Goal: Task Accomplishment & Management: Complete application form

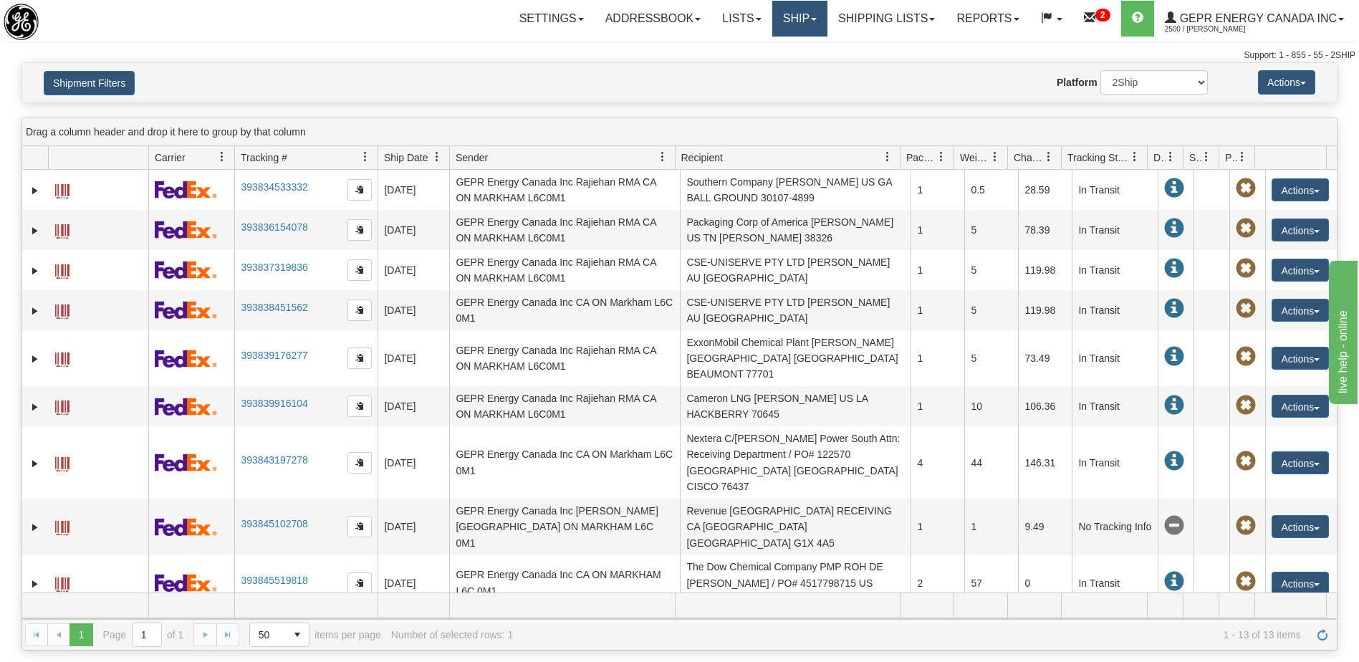
scroll to position [163, 0]
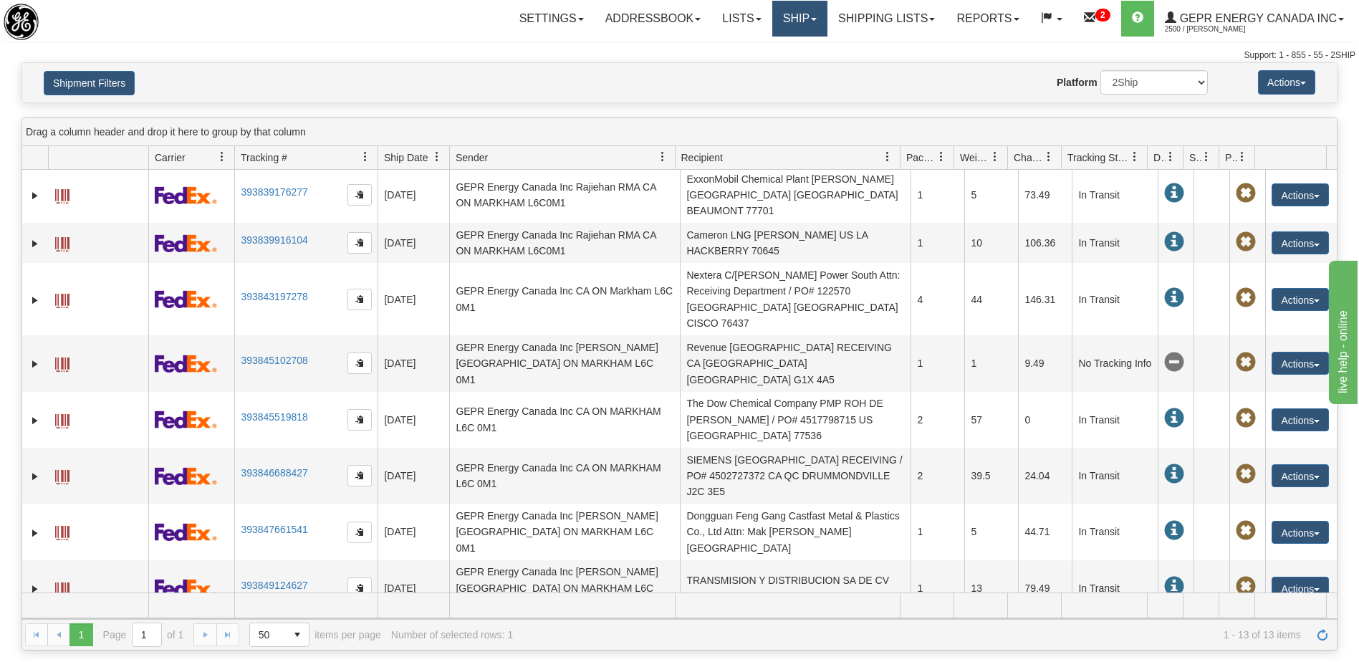
click at [790, 19] on link "Ship" at bounding box center [799, 19] width 55 height 36
click at [742, 47] on span "Ship Screen" at bounding box center [738, 49] width 54 height 11
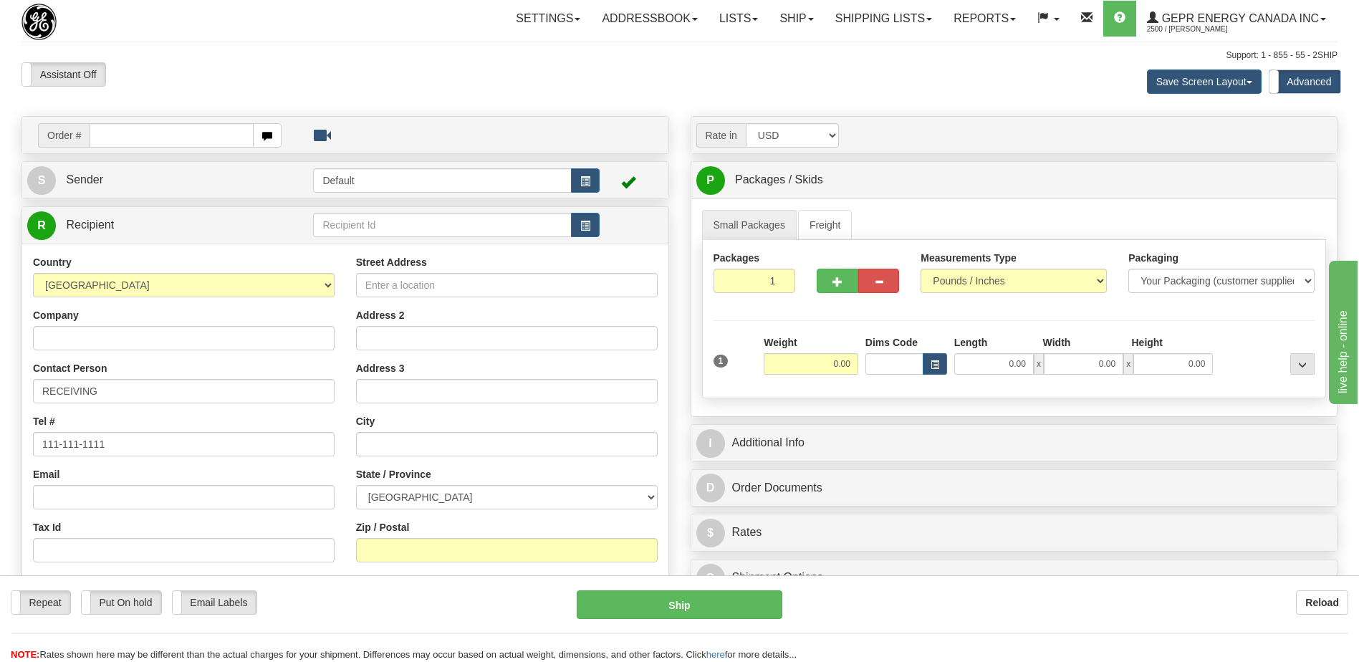
click at [608, 94] on div "Assistant On Assistant Off Do a return Do a return Previous Next Save Screen La…" at bounding box center [680, 81] width 1338 height 39
click at [112, 139] on input "text" at bounding box center [171, 135] width 163 height 24
paste input "0086705795"
click at [112, 133] on input "0086705795" at bounding box center [171, 135] width 163 height 24
type input "86705795"
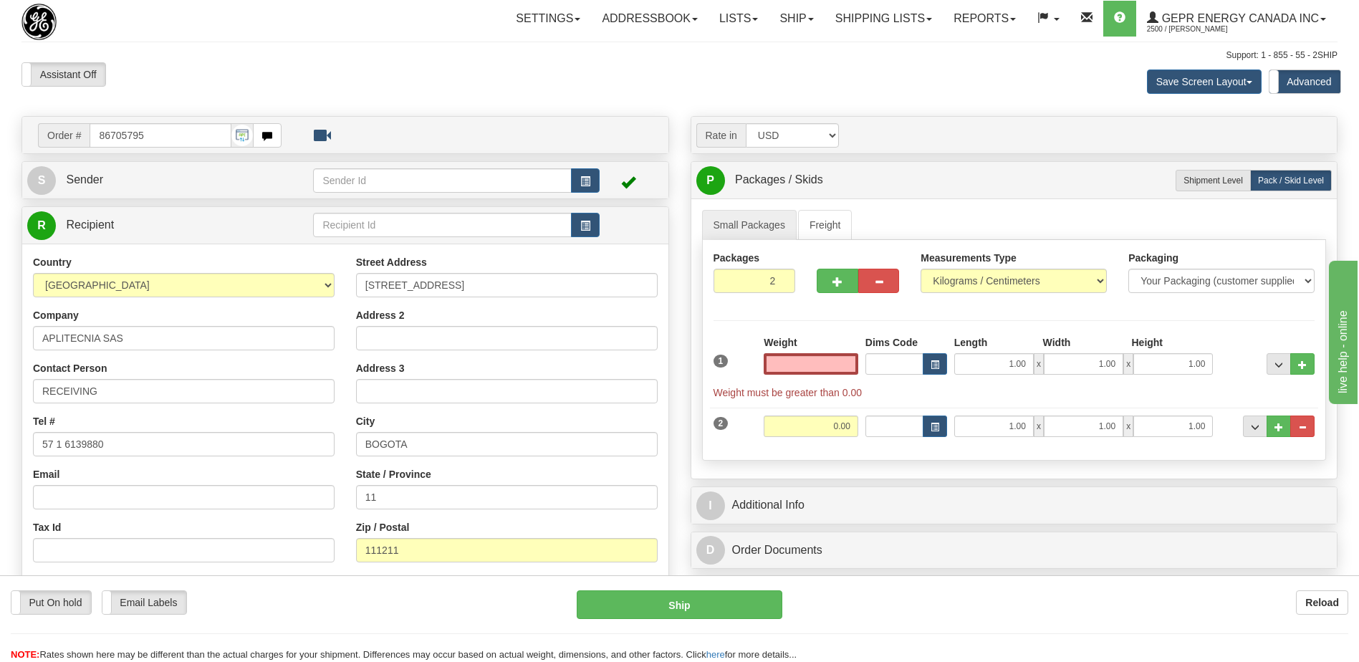
type input "0.00"
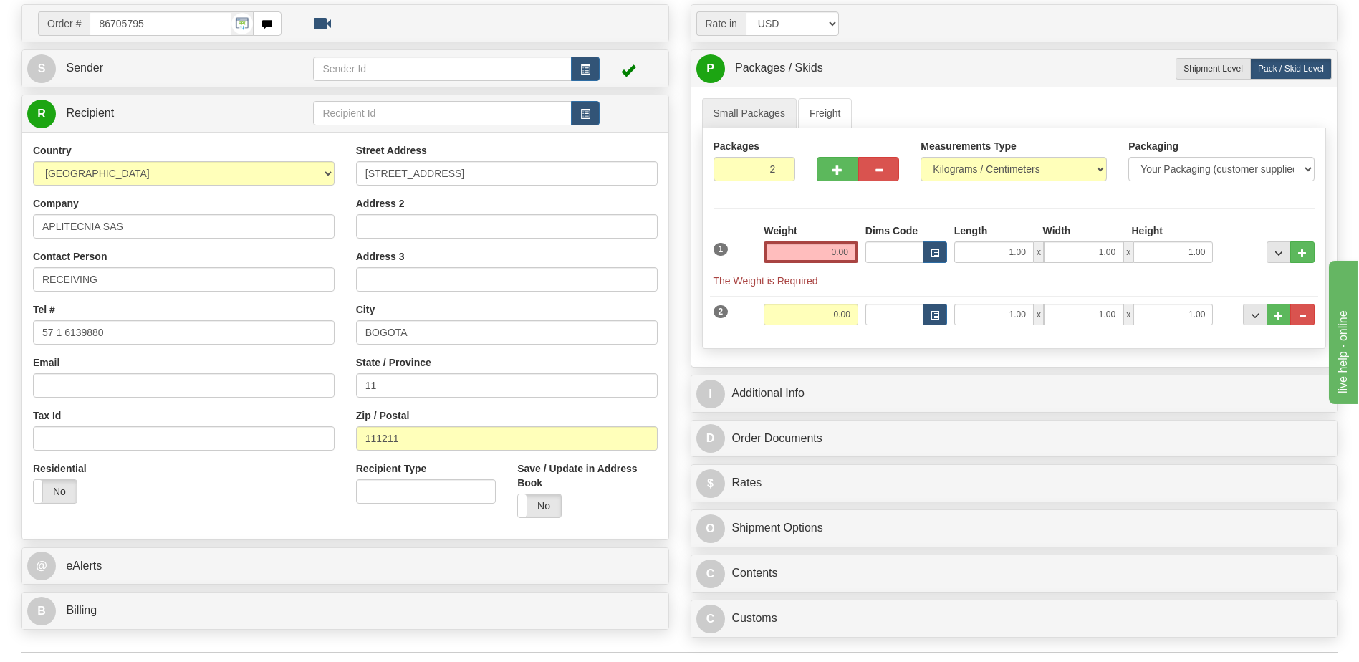
scroll to position [358, 0]
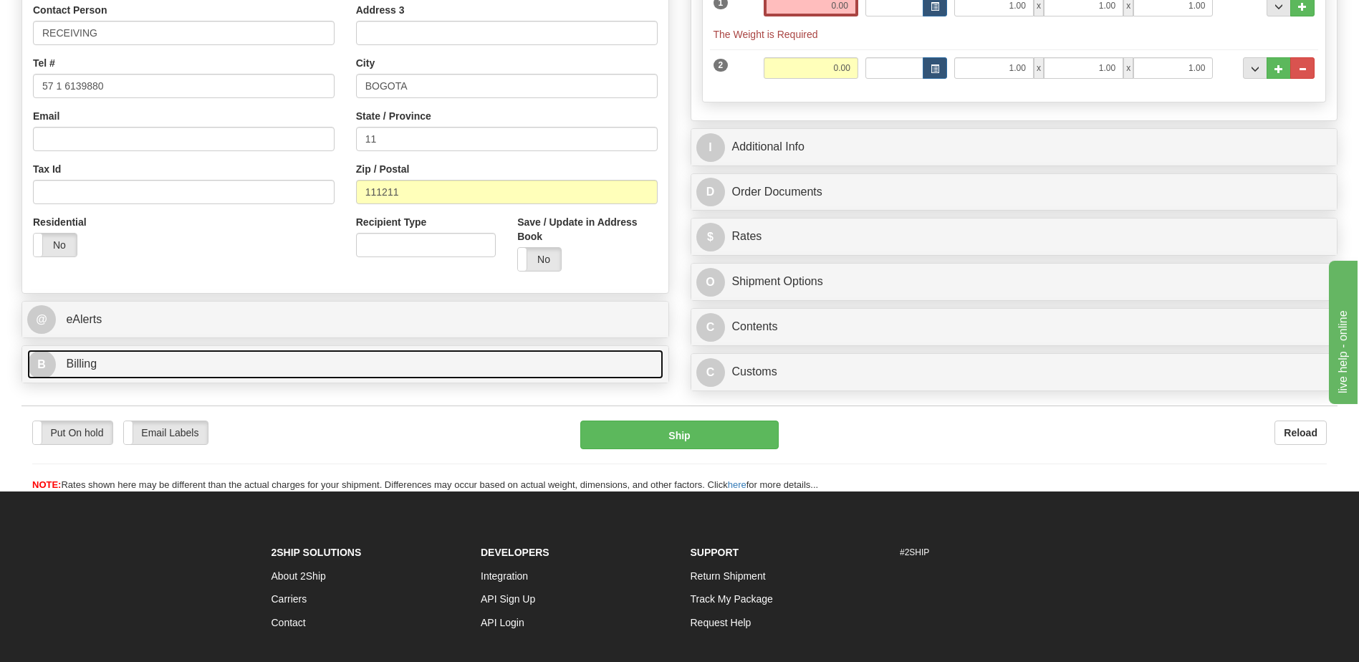
click at [153, 371] on link "B Billing" at bounding box center [345, 364] width 636 height 29
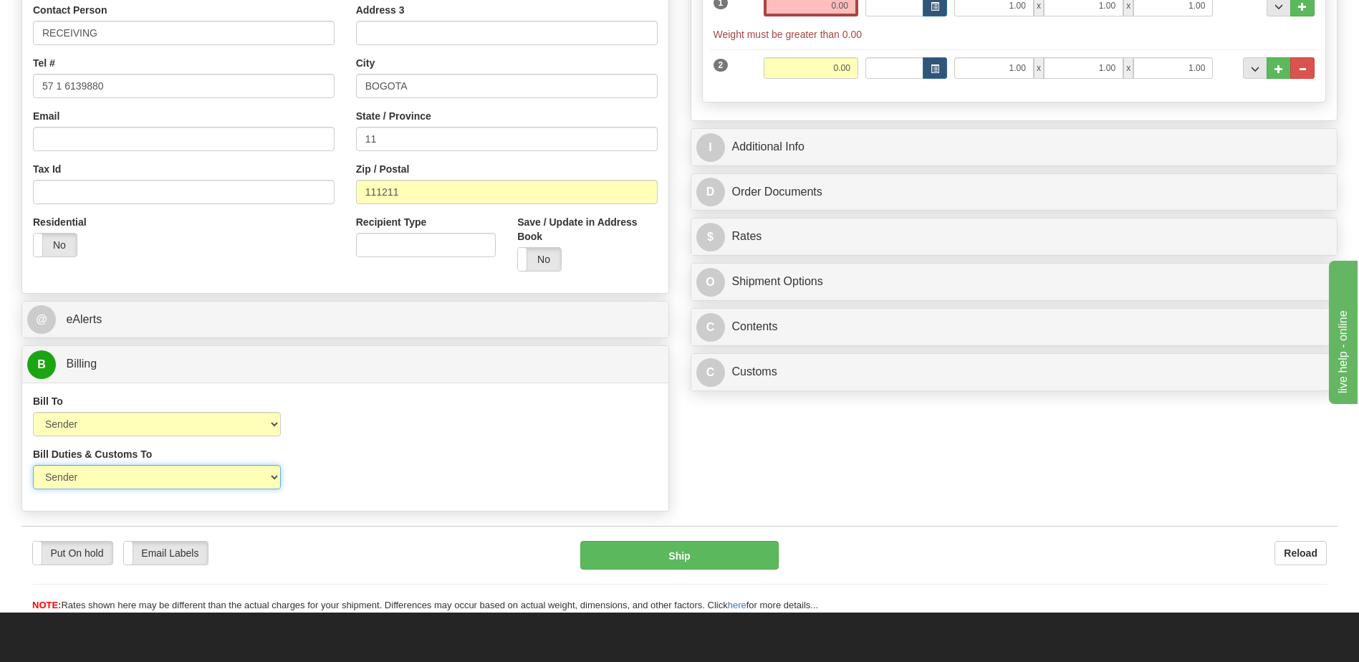
drag, startPoint x: 199, startPoint y: 474, endPoint x: 196, endPoint y: 489, distance: 15.5
click at [199, 474] on select "Sender Recipient Third Party" at bounding box center [157, 477] width 248 height 24
select select "2"
click at [33, 465] on select "Sender Recipient Third Party" at bounding box center [157, 477] width 248 height 24
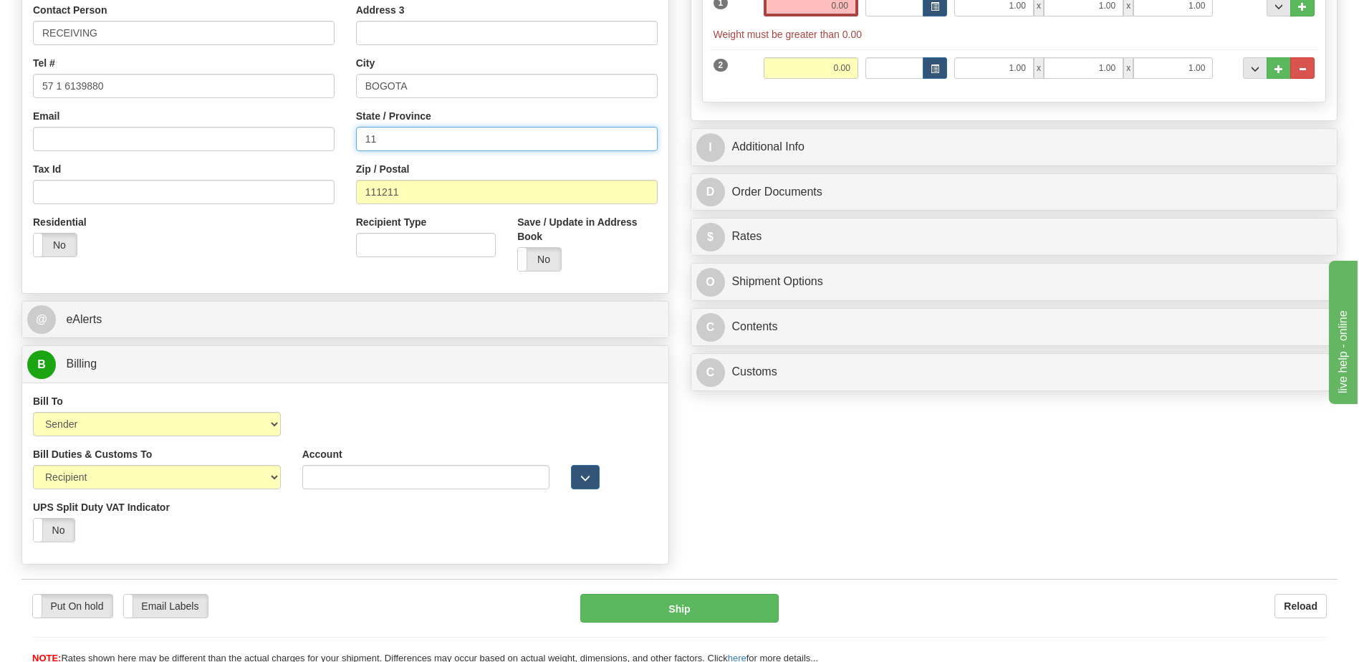
click at [412, 136] on input "11" at bounding box center [507, 139] width 302 height 24
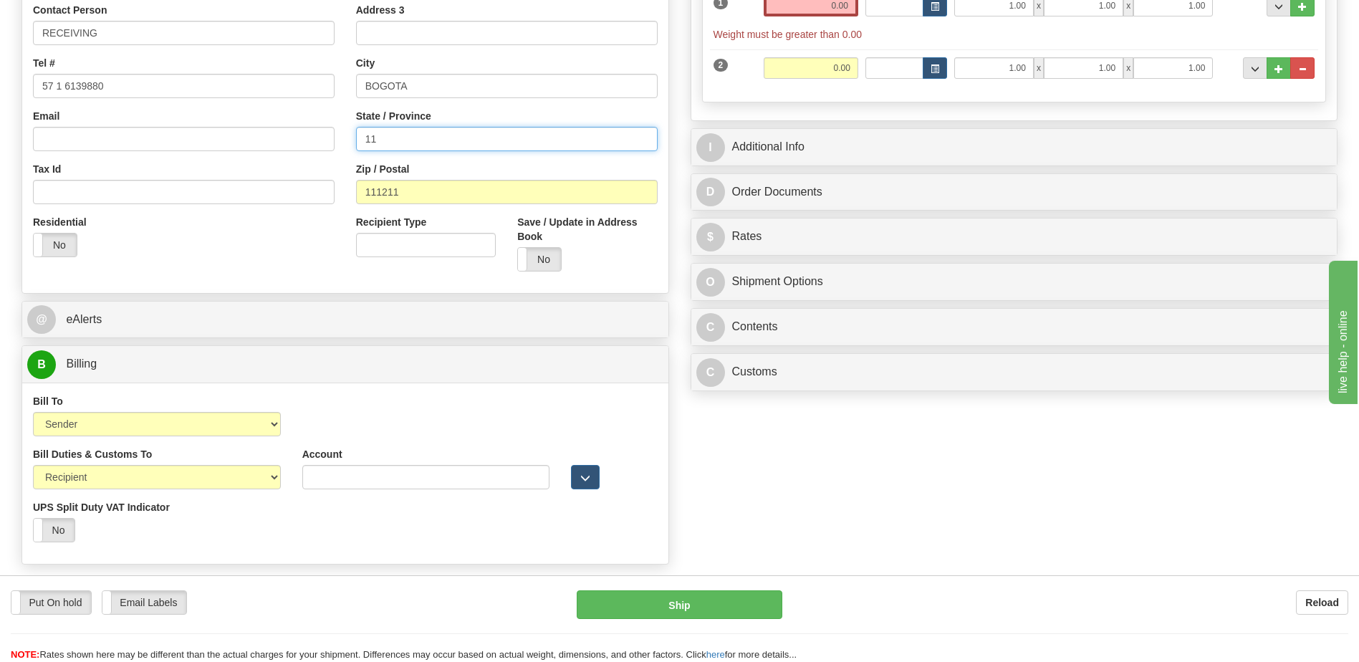
type input "1"
click at [257, 261] on div "Residential Yes No" at bounding box center [183, 241] width 323 height 53
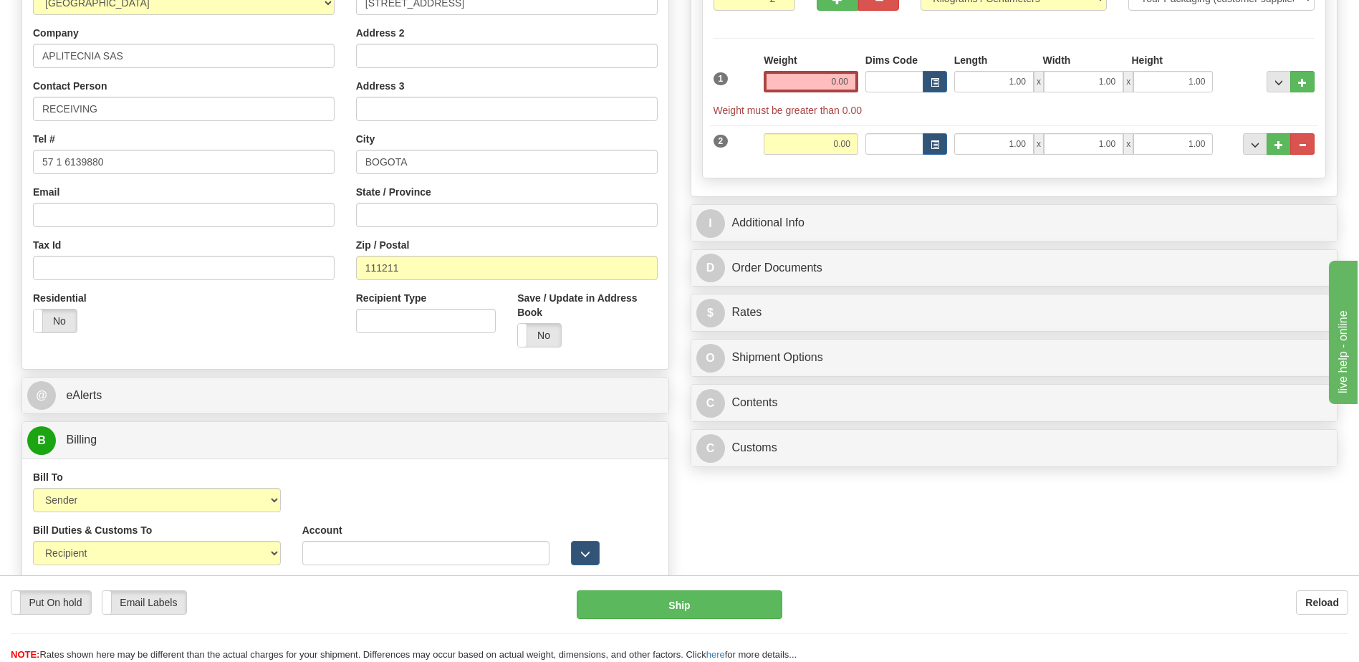
scroll to position [72, 0]
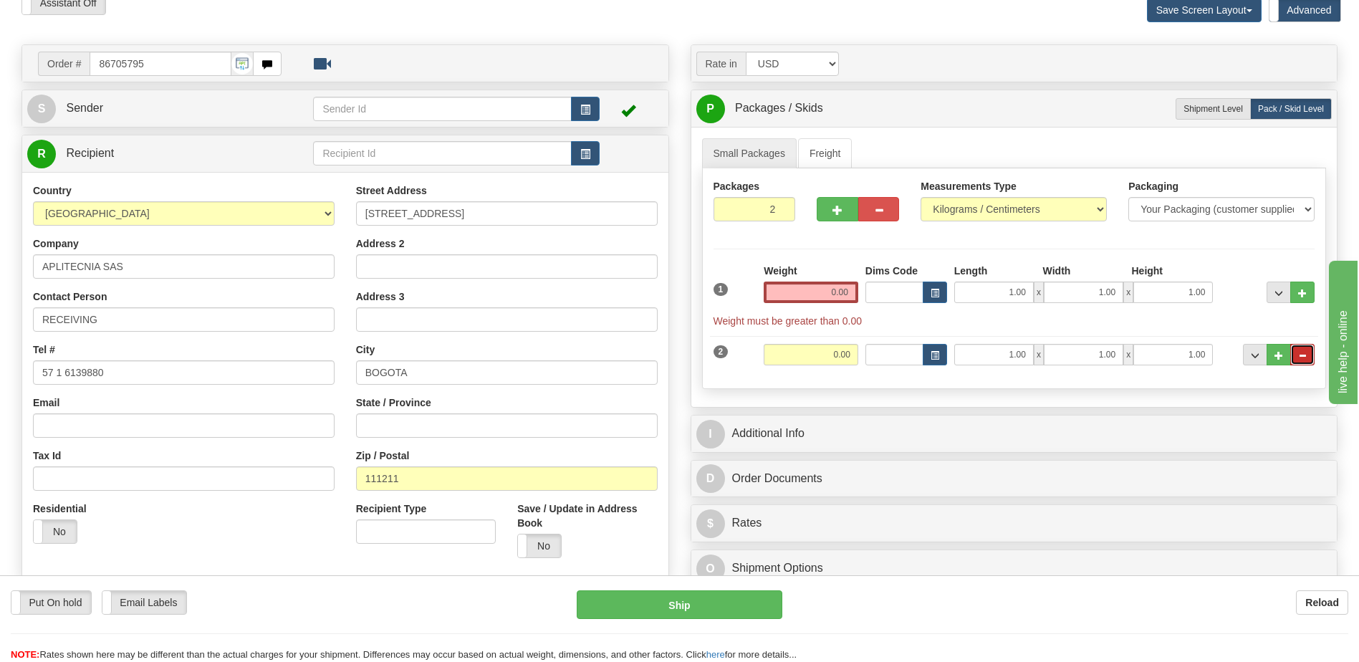
click at [1308, 356] on button "..." at bounding box center [1302, 354] width 24 height 21
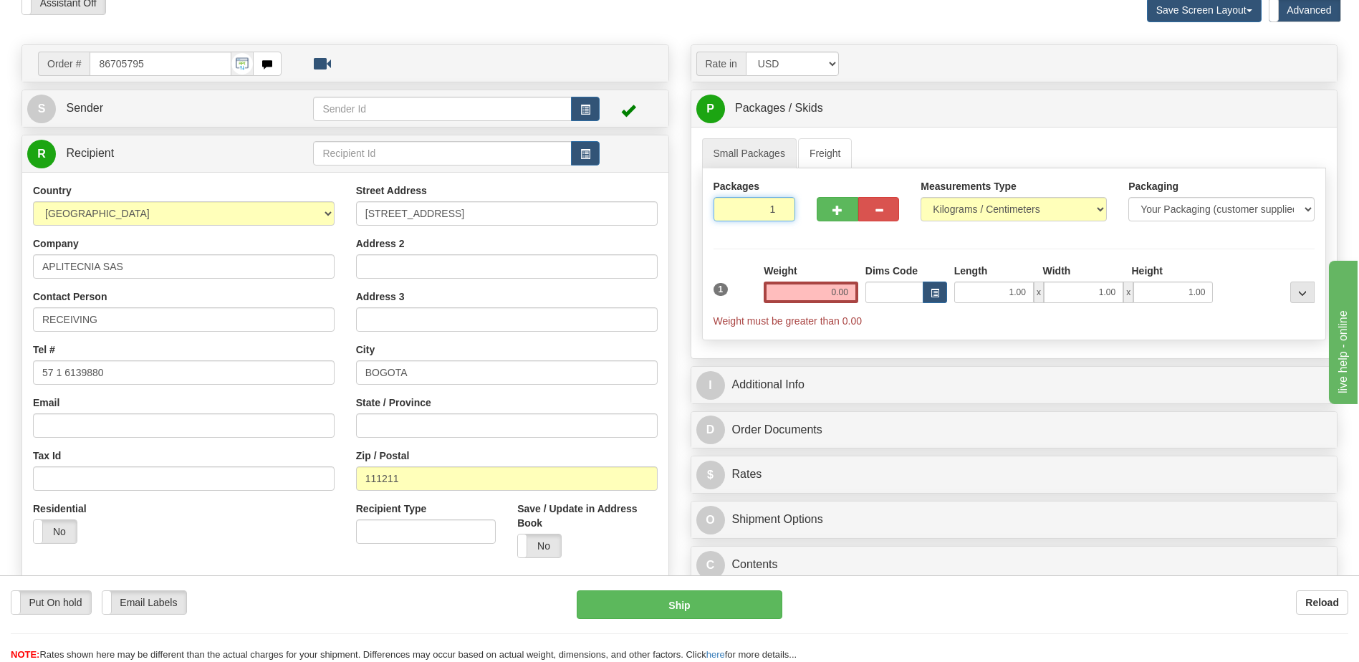
click at [743, 212] on input "1" at bounding box center [755, 209] width 82 height 24
type input "8"
drag, startPoint x: 876, startPoint y: 289, endPoint x: 954, endPoint y: 292, distance: 77.4
click at [954, 292] on div "1 Total Weight 0.00 Dims Code x" at bounding box center [1014, 296] width 609 height 64
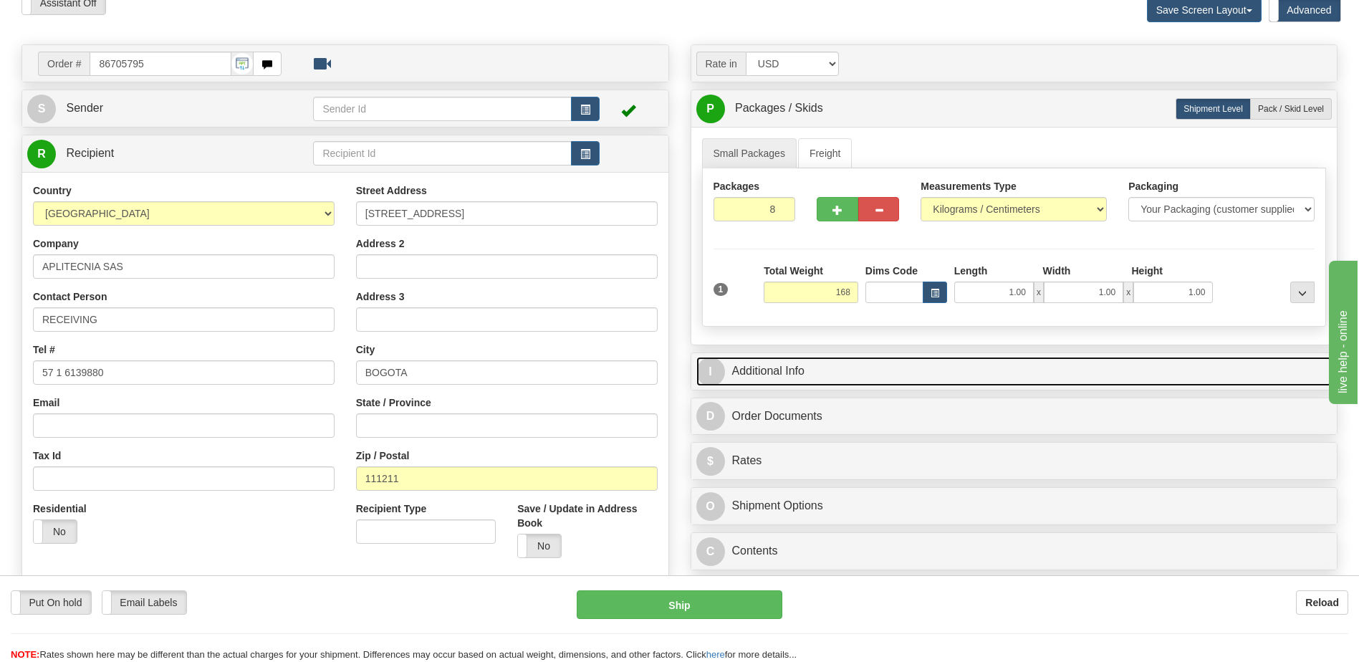
type input "168.00"
click at [823, 368] on link "I Additional Info" at bounding box center [1014, 371] width 636 height 29
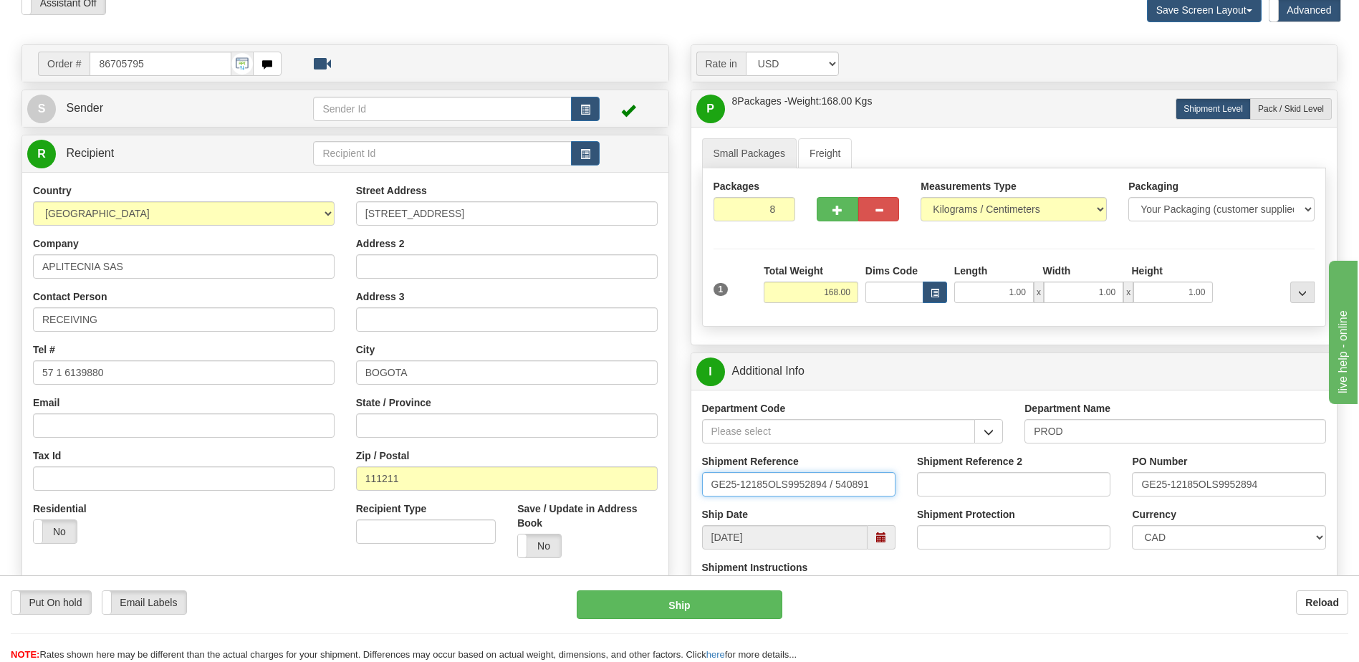
drag, startPoint x: 880, startPoint y: 490, endPoint x: 162, endPoint y: 504, distance: 718.1
click at [223, 44] on div "Order # 86705795" at bounding box center [680, 44] width 1338 height 0
type input "5399006049"
click at [581, 110] on span "button" at bounding box center [585, 109] width 10 height 9
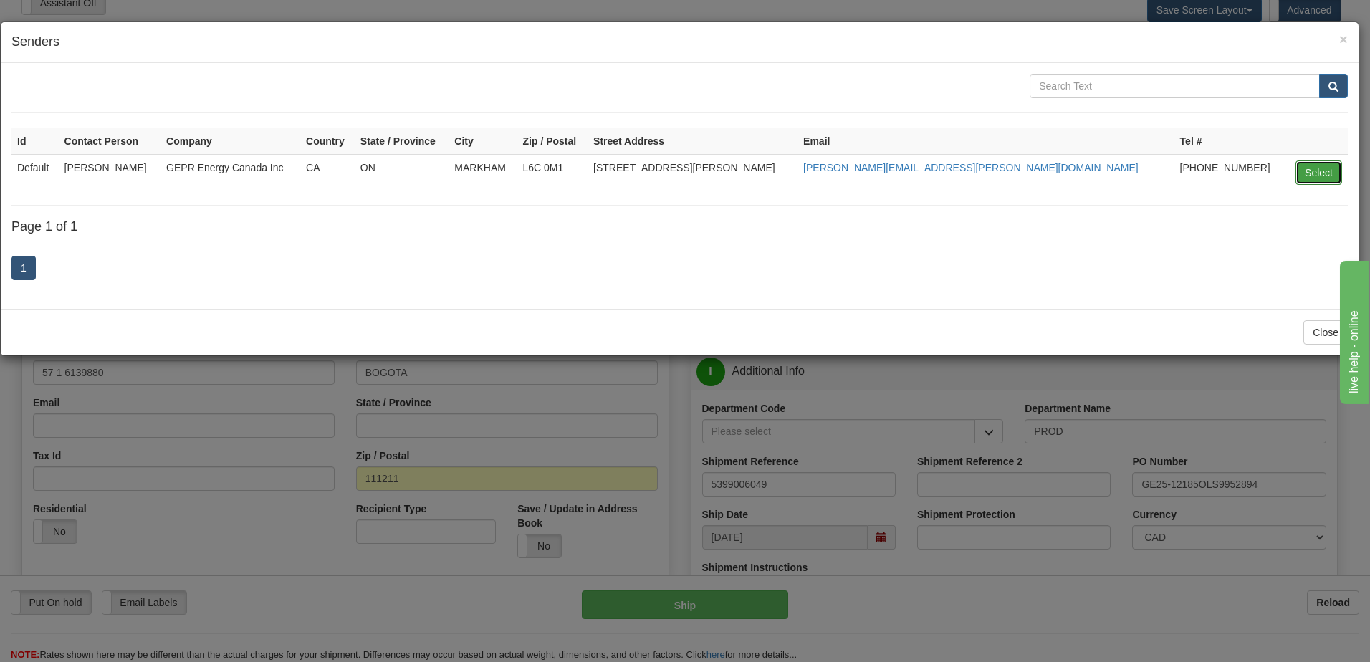
click at [1308, 173] on button "Select" at bounding box center [1318, 172] width 47 height 24
type input "Default"
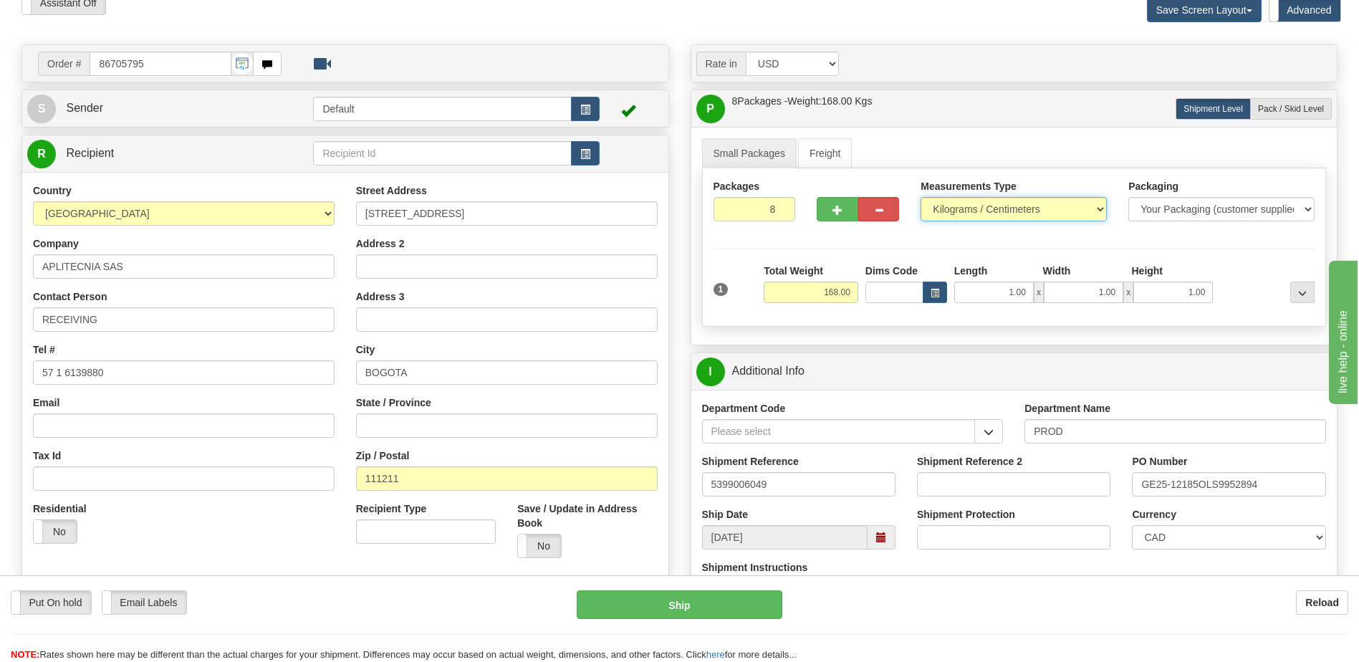
click at [978, 212] on select "Pounds / Inches Kilograms / Centimeters" at bounding box center [1014, 209] width 186 height 24
select select "0"
click at [921, 197] on select "Pounds / Inches Kilograms / Centimeters" at bounding box center [1014, 209] width 186 height 24
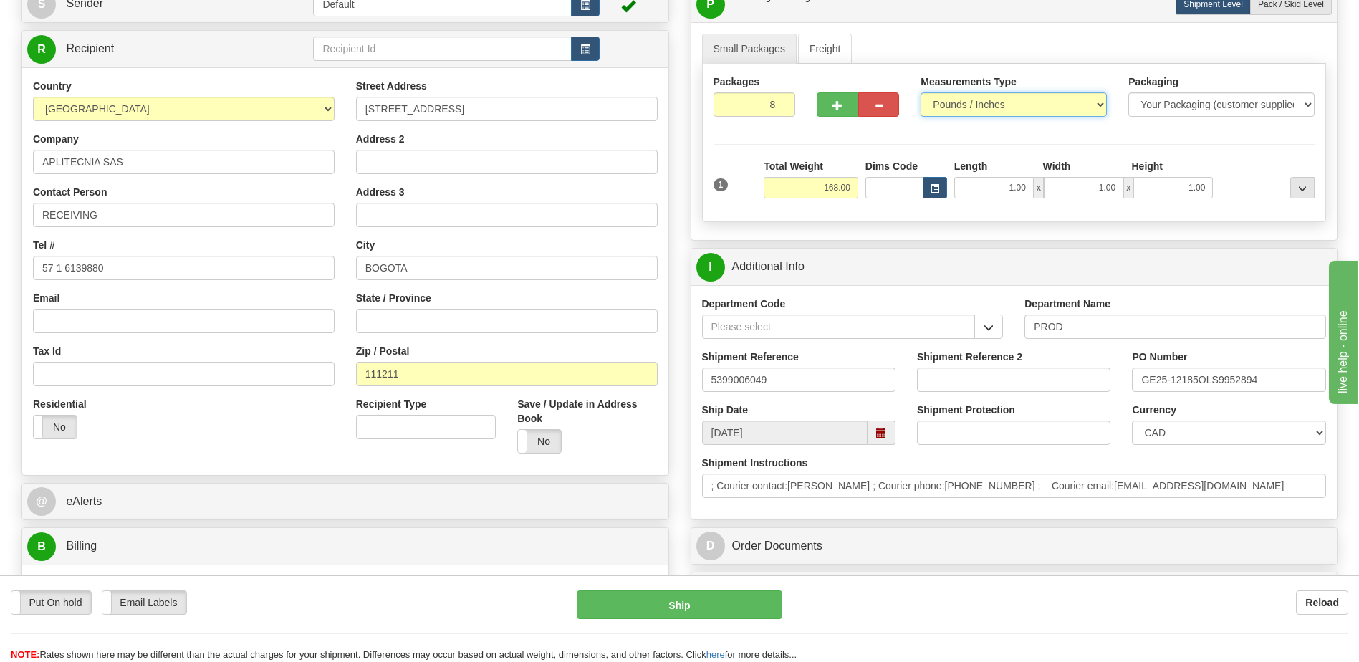
scroll to position [287, 0]
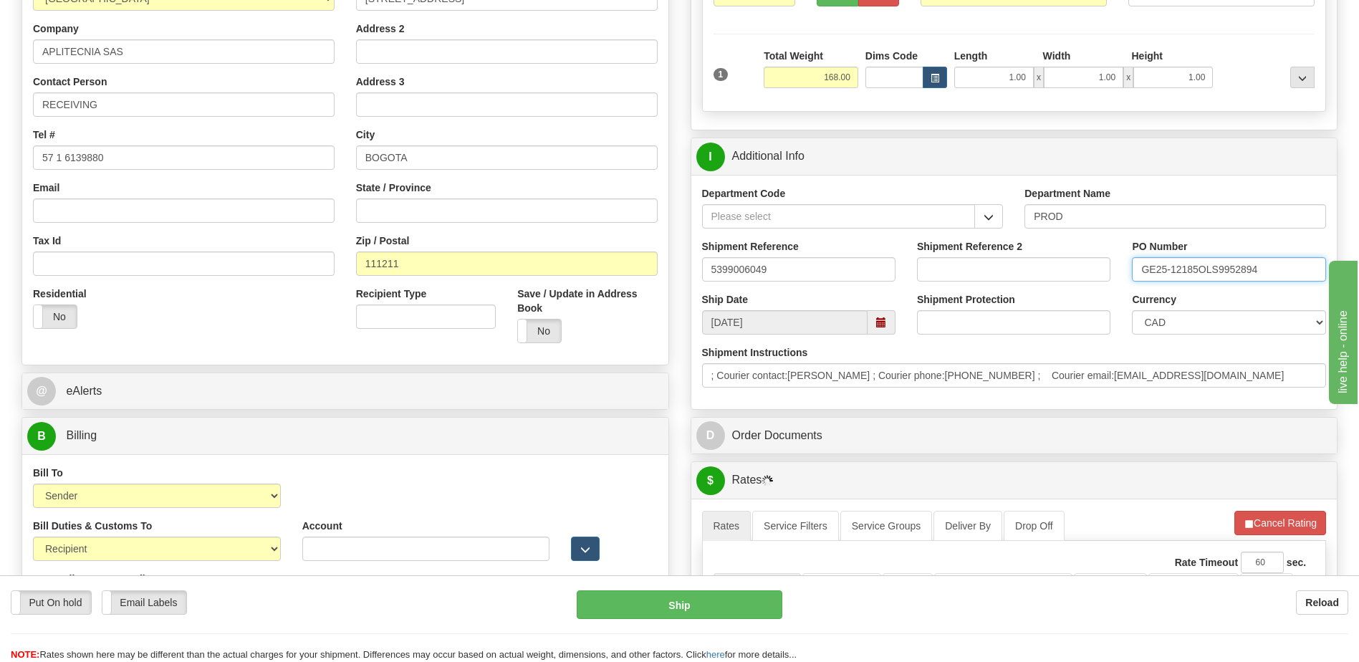
drag, startPoint x: 1266, startPoint y: 269, endPoint x: 868, endPoint y: 269, distance: 398.4
click at [891, 269] on div "Shipment Reference 5399006049 Shipment Reference 2 PO Number GE25-12185OLS99528…" at bounding box center [1014, 265] width 646 height 53
click at [1192, 269] on input "420" at bounding box center [1228, 269] width 193 height 24
type input "4202003319"
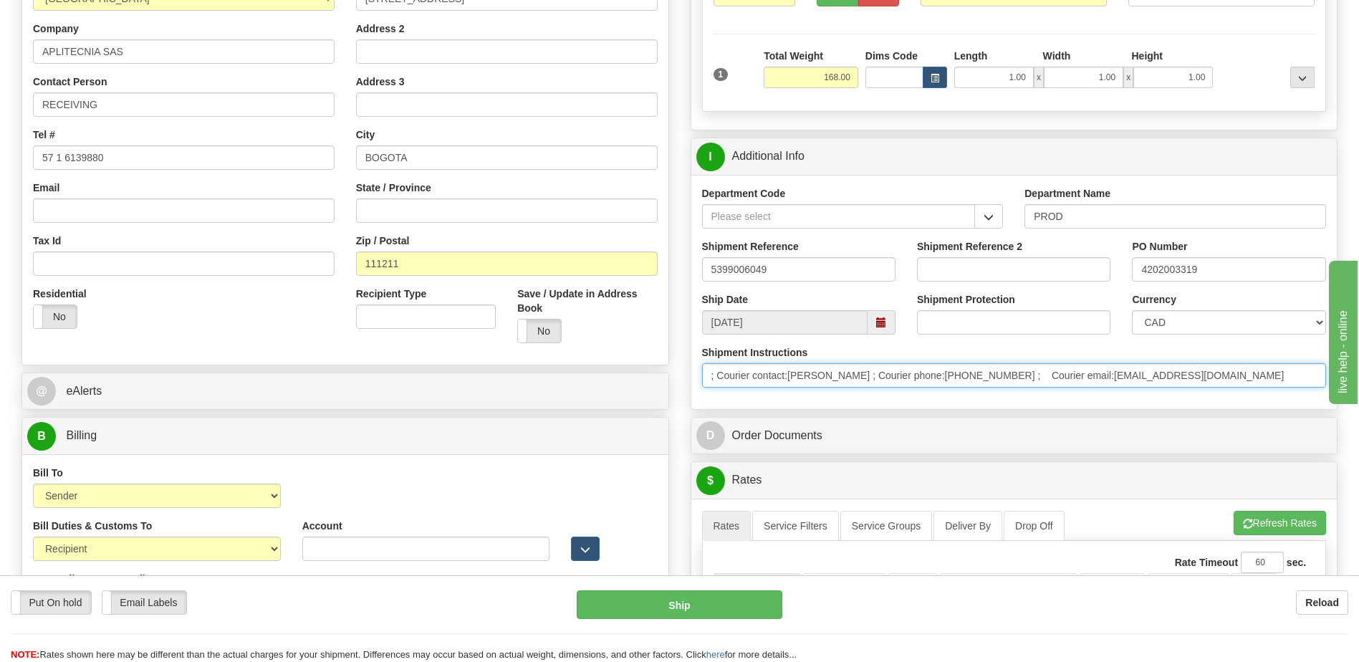
drag, startPoint x: 1246, startPoint y: 369, endPoint x: 358, endPoint y: 306, distance: 890.0
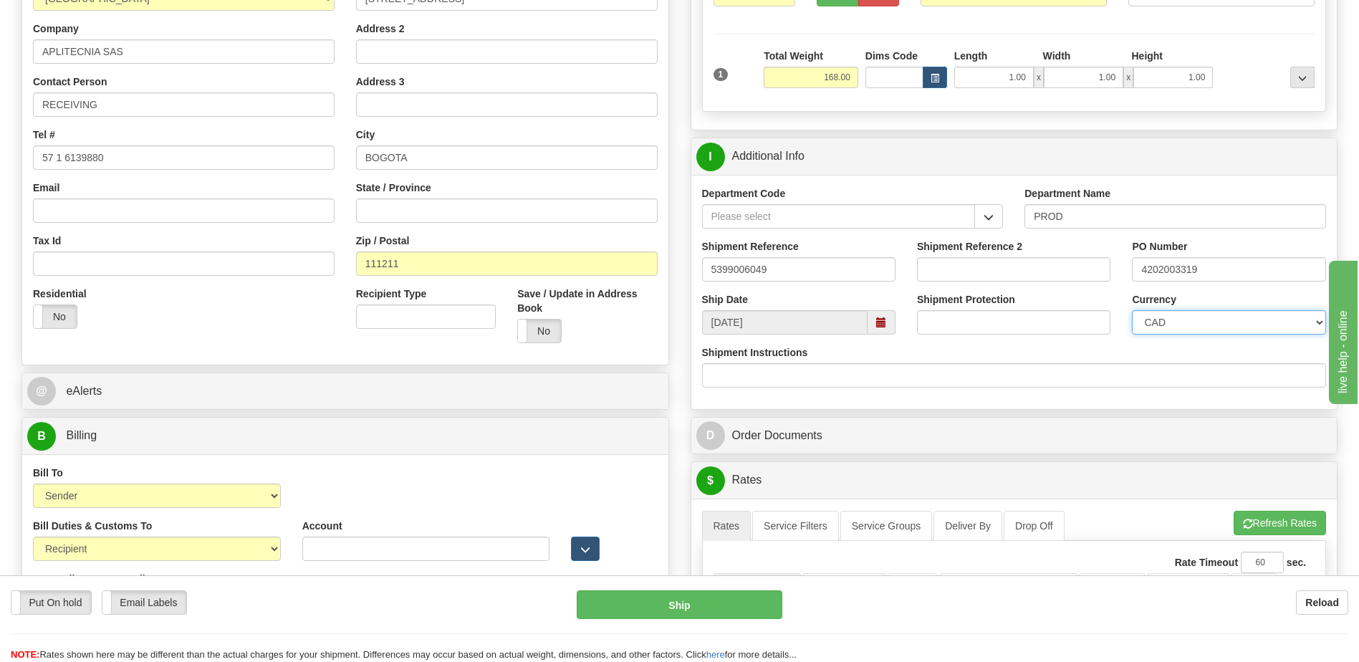
click at [1138, 317] on select "CAD USD EUR ZAR [PERSON_NAME] ARN AUD AUS AWG BBD BFR BGN BHD BMD BND BRC BRL C…" at bounding box center [1228, 322] width 193 height 24
select select "1"
click at [1132, 310] on select "CAD USD EUR ZAR [PERSON_NAME] ARN AUD AUS AWG BBD BFR BGN BHD BMD BND BRC BRL C…" at bounding box center [1228, 322] width 193 height 24
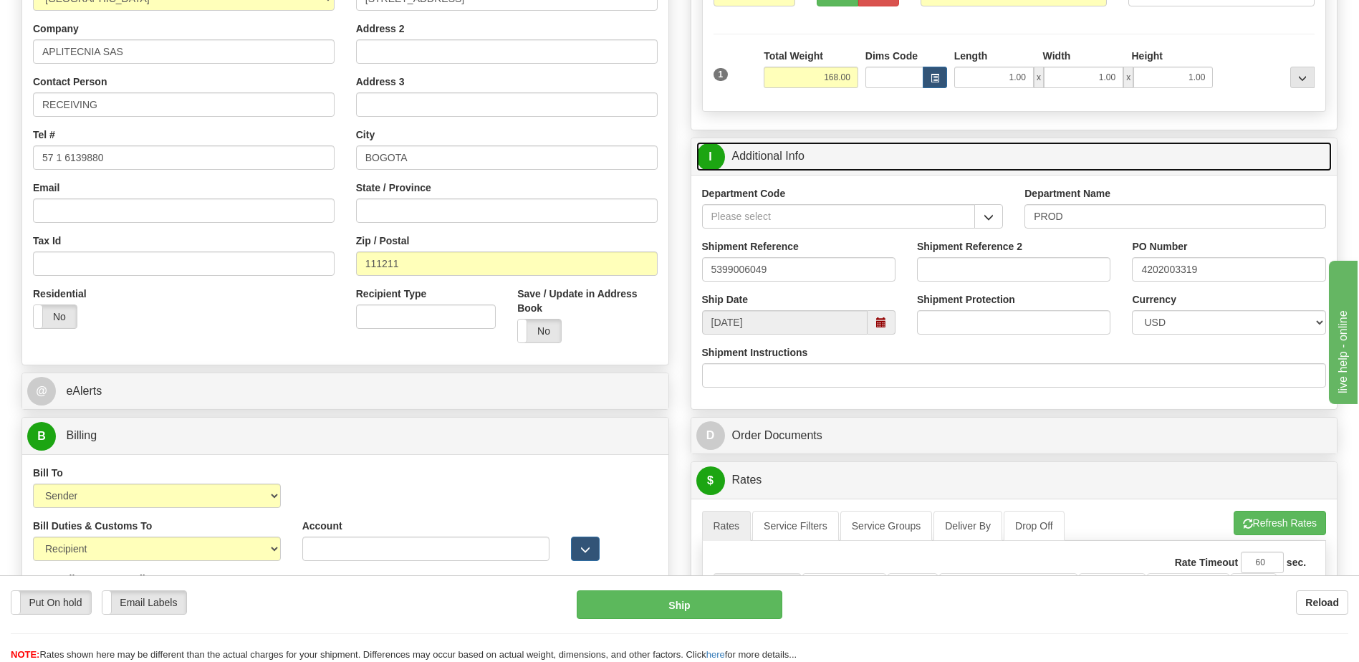
click at [840, 161] on link "I Additional Info" at bounding box center [1014, 156] width 636 height 29
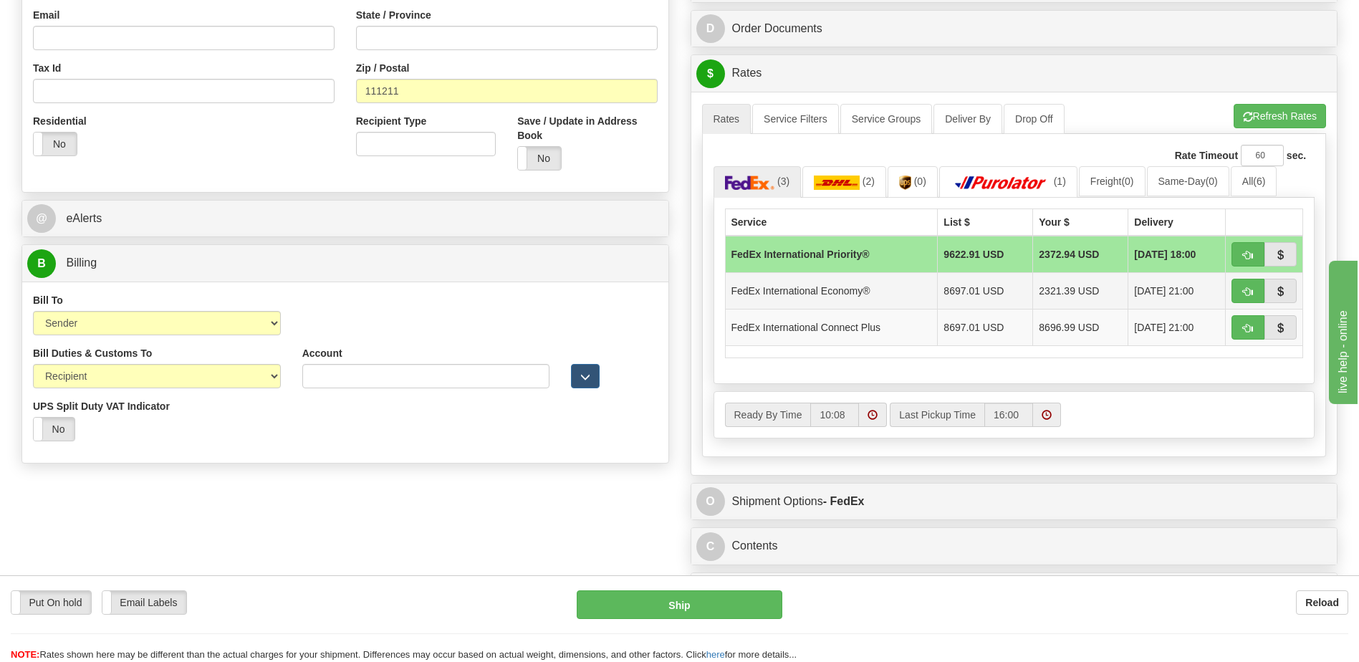
scroll to position [573, 0]
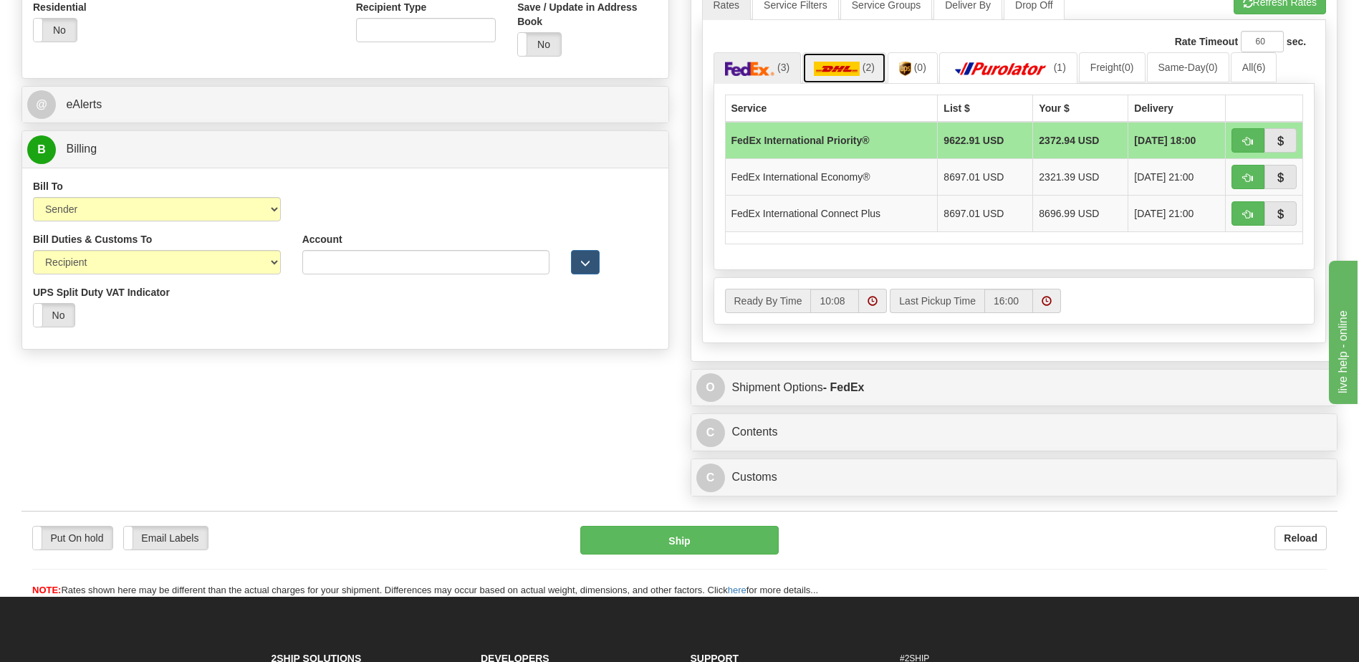
click at [856, 63] on img at bounding box center [837, 69] width 46 height 14
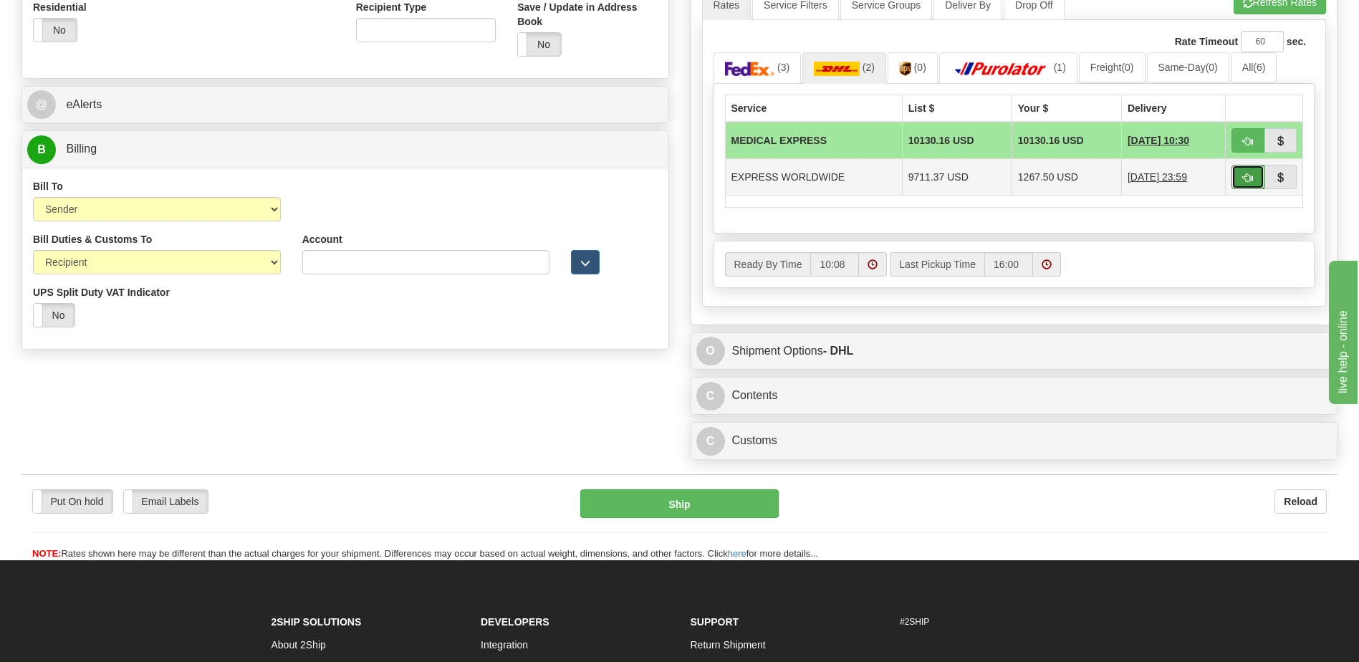
click at [1245, 181] on span "button" at bounding box center [1248, 177] width 10 height 9
type input "P"
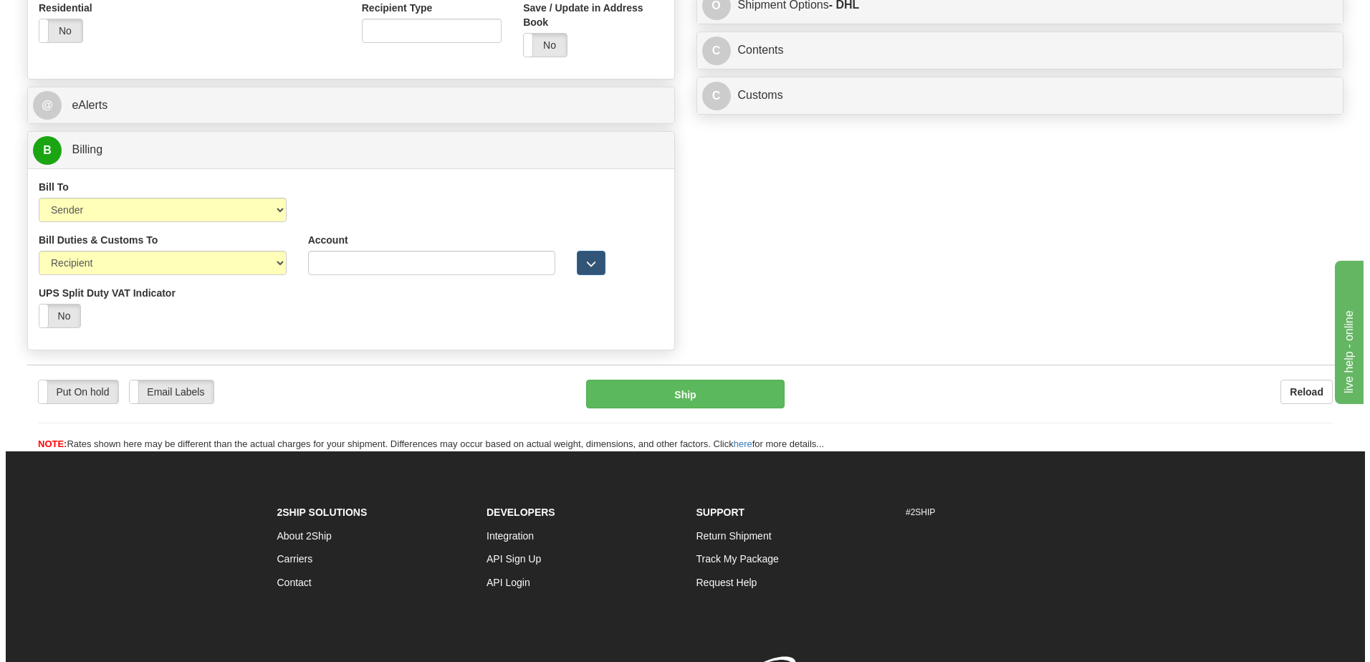
scroll to position [430, 0]
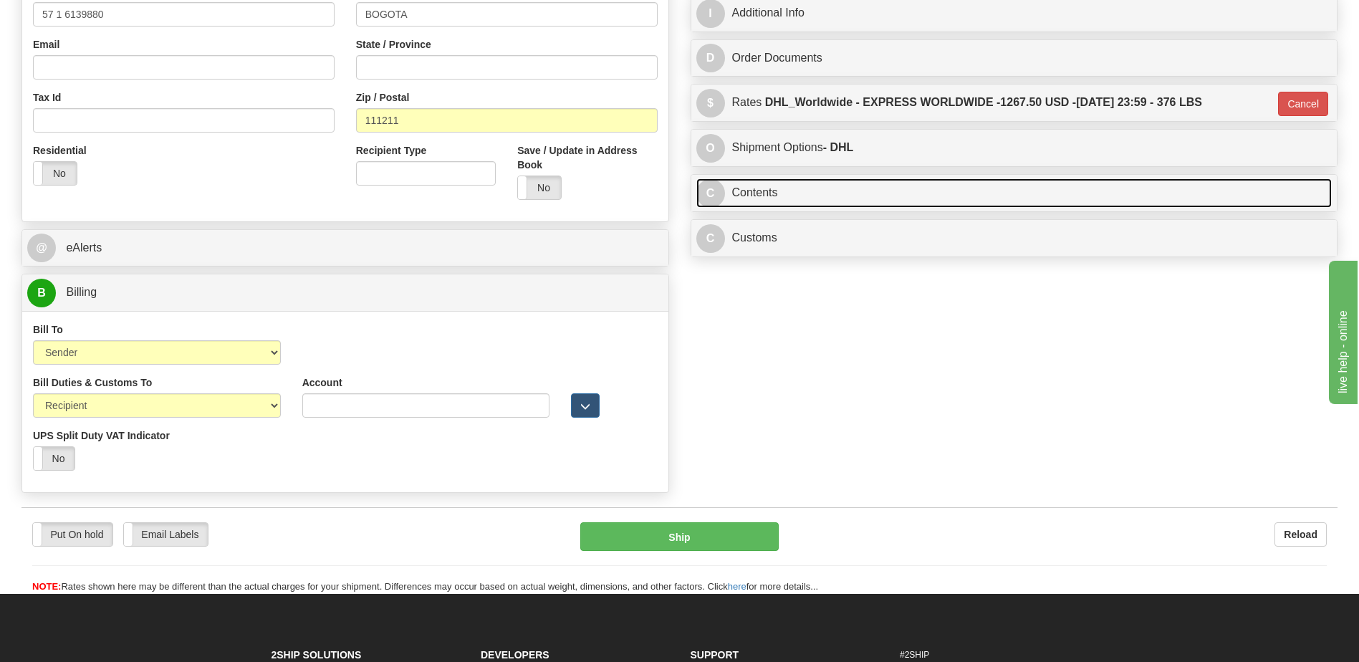
click at [858, 194] on link "C Contents" at bounding box center [1014, 192] width 636 height 29
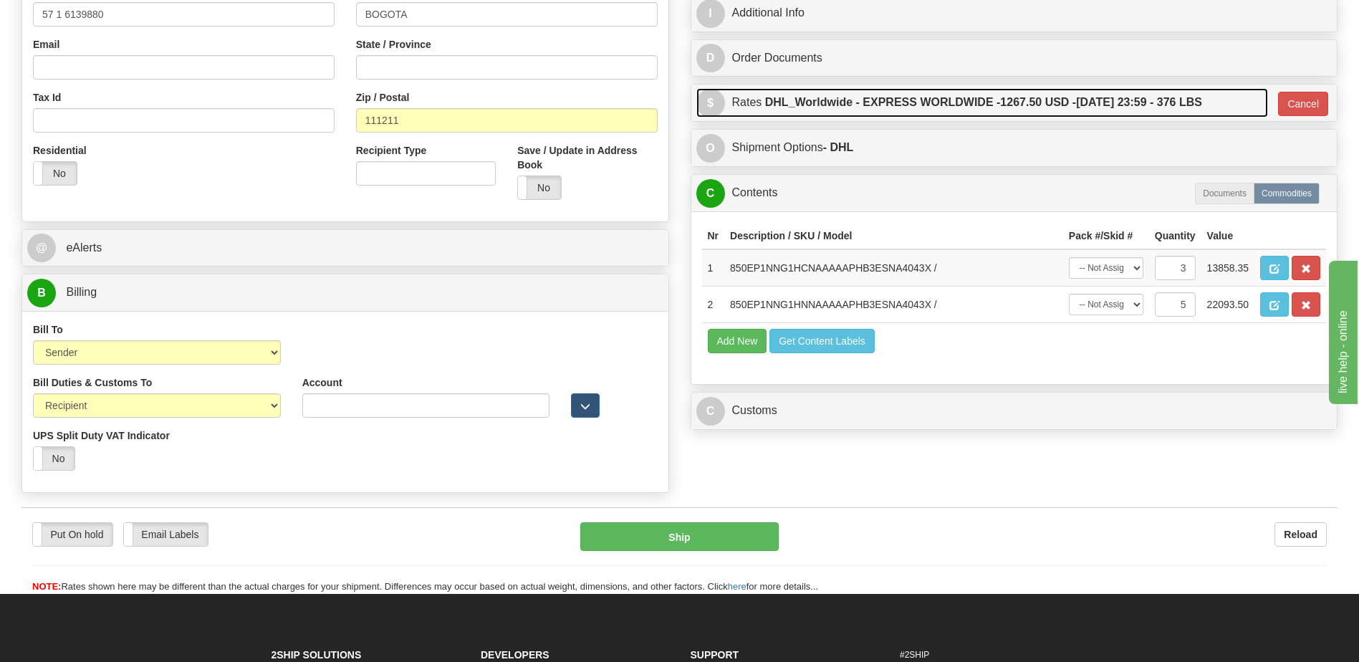
click at [976, 102] on label "DHL_Worldwide - EXPRESS WORLDWIDE - 1267.50 USD - [DATE] 23:59 - 376 LBS" at bounding box center [983, 102] width 437 height 29
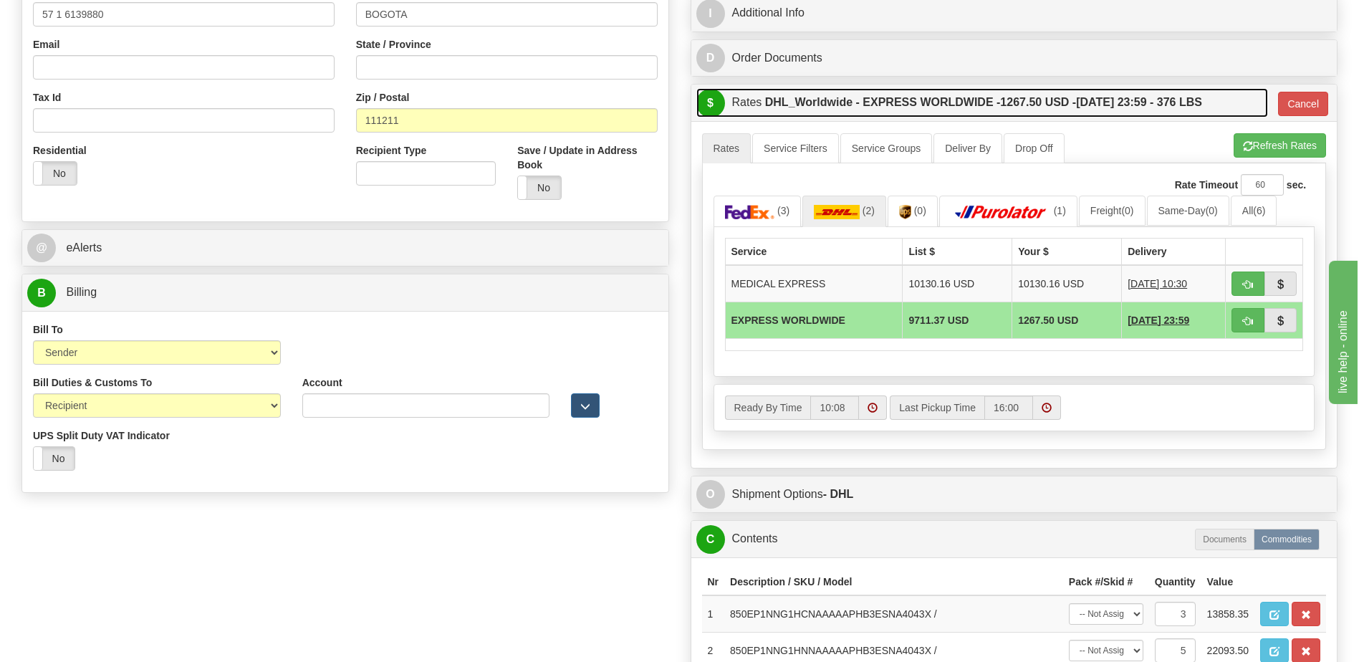
click at [1134, 98] on label "DHL_Worldwide - EXPRESS WORLDWIDE - 1267.50 USD - [DATE] 23:59 - 376 LBS" at bounding box center [983, 102] width 437 height 29
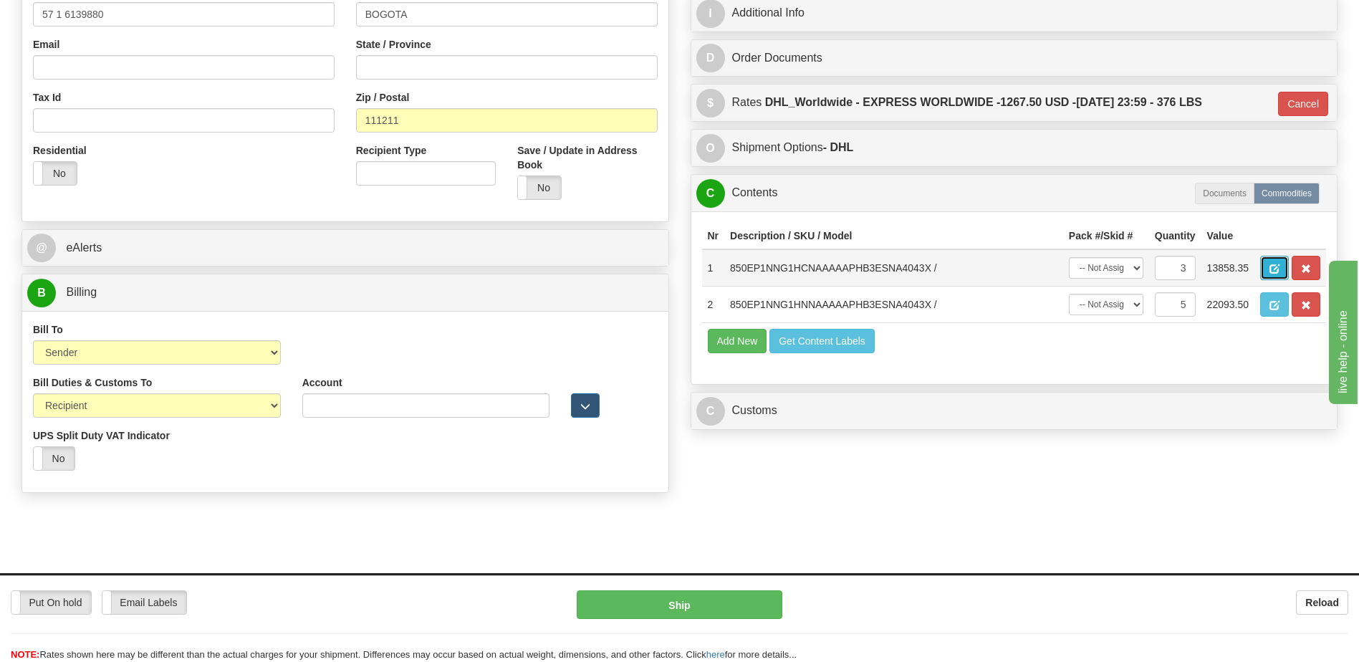
click at [1273, 269] on span "button" at bounding box center [1275, 268] width 10 height 9
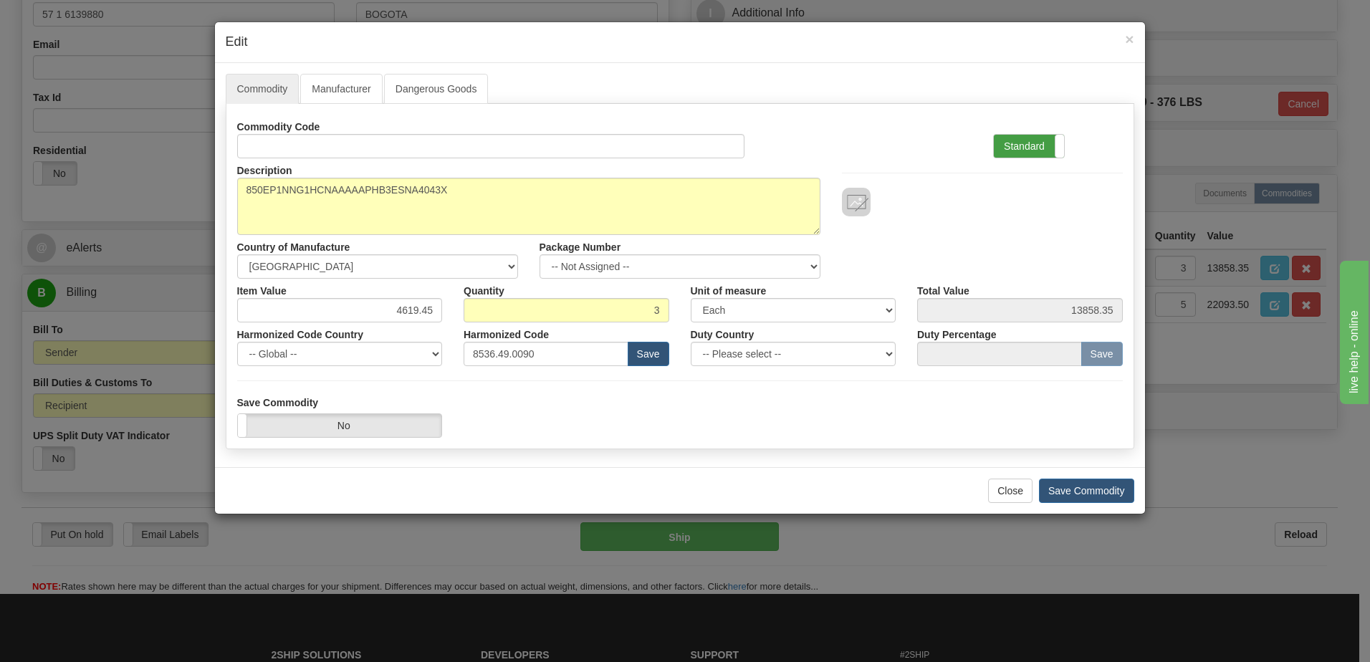
click at [1022, 152] on label "Standard" at bounding box center [1029, 146] width 70 height 23
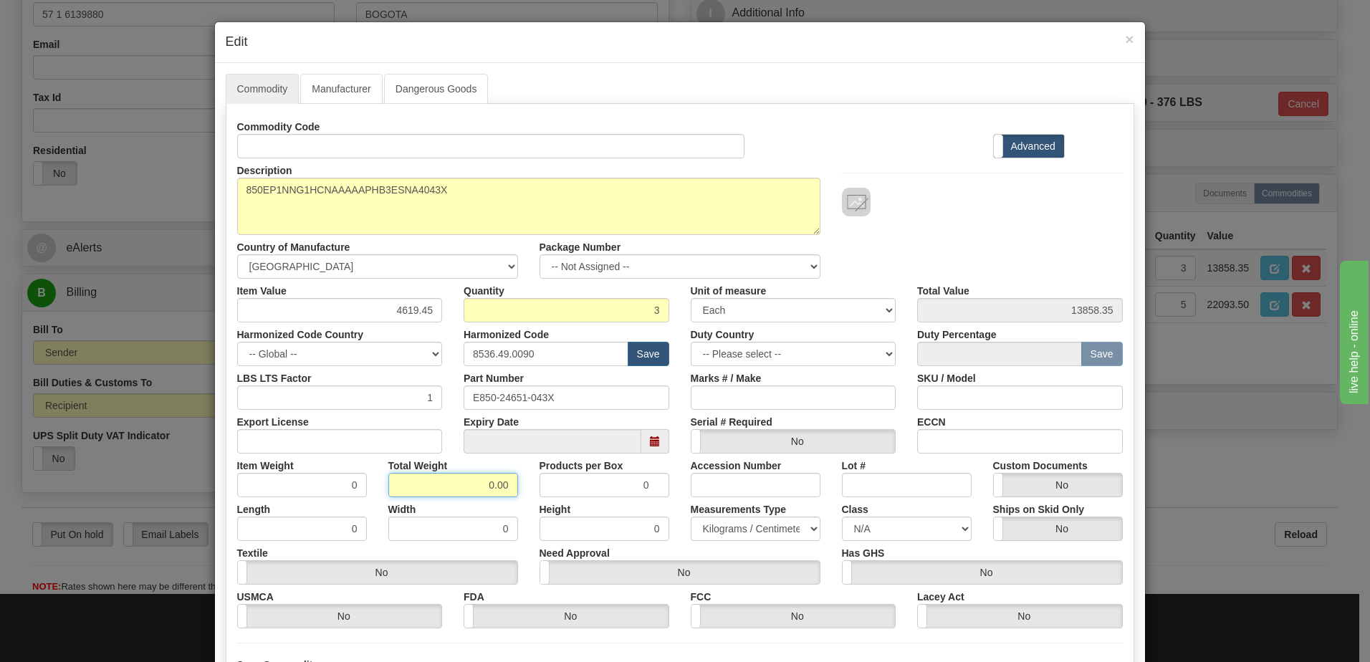
drag, startPoint x: 479, startPoint y: 483, endPoint x: 563, endPoint y: 476, distance: 84.1
click at [563, 476] on div "Item Weight 0 Total Weight 0.00 Products per Box 0 Accession Number Lot # Custo…" at bounding box center [679, 476] width 907 height 44
type input "3"
type input "1.0000"
click at [302, 490] on input "1.0000" at bounding box center [302, 485] width 130 height 24
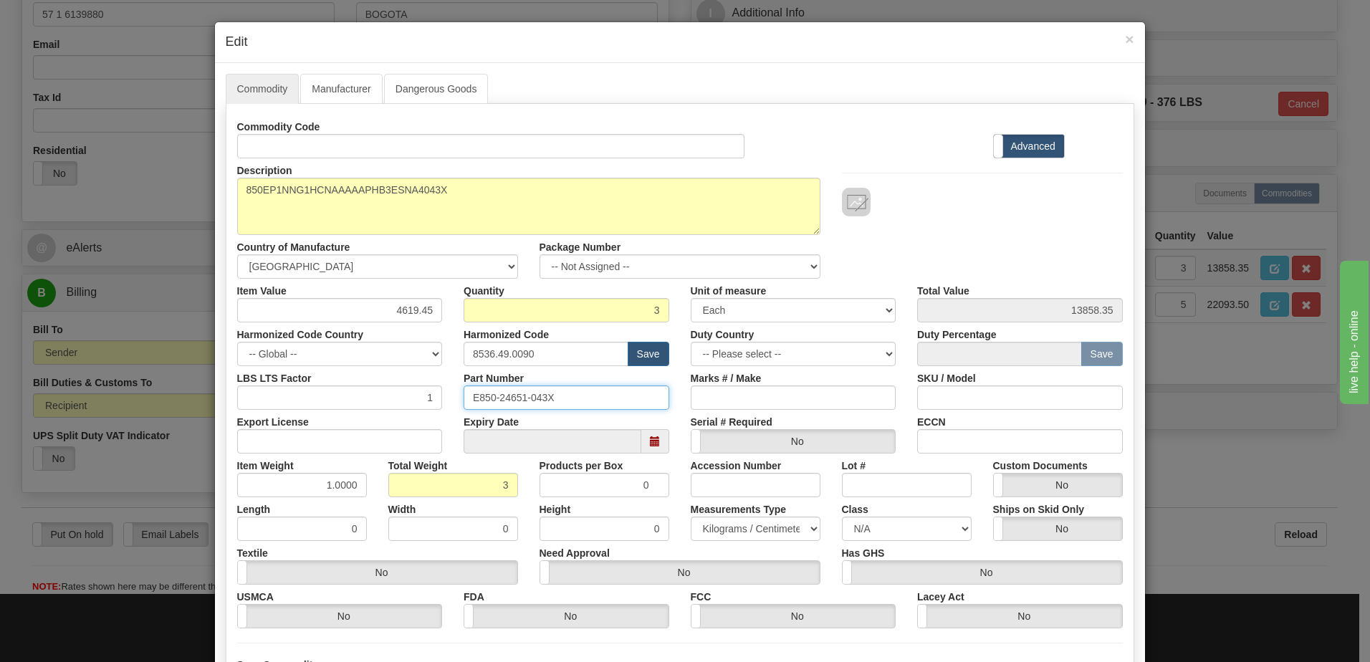
drag, startPoint x: 589, startPoint y: 396, endPoint x: 123, endPoint y: 381, distance: 466.0
click at [173, 384] on div "× Edit Commodity Manufacturer Dangerous Goods Commodity Code Standard Advanced …" at bounding box center [685, 331] width 1370 height 662
click at [229, 189] on div "Description 850EP1NNG1HCNAAAAAPHB3ESNA4043X" at bounding box center [528, 196] width 605 height 77
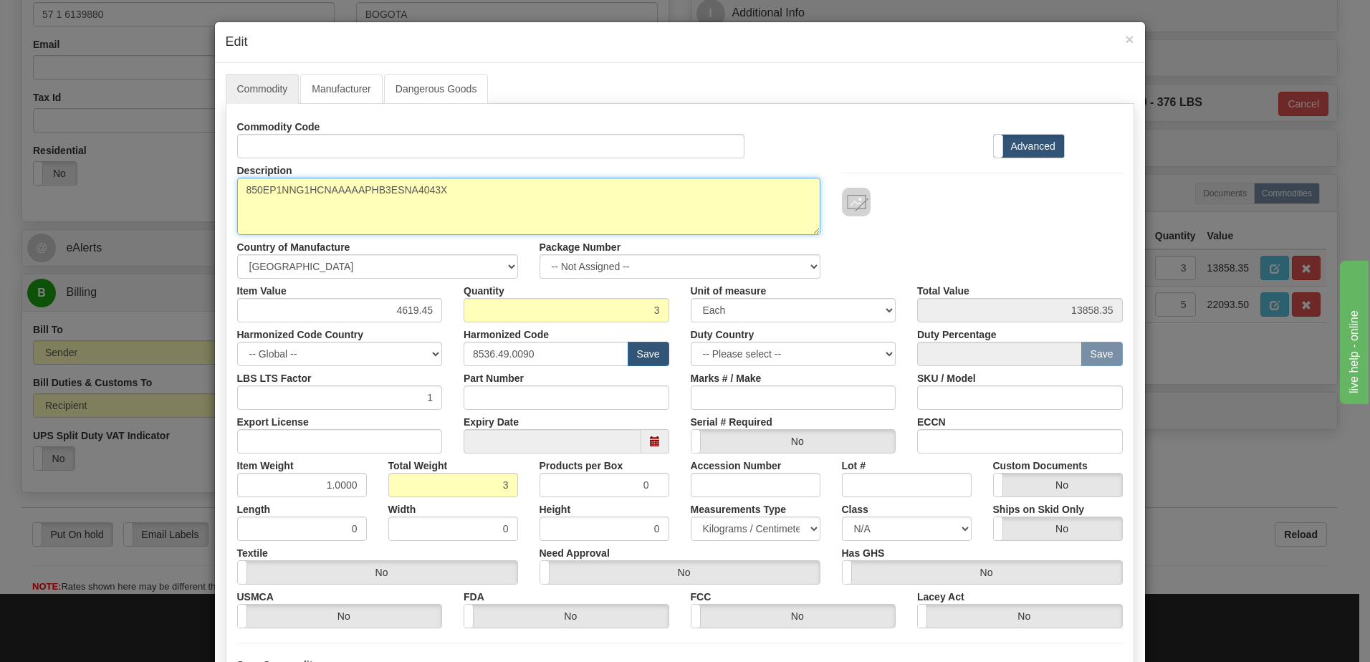
click at [239, 193] on textarea "850EP1NNG1HCNAAAAAPHB3ESNA4043X" at bounding box center [528, 206] width 583 height 57
paste textarea "Feeder Protection System"
type textarea "Feeder Protection System P/N 850EP1NNG1HCNAAAAAPHB3ESNA4043X"
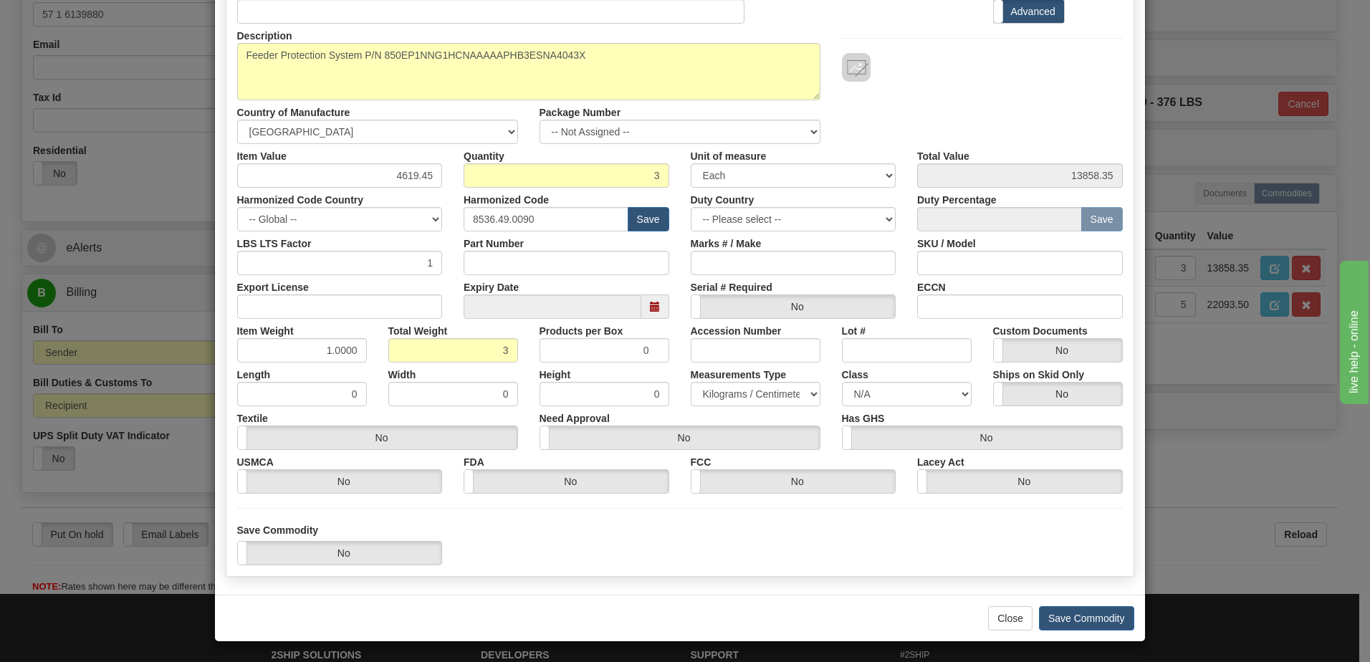
scroll to position [136, 0]
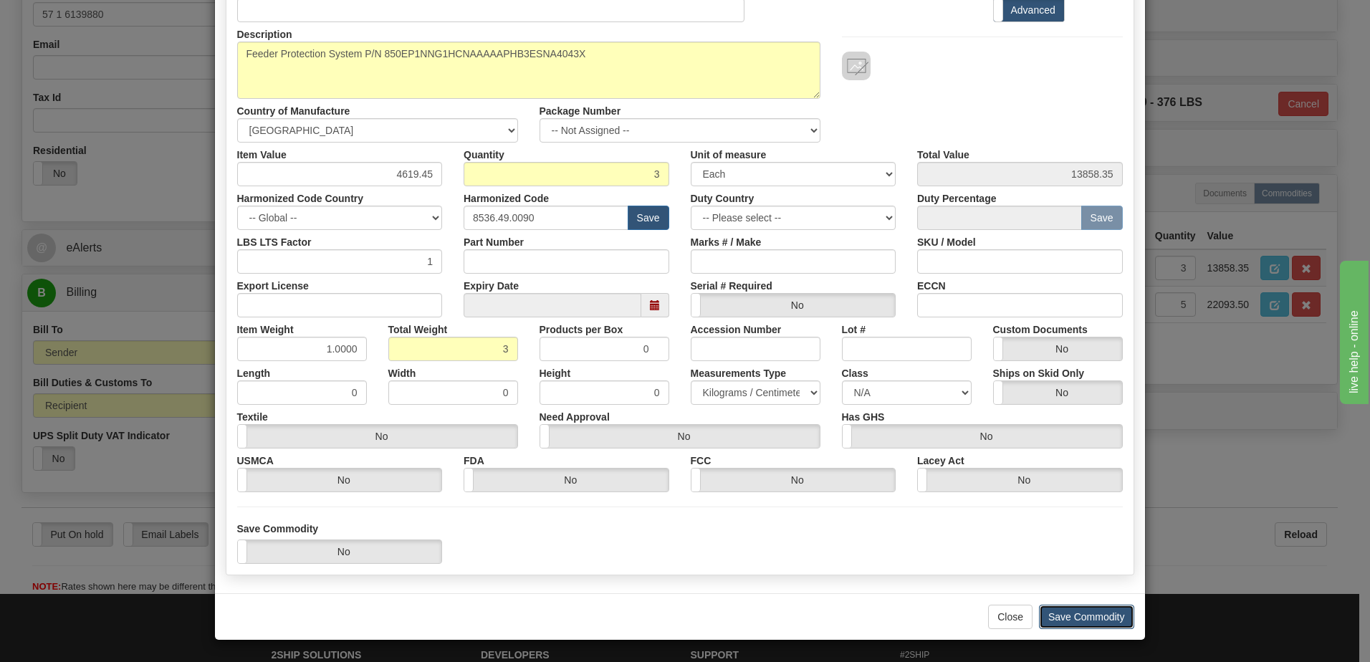
click at [1085, 621] on button "Save Commodity" at bounding box center [1086, 617] width 95 height 24
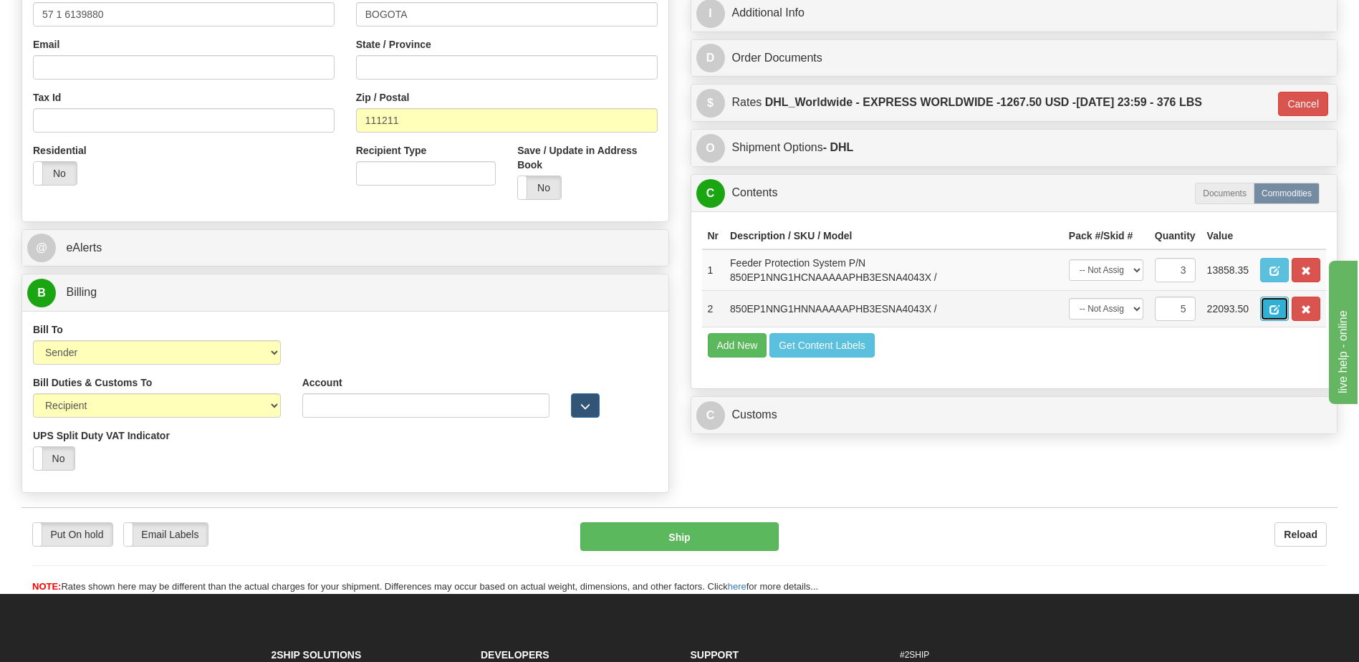
click at [1270, 312] on span "button" at bounding box center [1275, 309] width 10 height 9
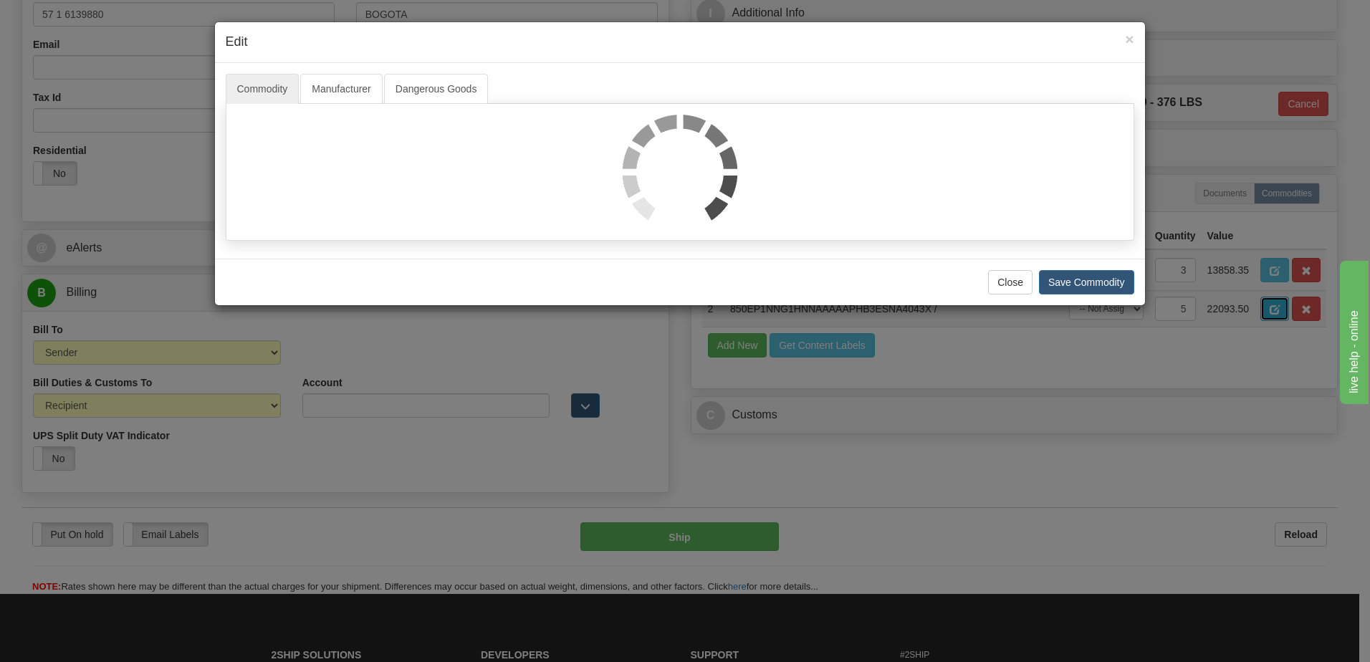
scroll to position [0, 0]
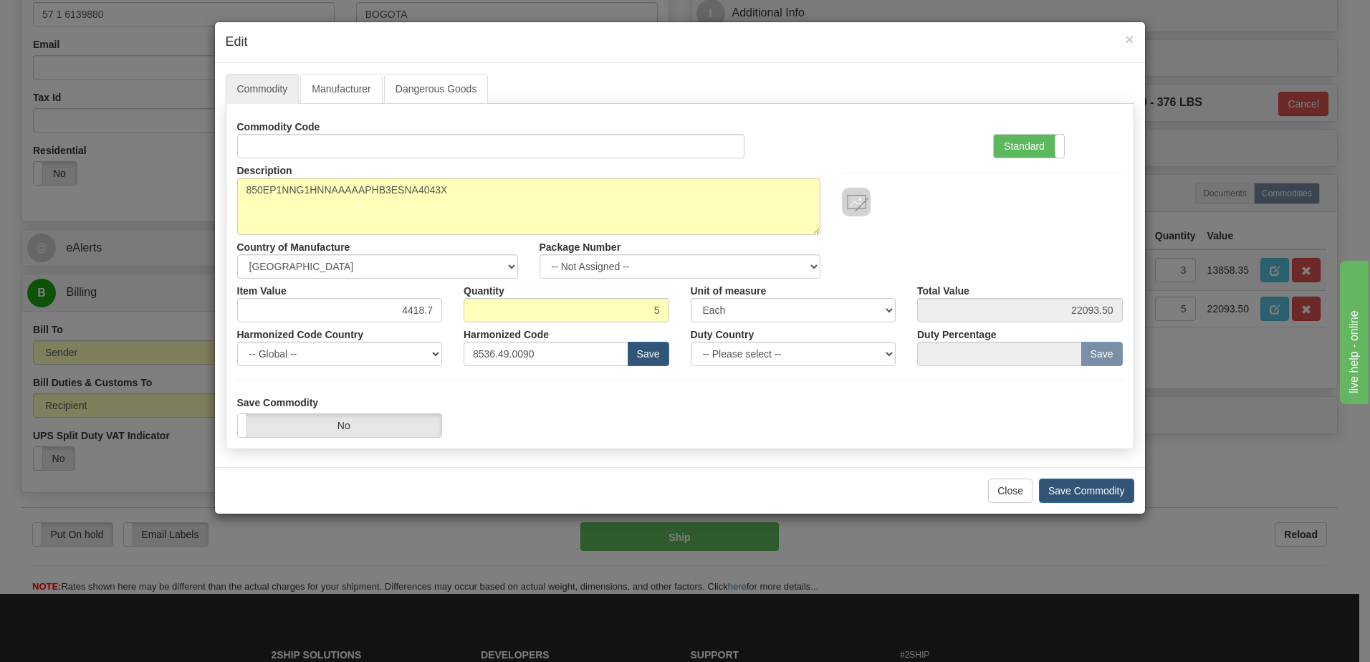
click at [1036, 144] on label "Standard" at bounding box center [1029, 146] width 70 height 23
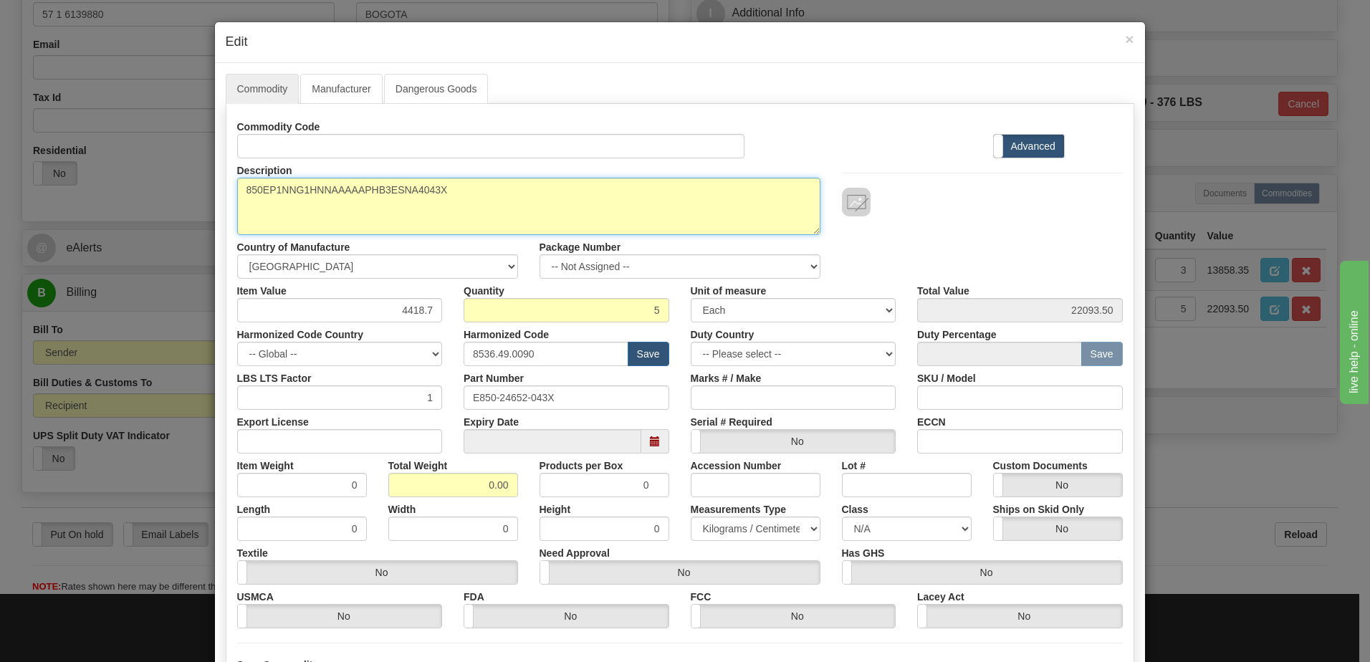
click at [239, 190] on textarea "850EP1NNG1HNNAAAAAPHB3ESNA4043X" at bounding box center [528, 206] width 583 height 57
paste textarea "Feeder Protection System"
type textarea "Feeder Protection System P/N 850EP1NNG1HNNAAAAAPHB3ESNA4043X"
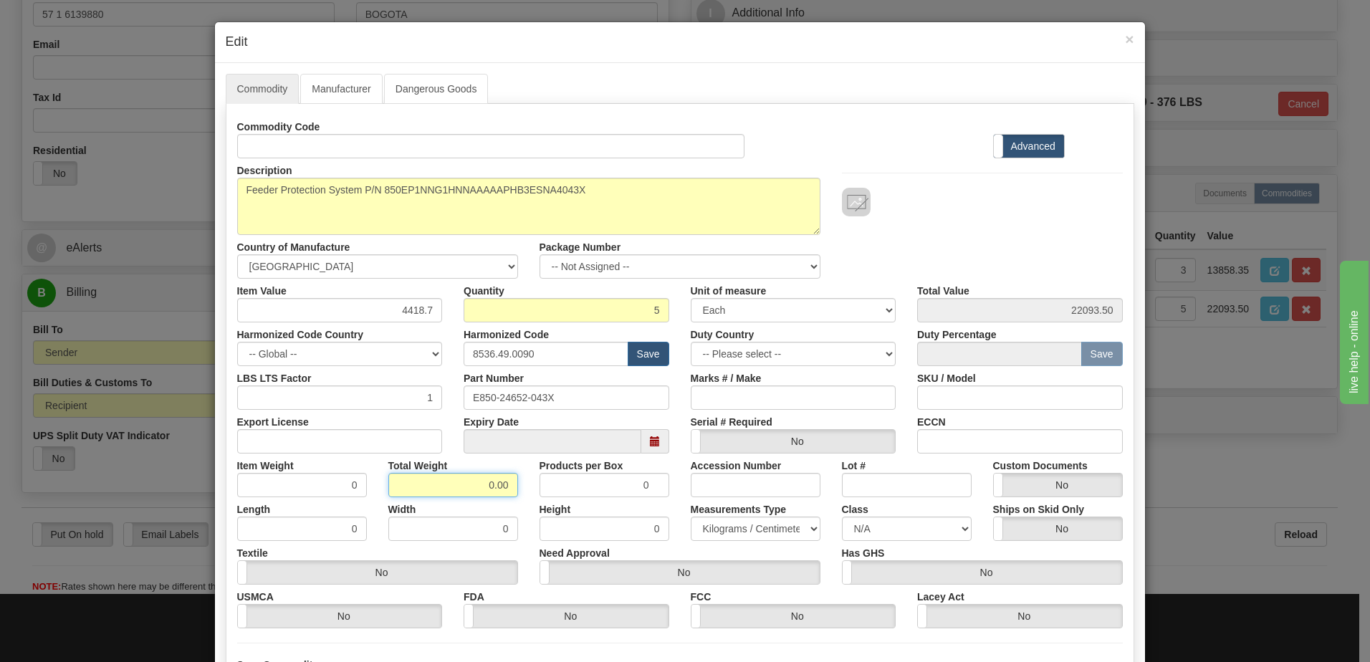
drag, startPoint x: 466, startPoint y: 489, endPoint x: 631, endPoint y: 487, distance: 164.8
click at [631, 487] on div "Item Weight 0 Total Weight 0.00 Products per Box 0 Accession Number Lot # Custo…" at bounding box center [679, 476] width 907 height 44
type input "5"
type input "1.0000"
click at [308, 493] on input "1.0000" at bounding box center [302, 485] width 130 height 24
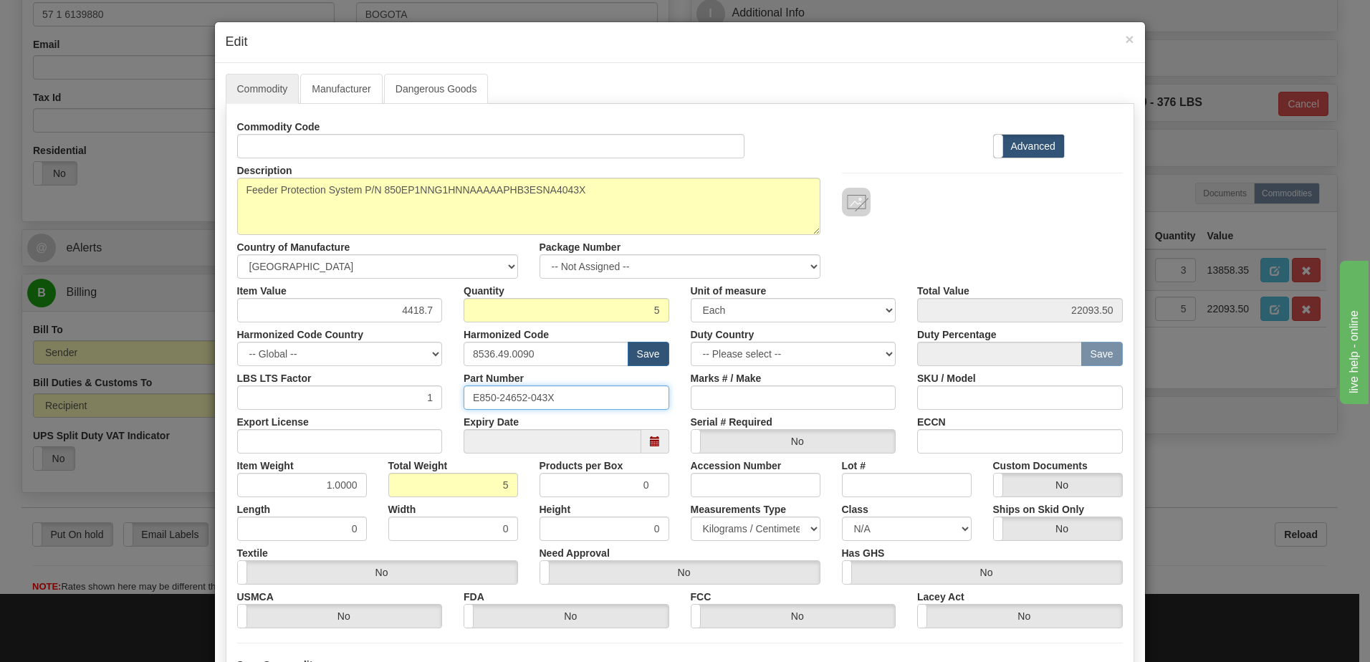
click at [252, 363] on div "Commodity Code Standard Advanced Description 850EP1NNG1HNNAAAAAPHB3ESNA4043X Co…" at bounding box center [680, 372] width 886 height 514
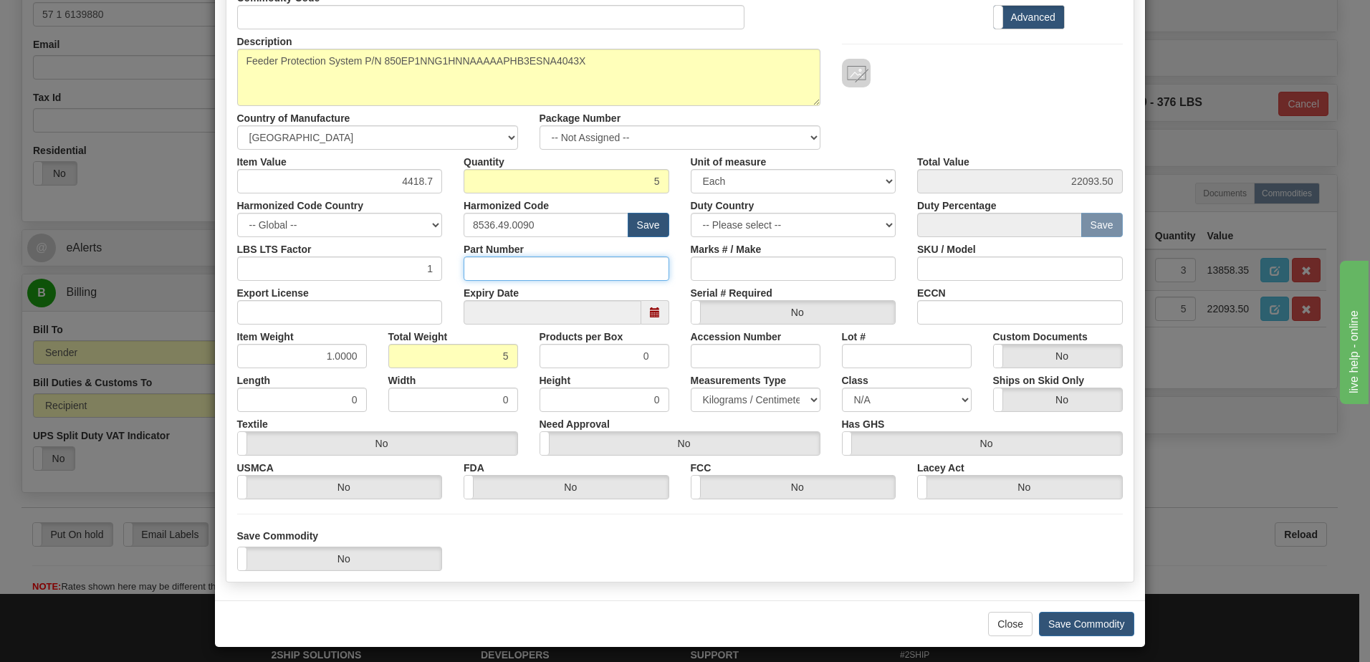
scroll to position [136, 0]
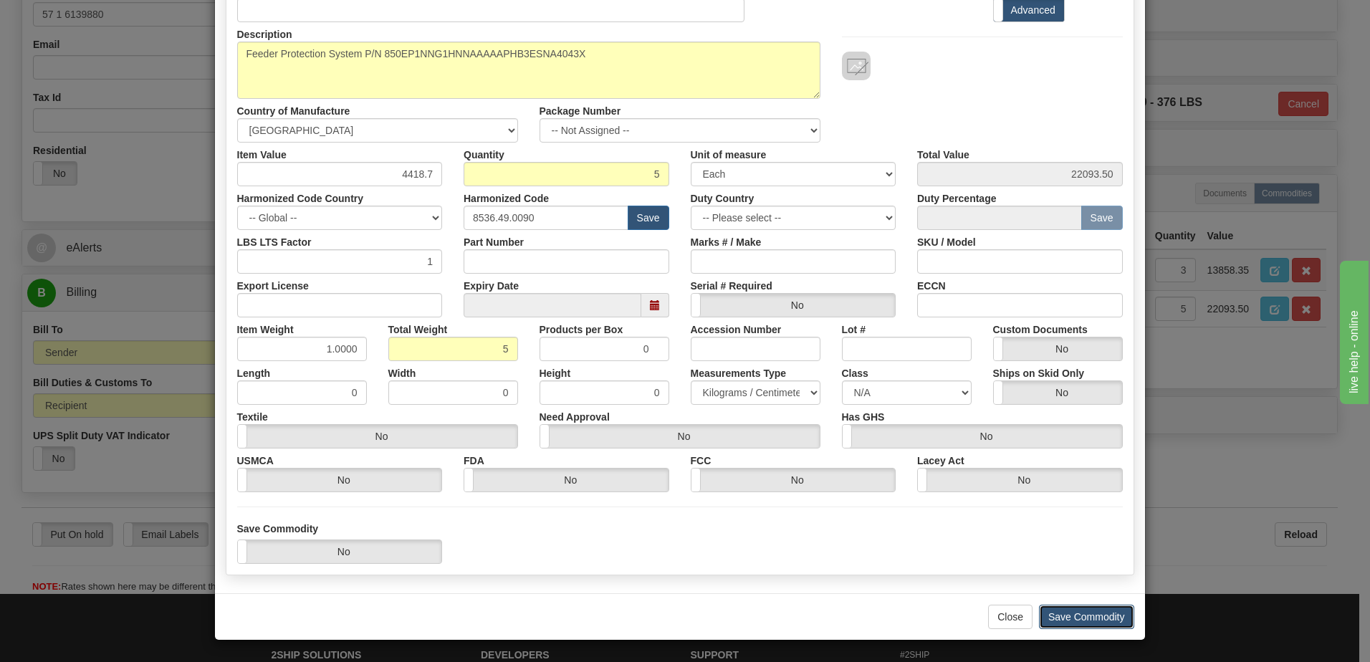
click at [1103, 616] on button "Save Commodity" at bounding box center [1086, 617] width 95 height 24
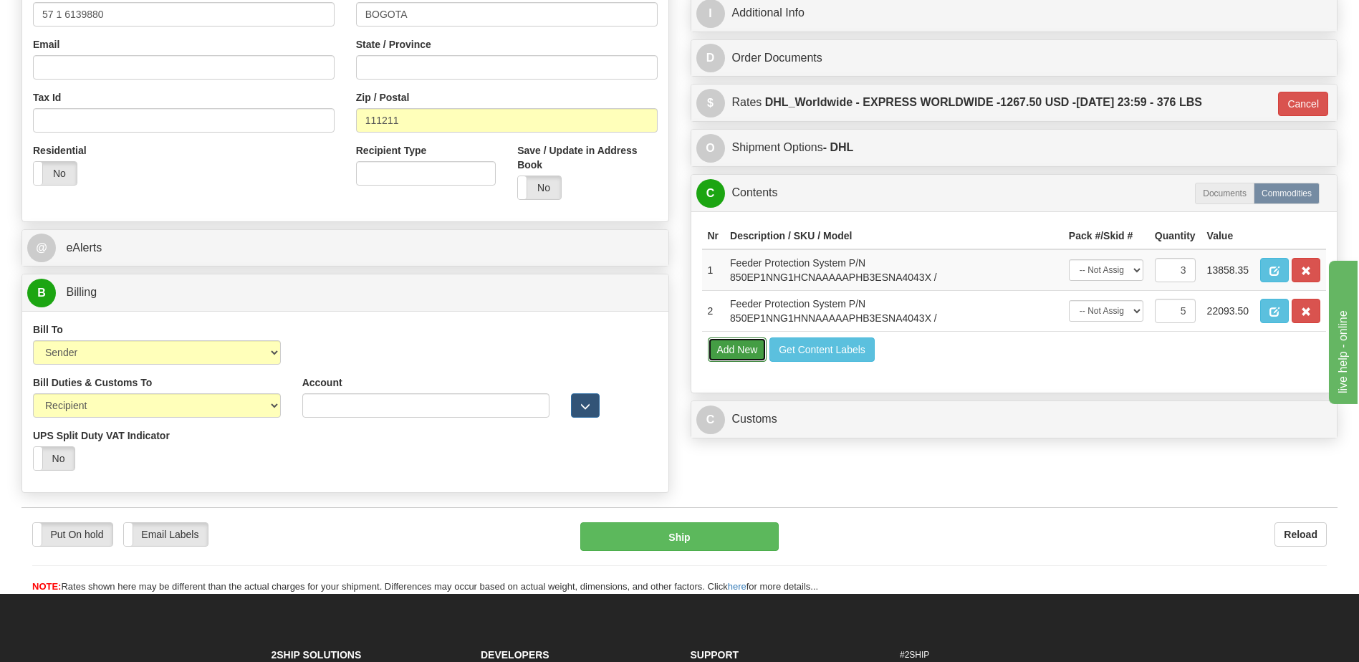
click at [724, 350] on button "Add New" at bounding box center [737, 349] width 59 height 24
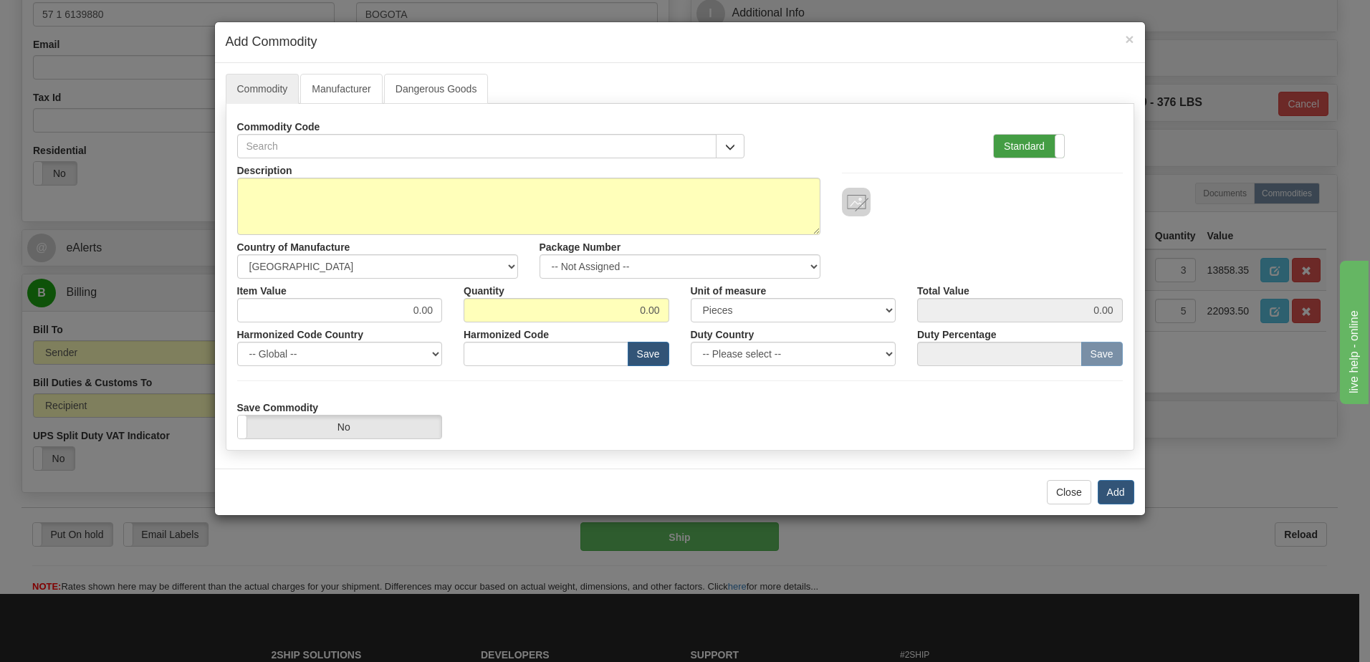
click at [1030, 145] on label "Standard" at bounding box center [1029, 146] width 70 height 23
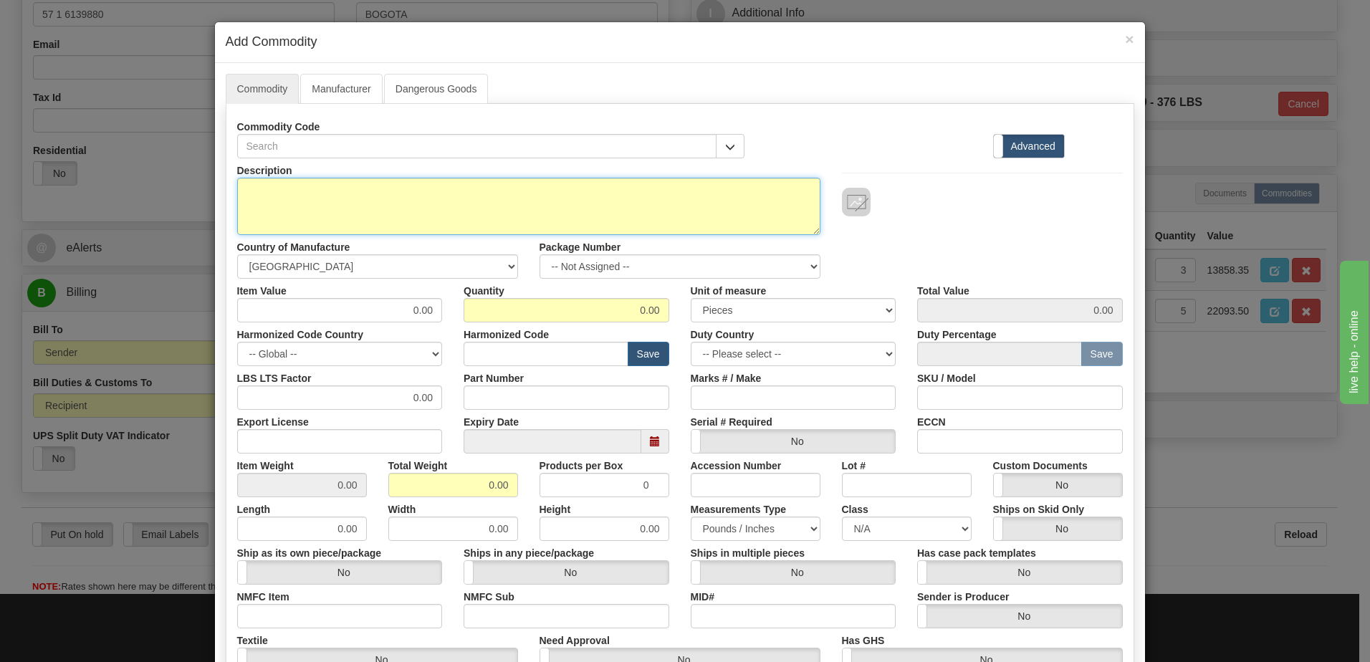
click at [290, 206] on textarea "Description" at bounding box center [528, 206] width 583 height 57
type textarea "FREIGHT"
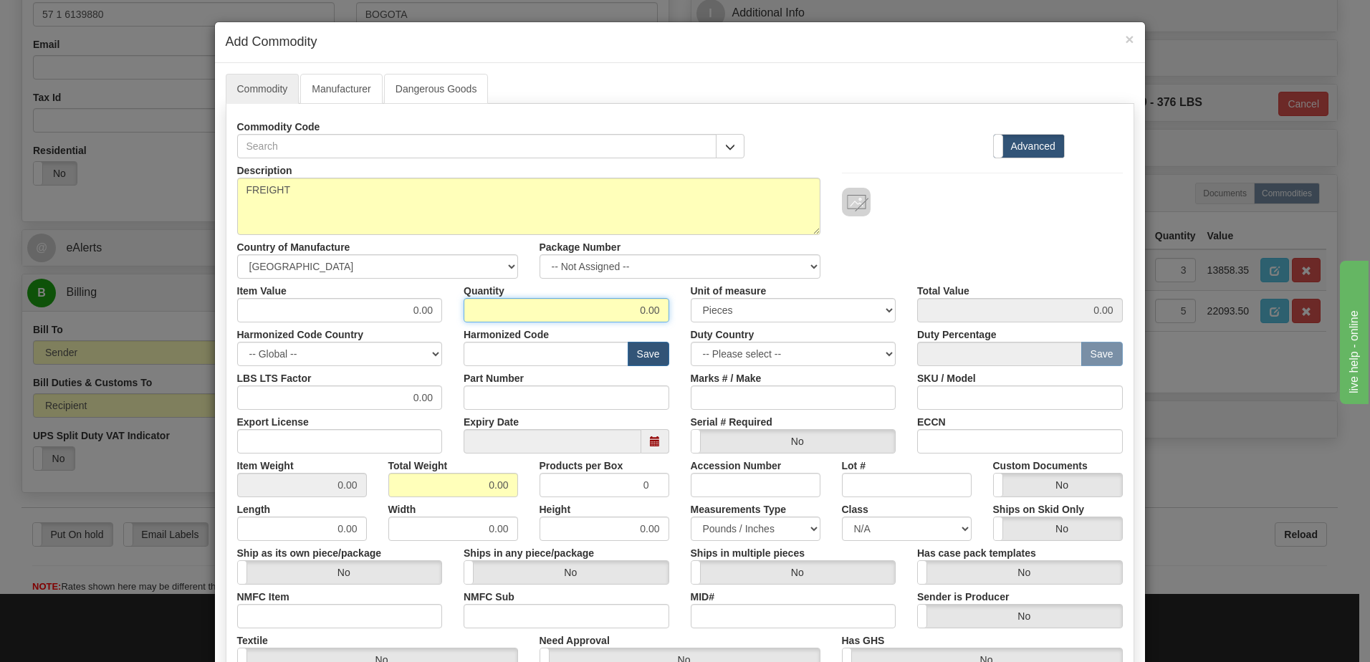
drag, startPoint x: 610, startPoint y: 309, endPoint x: 961, endPoint y: 323, distance: 350.7
click at [961, 323] on div "Description FREIGHT Country of Manufacture -- Unknown -- [GEOGRAPHIC_DATA] [GEO…" at bounding box center [680, 473] width 886 height 631
type input "1"
click at [401, 492] on input "0.00" at bounding box center [453, 485] width 130 height 24
drag, startPoint x: 429, startPoint y: 479, endPoint x: 642, endPoint y: 492, distance: 213.2
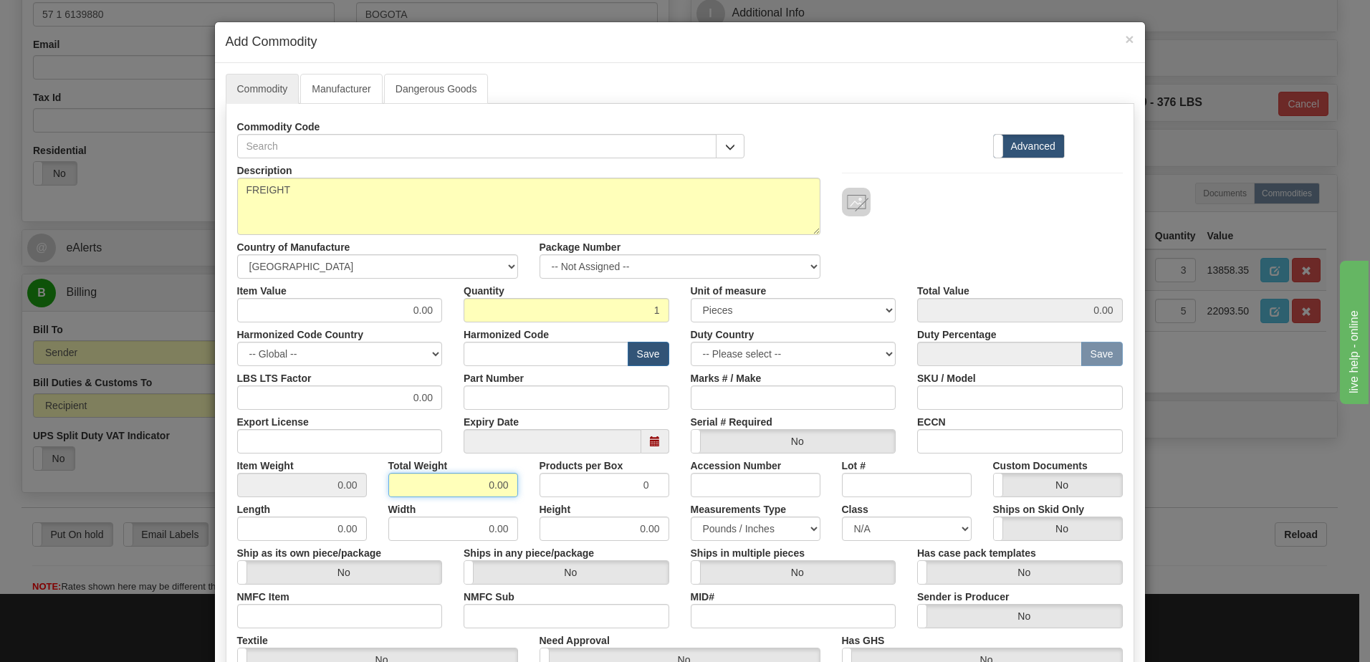
click at [642, 492] on div "Item Weight 0.00 Total Weight 0.00 Products per Box 0 Accession Number Lot # Cu…" at bounding box center [679, 476] width 907 height 44
type input "1"
type input "1.0000"
click at [1026, 226] on div "Description FREIGHT Country of Manufacture -- Unknown -- [GEOGRAPHIC_DATA] [GEO…" at bounding box center [679, 218] width 907 height 120
drag, startPoint x: 375, startPoint y: 307, endPoint x: 661, endPoint y: 310, distance: 285.9
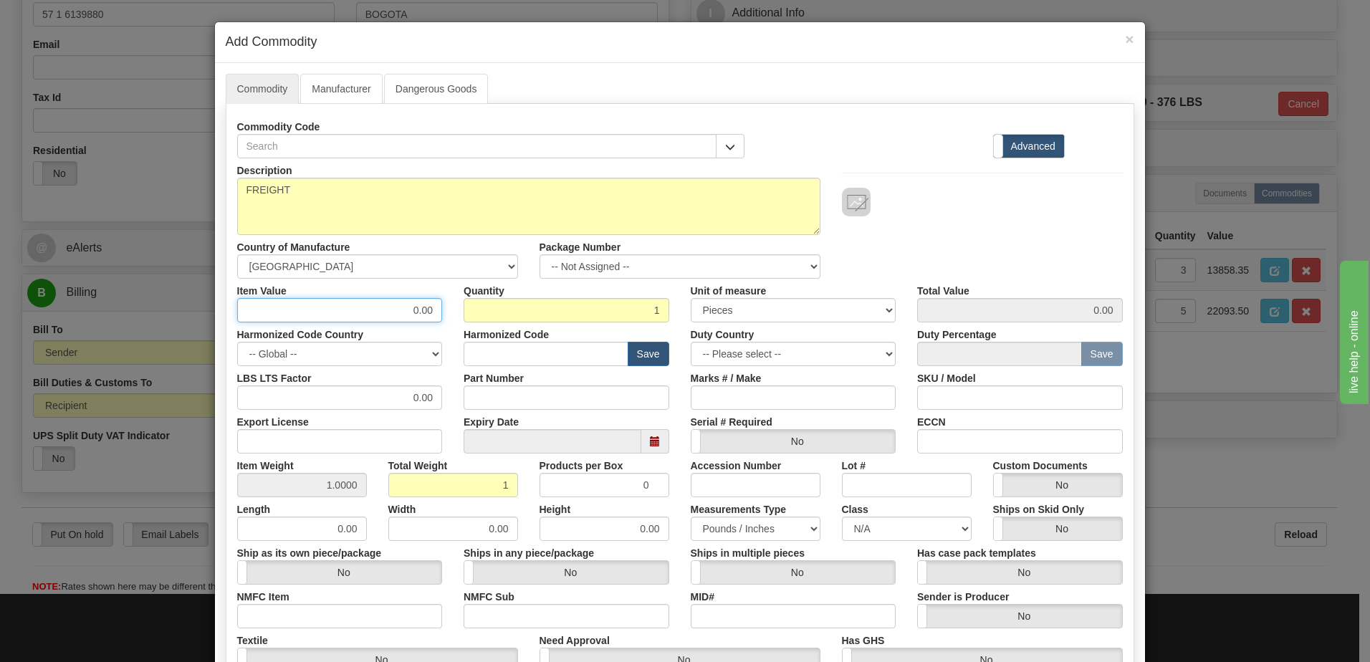
click at [661, 310] on div "Item Value 0.00 Quantity 1 Unit of measure 3 Thousand Square Inches Adjustments…" at bounding box center [679, 301] width 907 height 44
type input "1052.60"
click at [1011, 316] on input "1052.60" at bounding box center [1020, 310] width 206 height 24
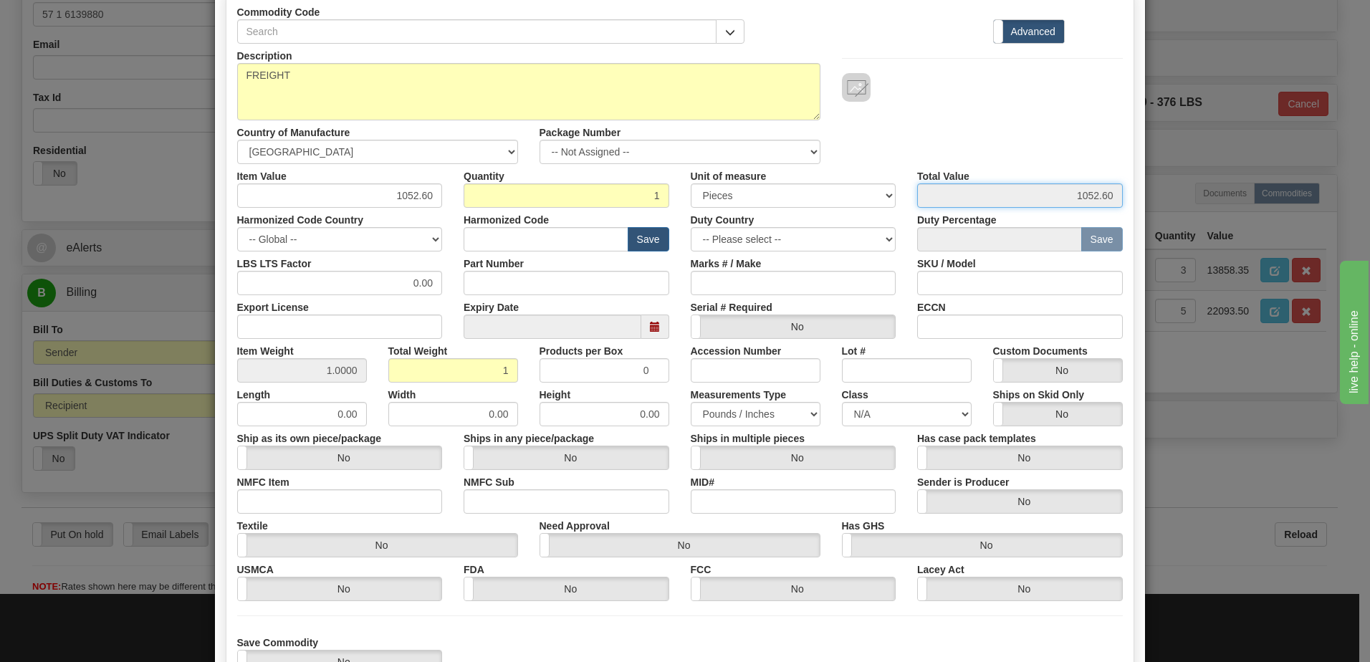
scroll to position [225, 0]
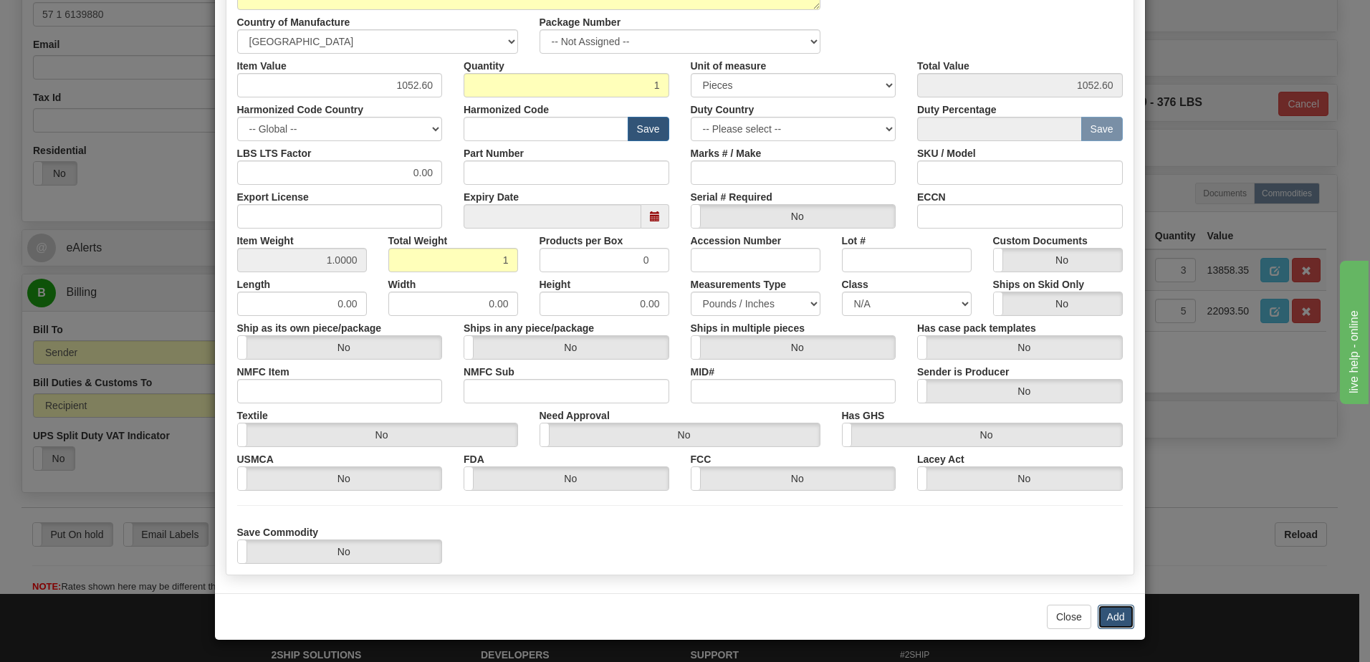
click at [1107, 613] on button "Add" at bounding box center [1116, 617] width 37 height 24
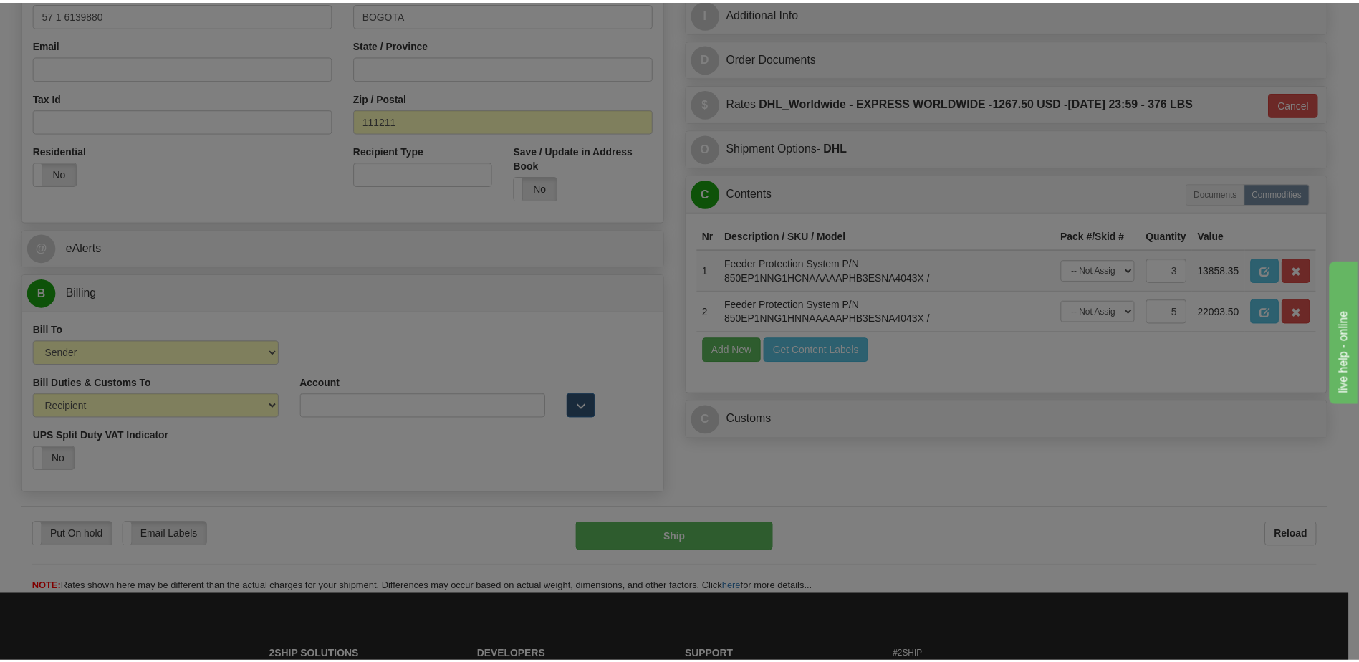
scroll to position [0, 0]
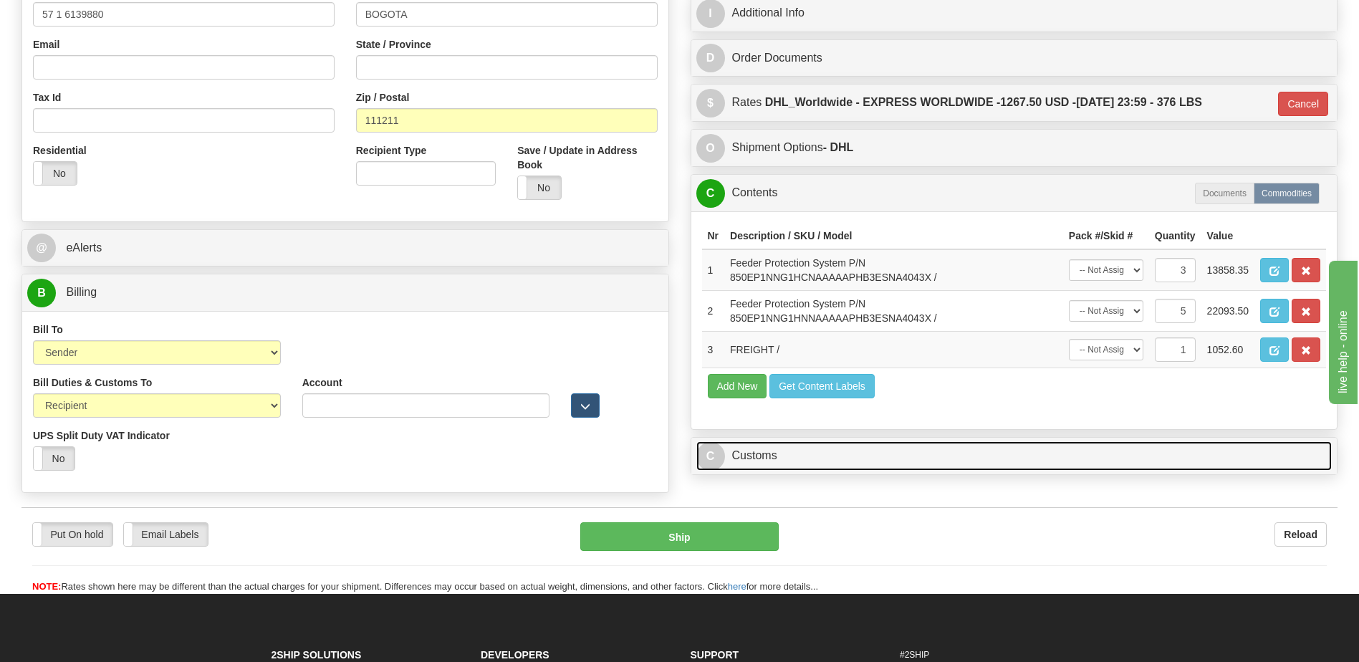
click at [765, 455] on link "C Customs" at bounding box center [1014, 455] width 636 height 29
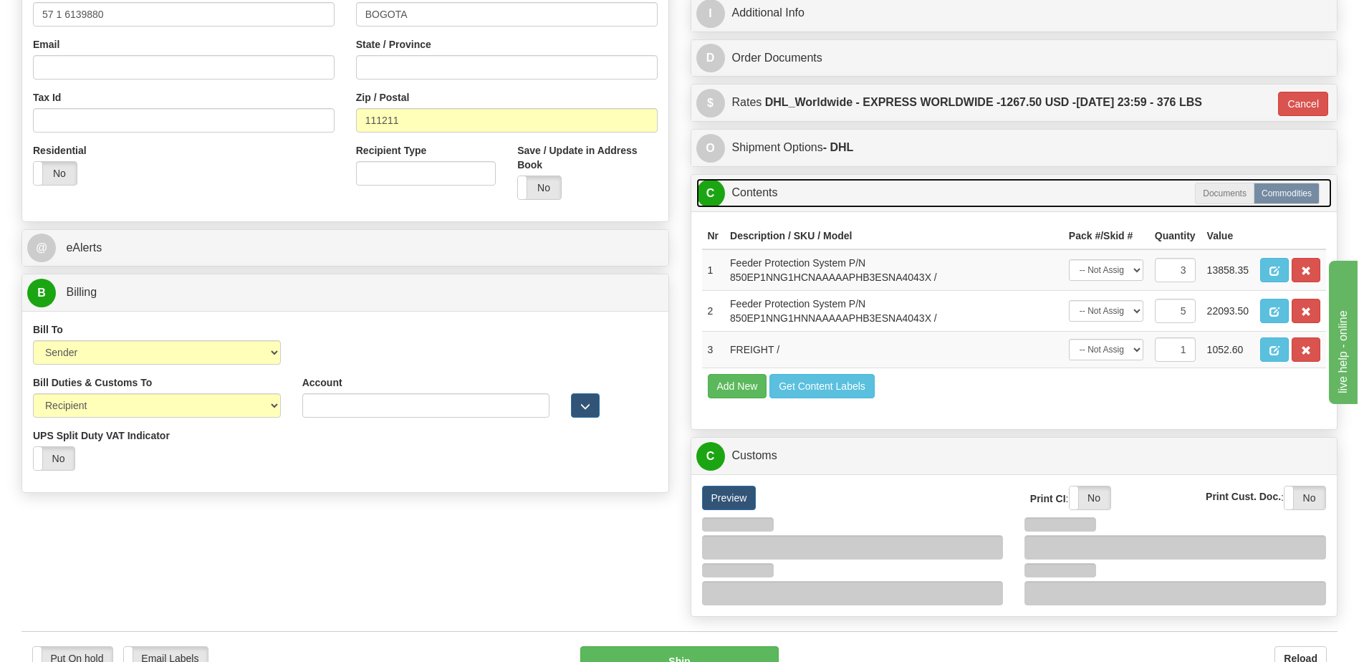
click at [755, 186] on link "C Contents" at bounding box center [1014, 192] width 636 height 29
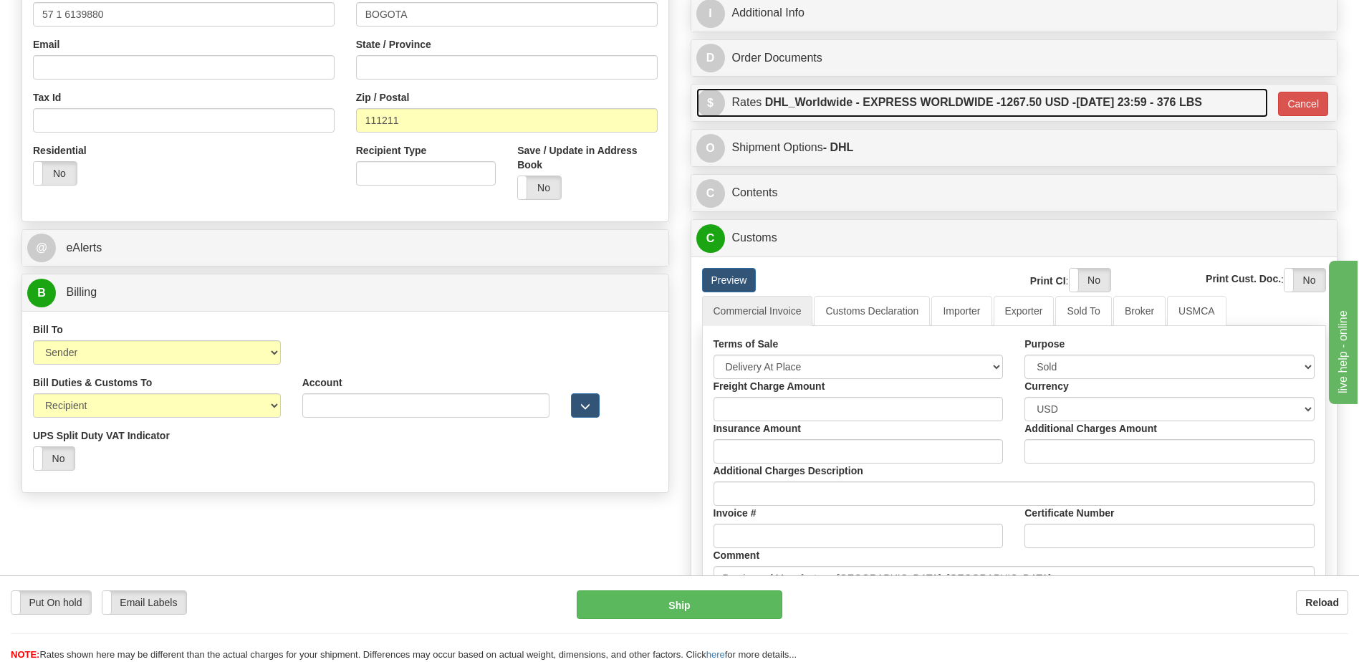
click at [940, 92] on label "DHL_Worldwide - EXPRESS WORLDWIDE - 1267.50 USD - [DATE] 23:59 - 376 LBS" at bounding box center [983, 102] width 437 height 29
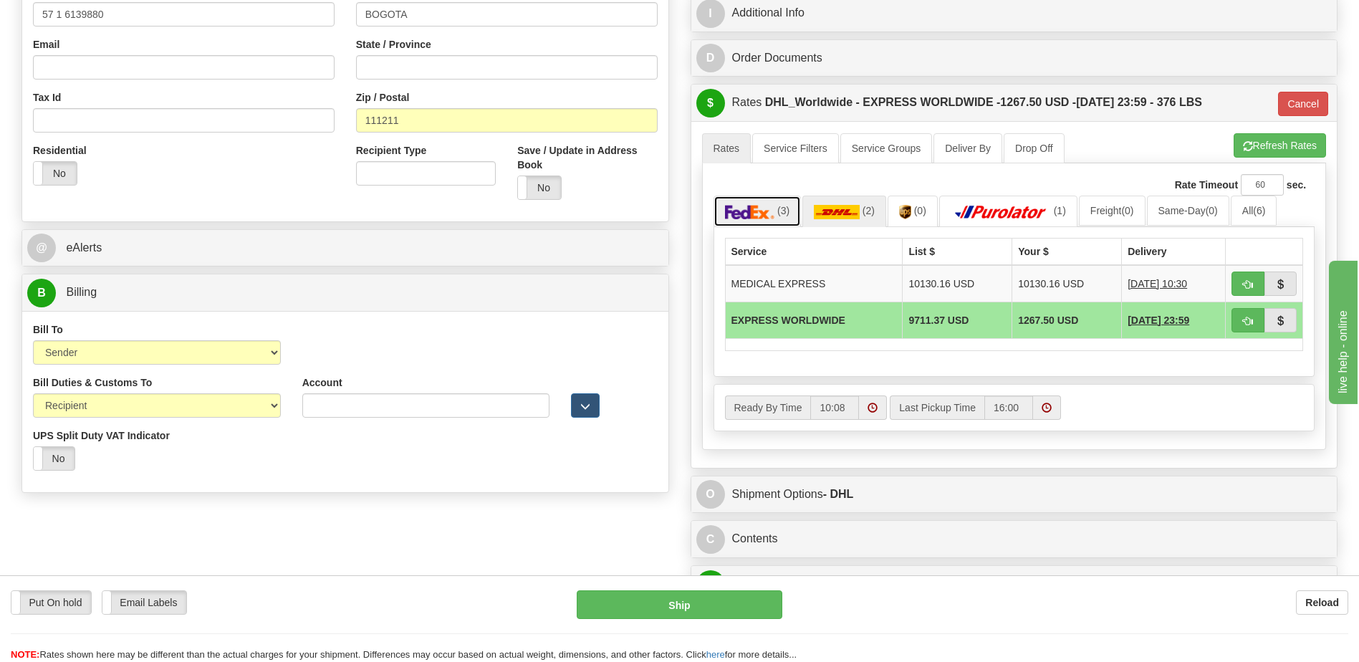
click at [763, 214] on img at bounding box center [750, 212] width 50 height 14
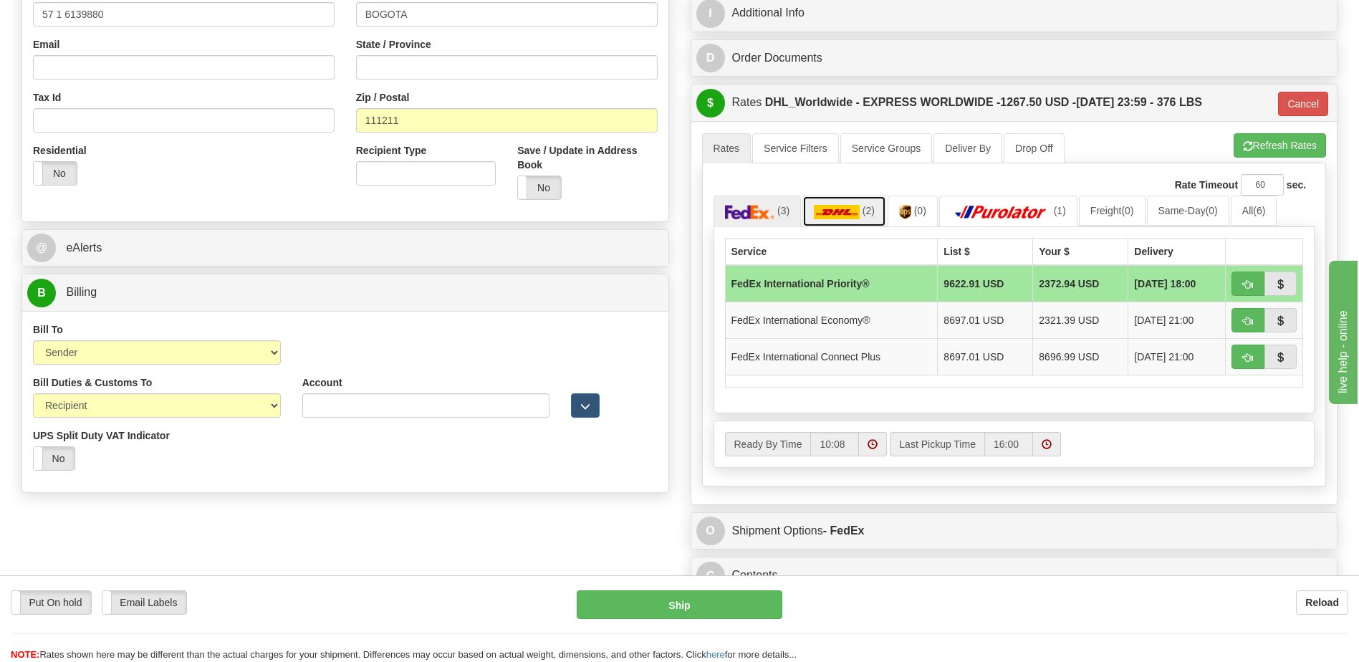
click at [853, 215] on img at bounding box center [837, 212] width 46 height 14
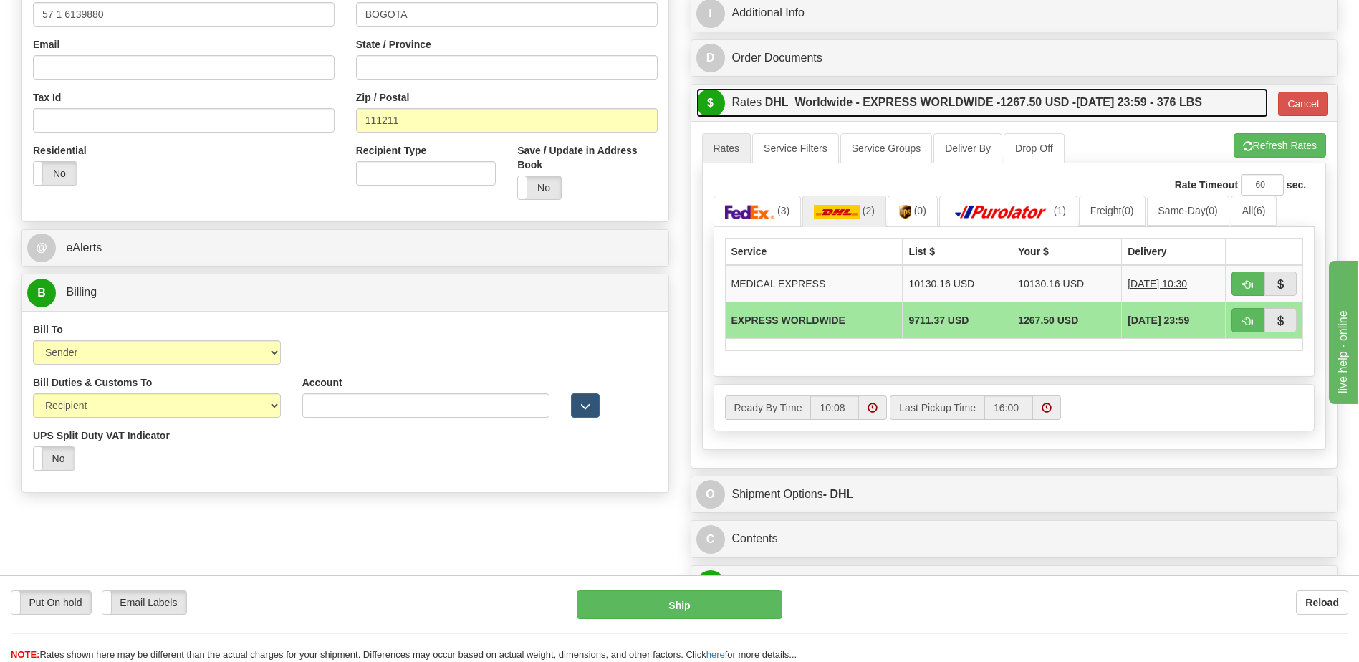
click at [939, 106] on label "DHL_Worldwide - EXPRESS WORLDWIDE - 1267.50 USD - [DATE] 23:59 - 376 LBS" at bounding box center [983, 102] width 437 height 29
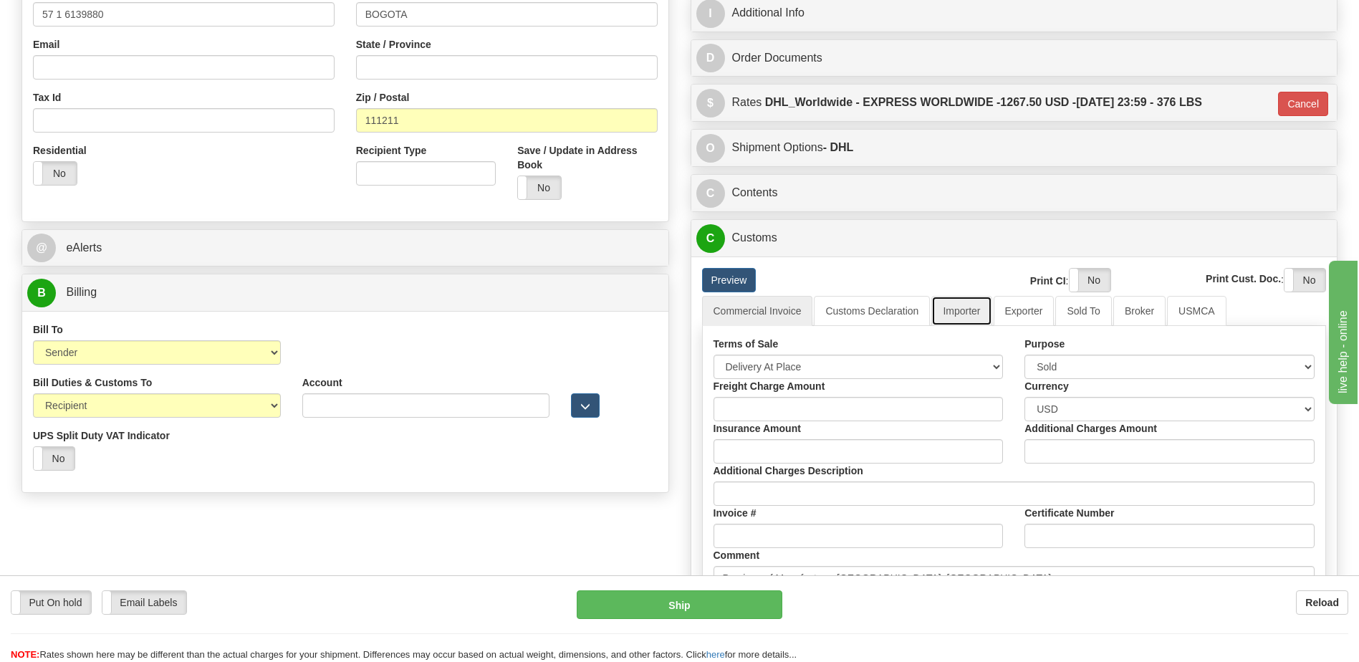
click at [955, 300] on link "Importer" at bounding box center [961, 311] width 60 height 30
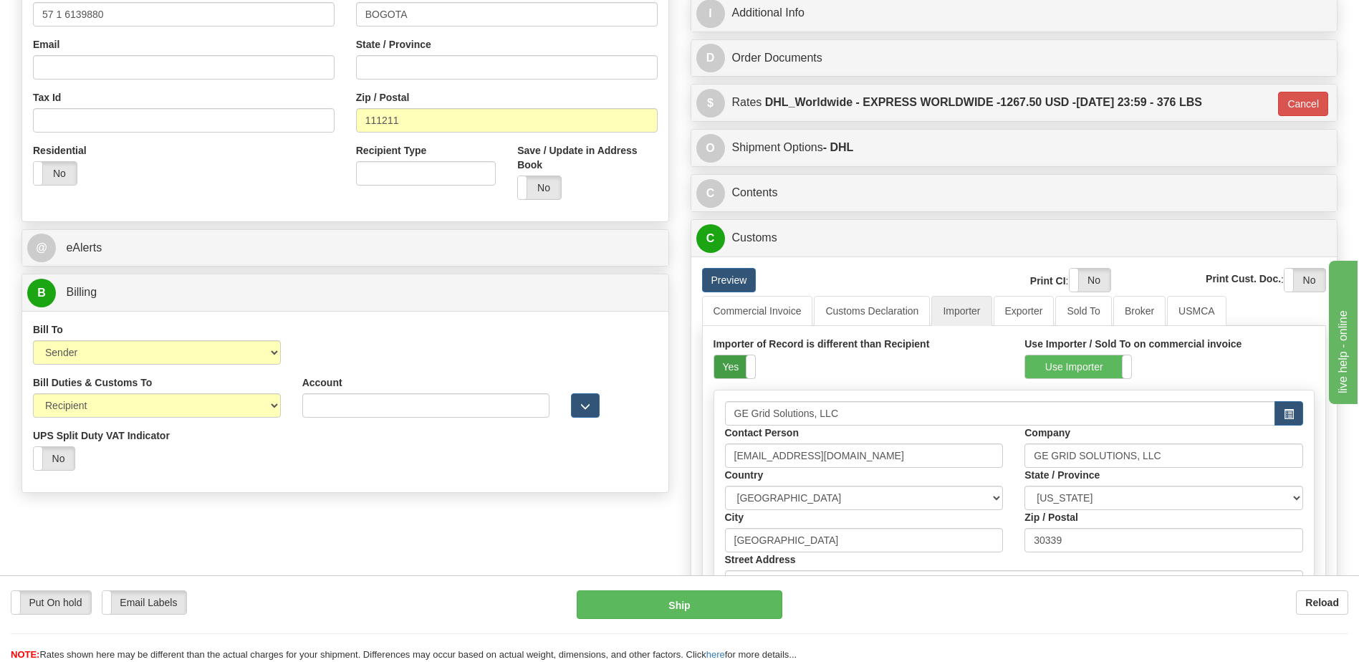
click at [736, 366] on label "Yes" at bounding box center [734, 366] width 41 height 23
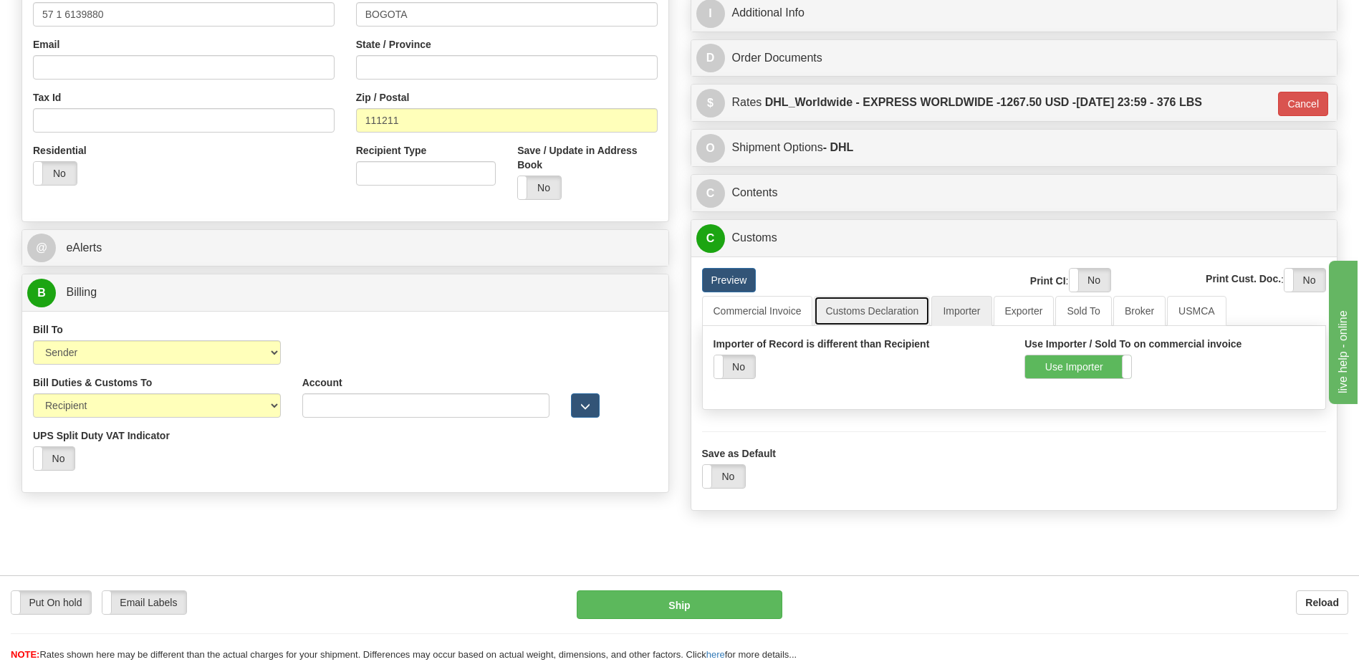
click at [909, 301] on link "Customs Declaration" at bounding box center [872, 311] width 116 height 30
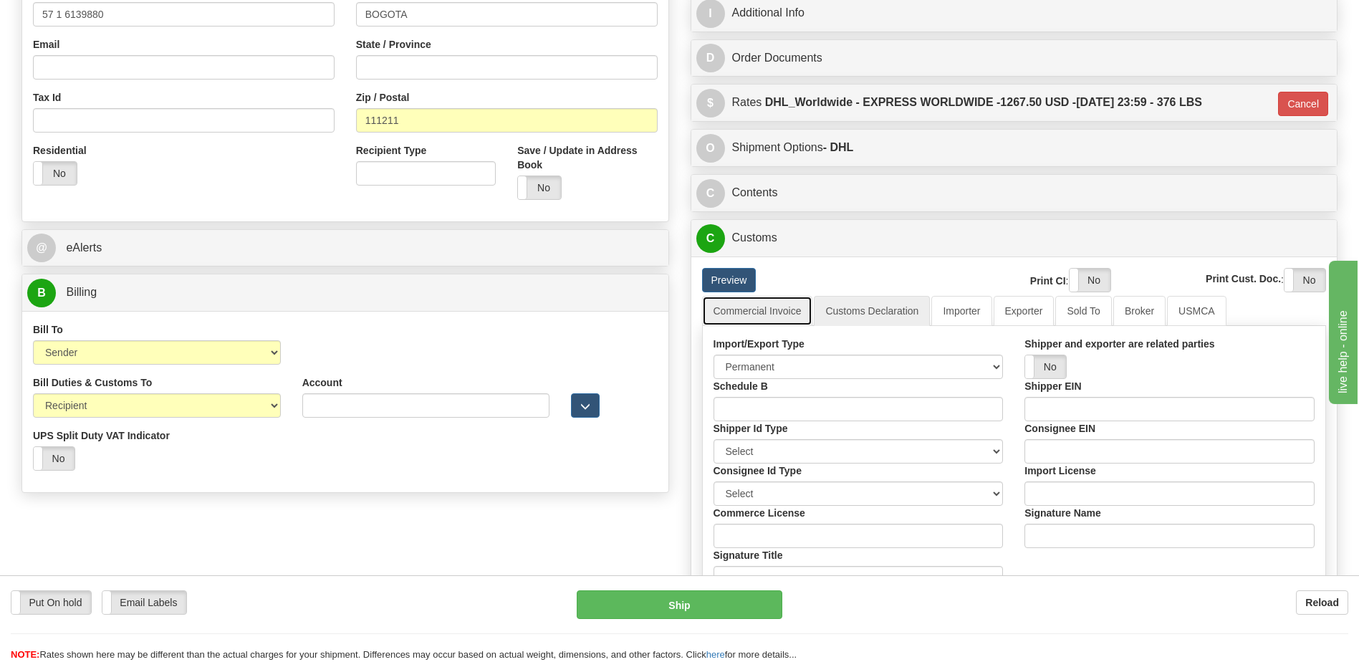
click at [770, 309] on link "Commercial Invoice" at bounding box center [757, 311] width 111 height 30
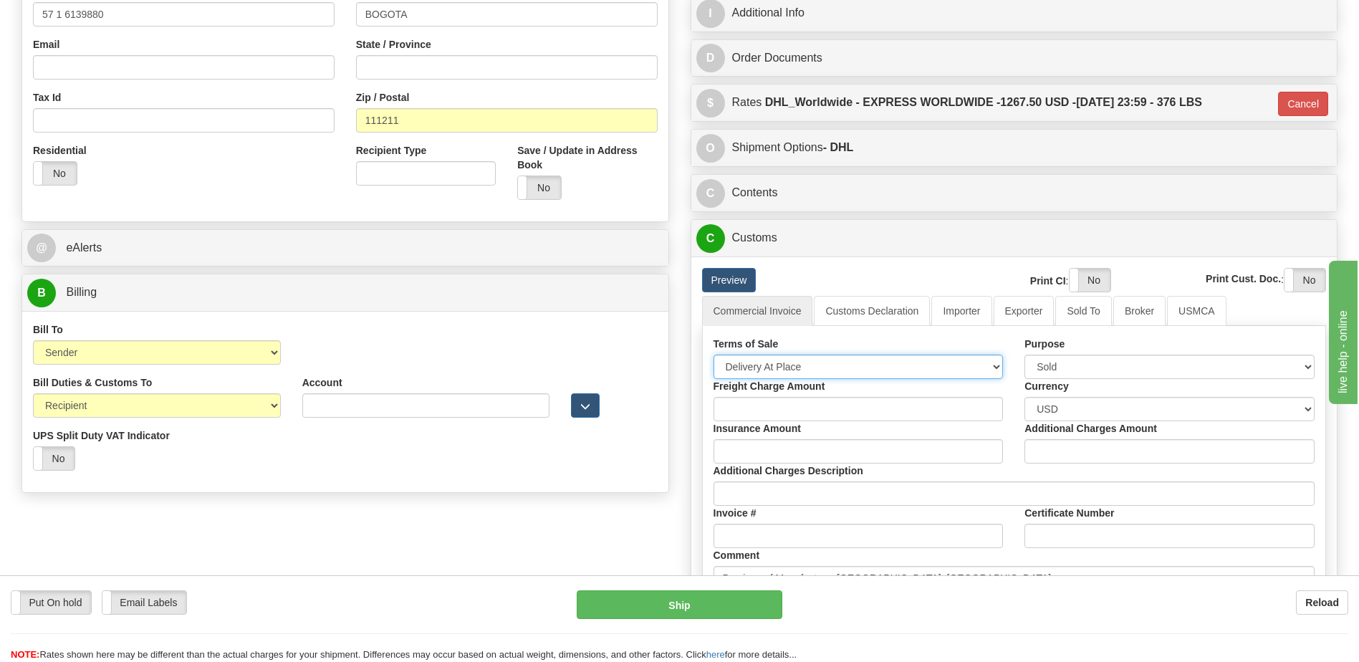
click at [813, 369] on select "Free Carrier Free On Board Ex Works Delivered Duty Unpaid Delivered Duty Paid C…" at bounding box center [859, 367] width 290 height 24
select select "7"
click at [714, 355] on select "Free Carrier Free On Board Ex Works Delivered Duty Unpaid Delivered Duty Paid C…" at bounding box center [859, 367] width 290 height 24
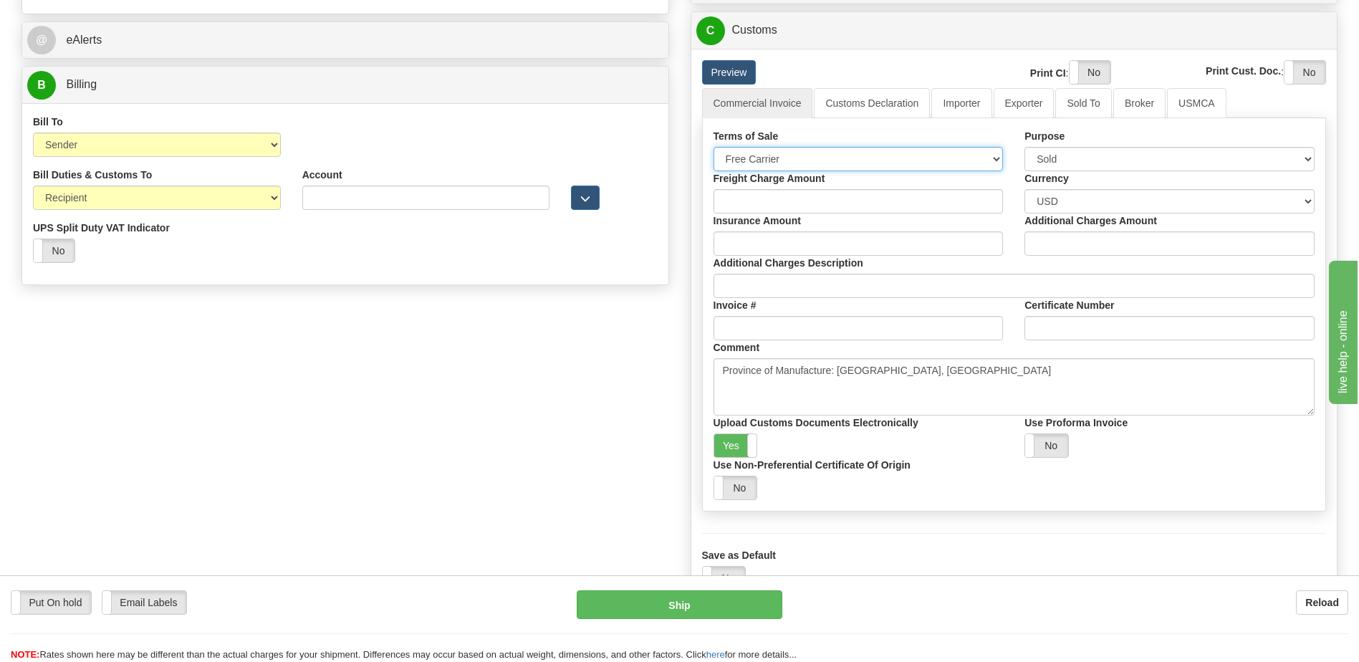
scroll to position [645, 0]
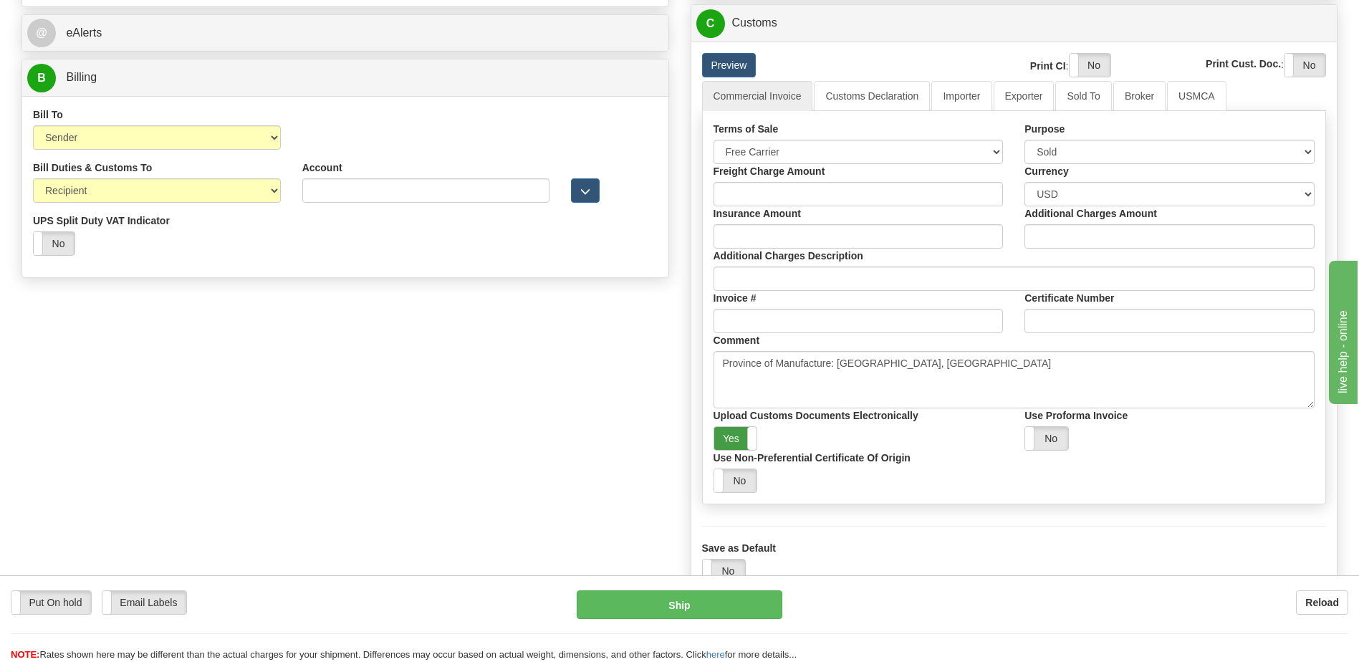
click at [737, 443] on label "Yes" at bounding box center [735, 438] width 43 height 23
click at [1079, 62] on label "Yes" at bounding box center [1090, 65] width 41 height 23
click at [1313, 64] on label "Yes" at bounding box center [1305, 65] width 41 height 23
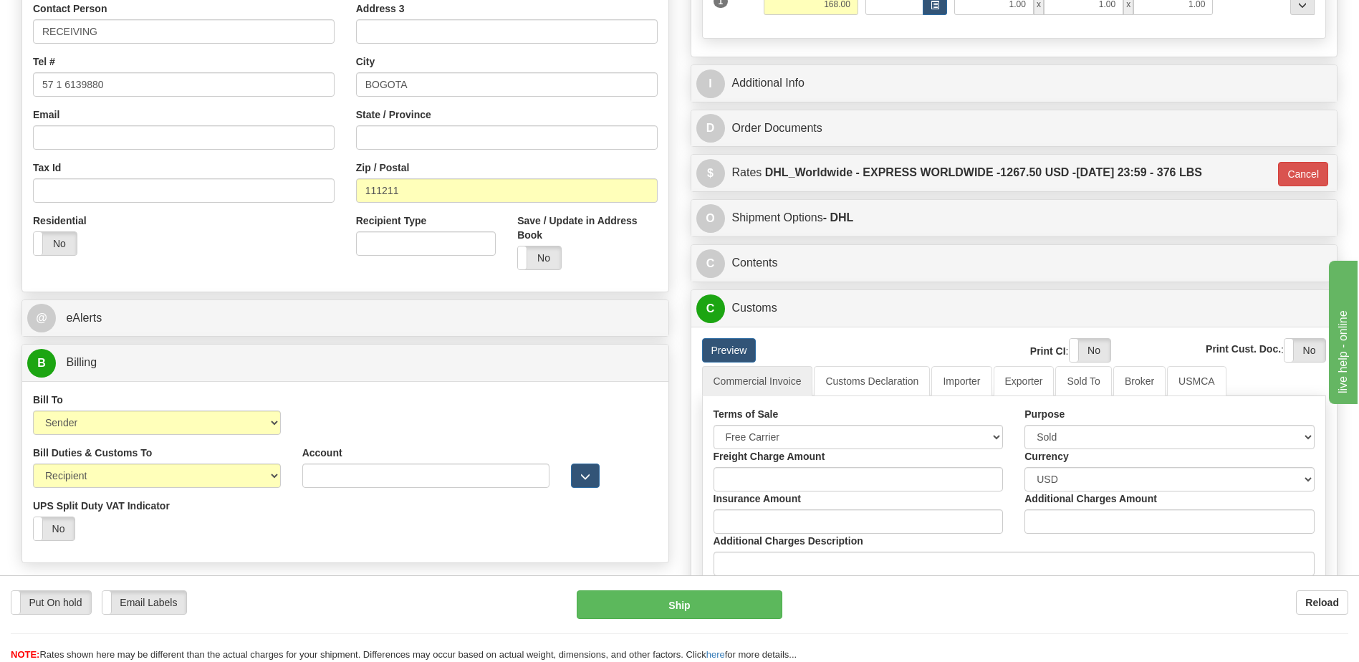
scroll to position [358, 0]
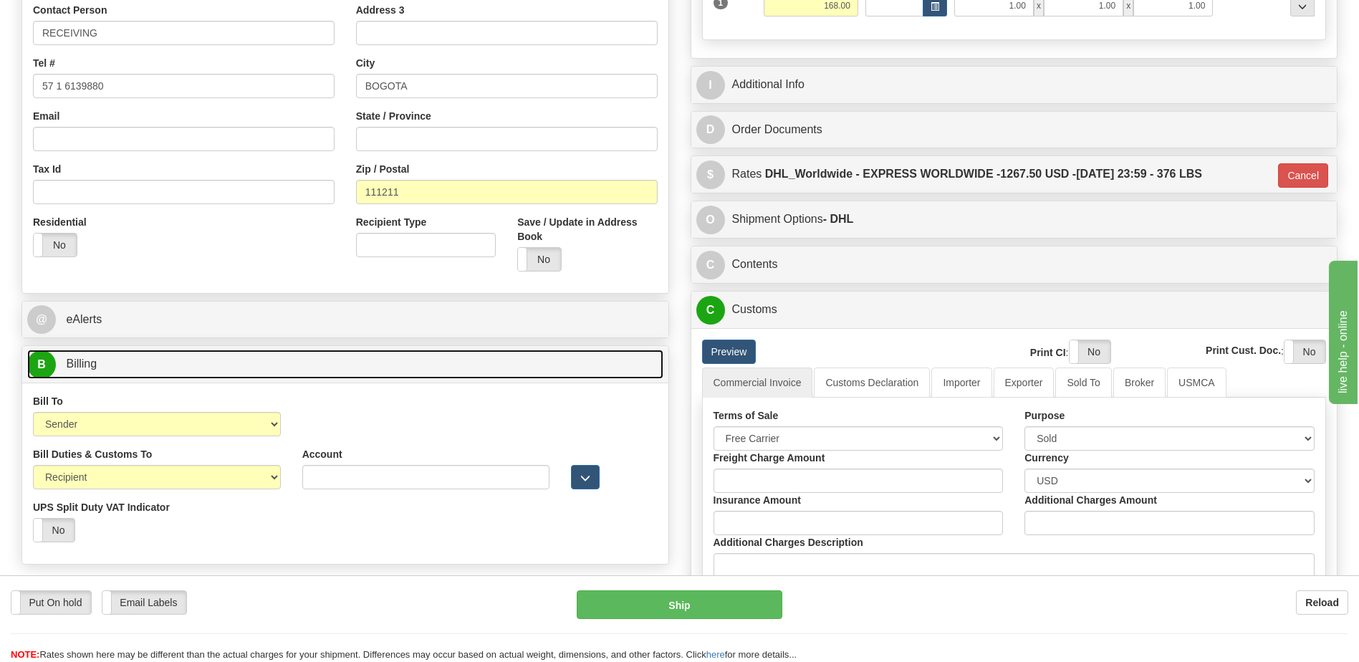
click at [105, 354] on link "B Billing" at bounding box center [345, 364] width 636 height 29
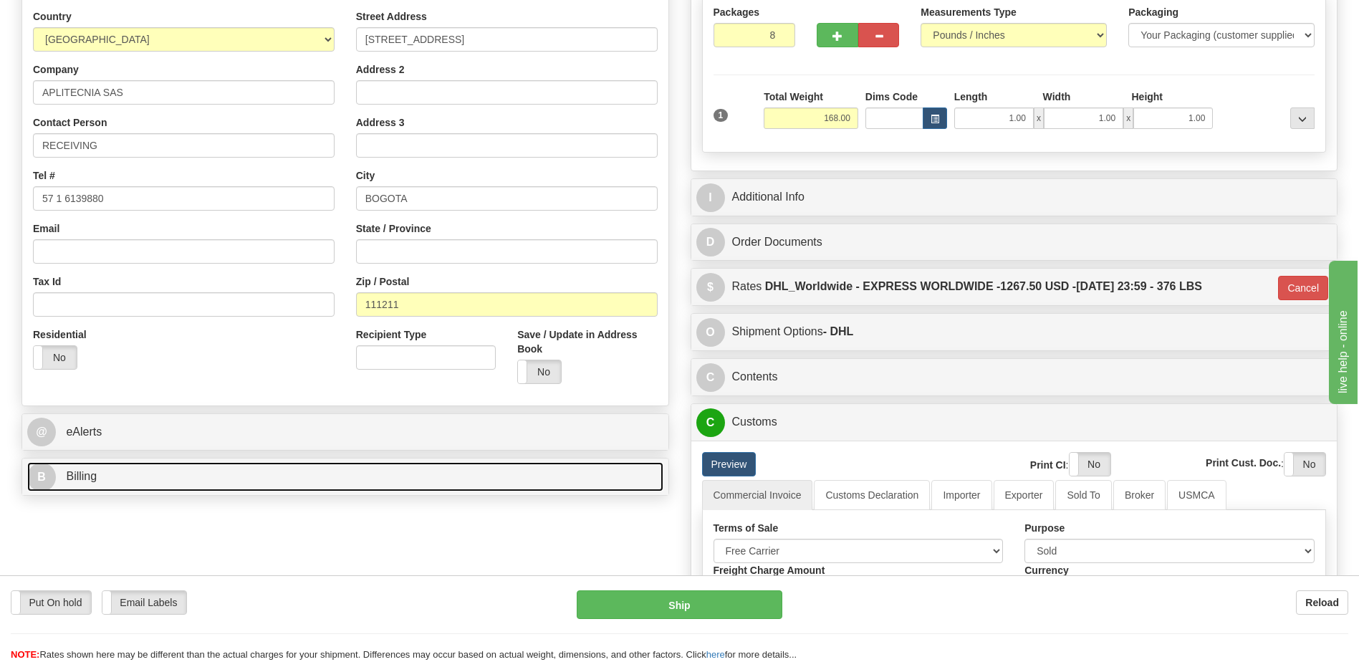
scroll to position [143, 0]
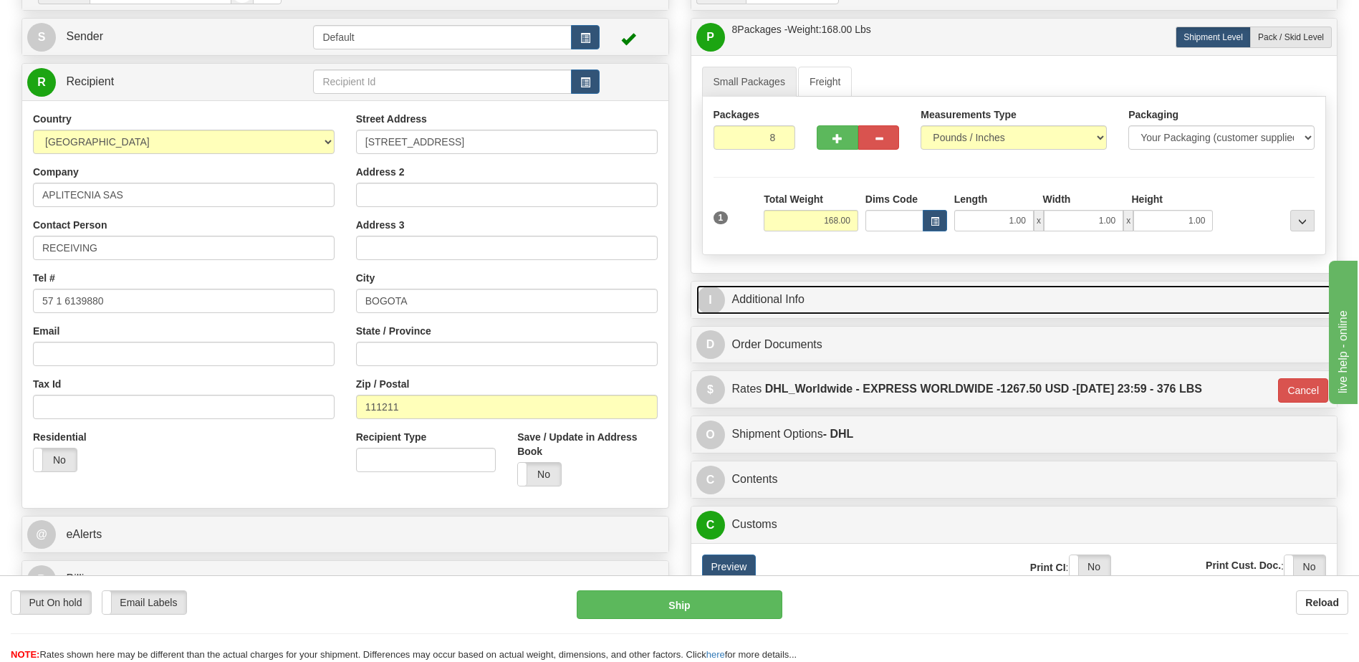
click at [807, 299] on link "I Additional Info" at bounding box center [1014, 299] width 636 height 29
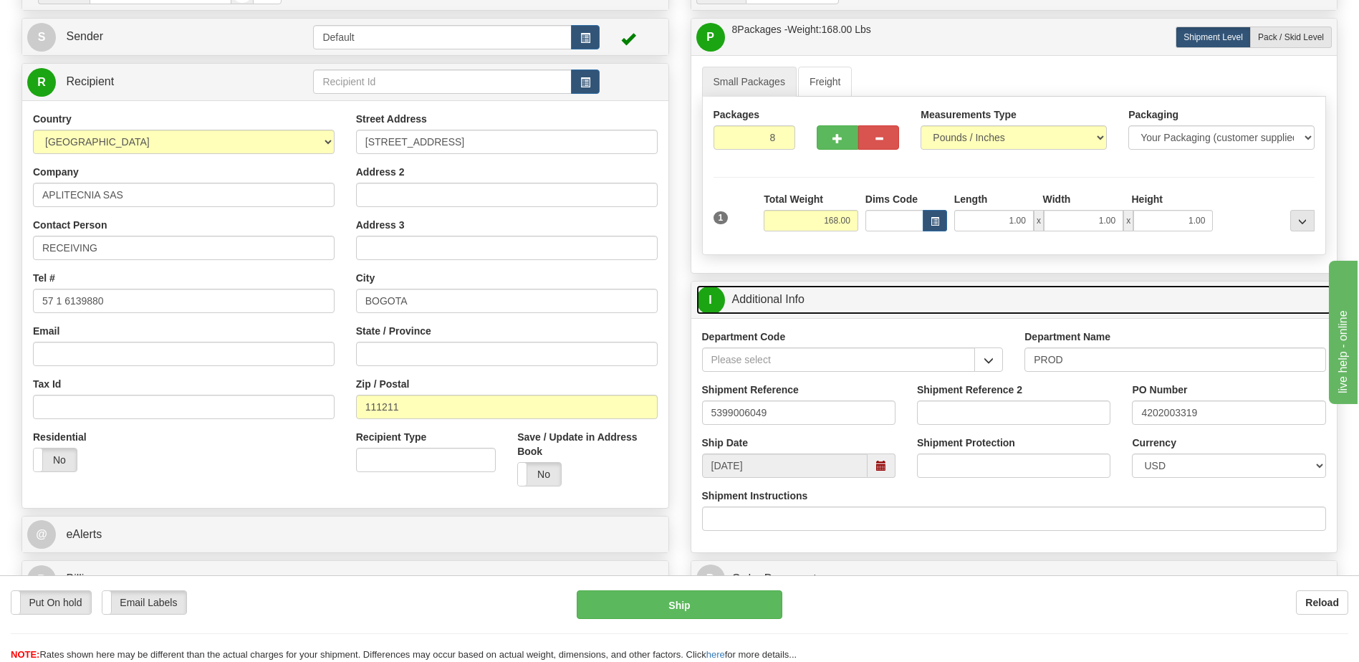
click at [807, 299] on link "I Additional Info" at bounding box center [1014, 299] width 636 height 29
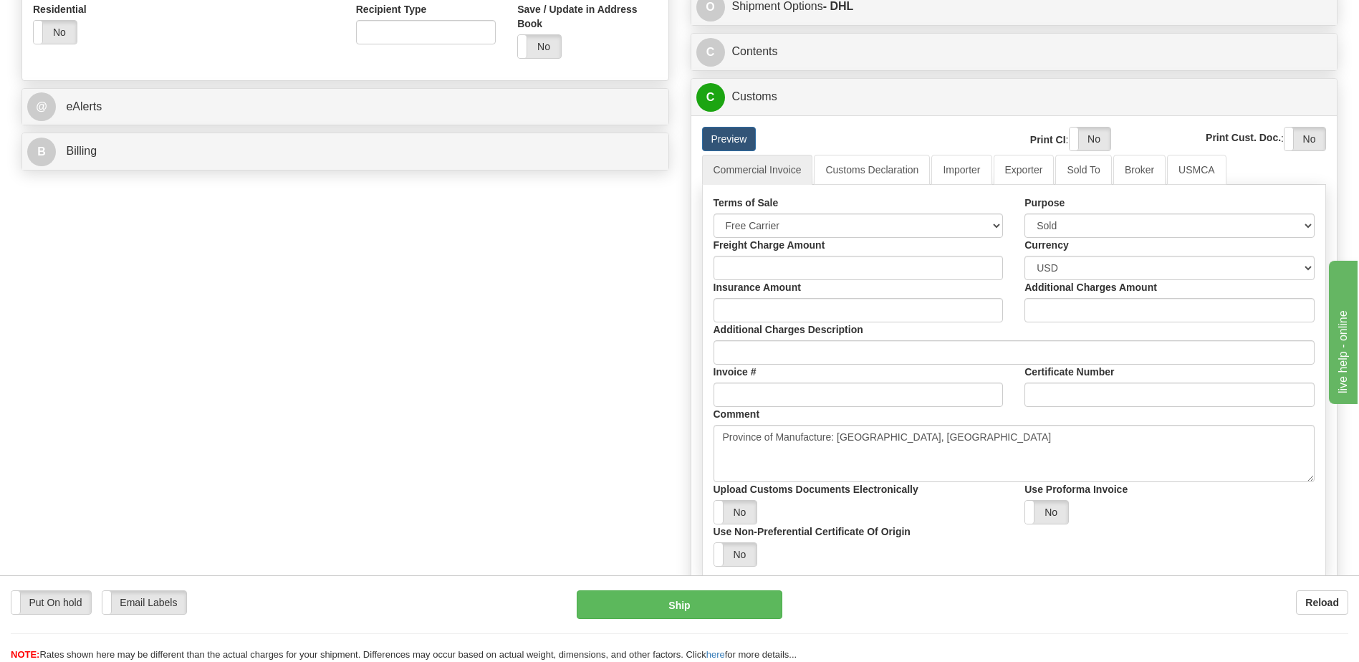
scroll to position [573, 0]
click at [959, 176] on link "Importer" at bounding box center [961, 168] width 60 height 30
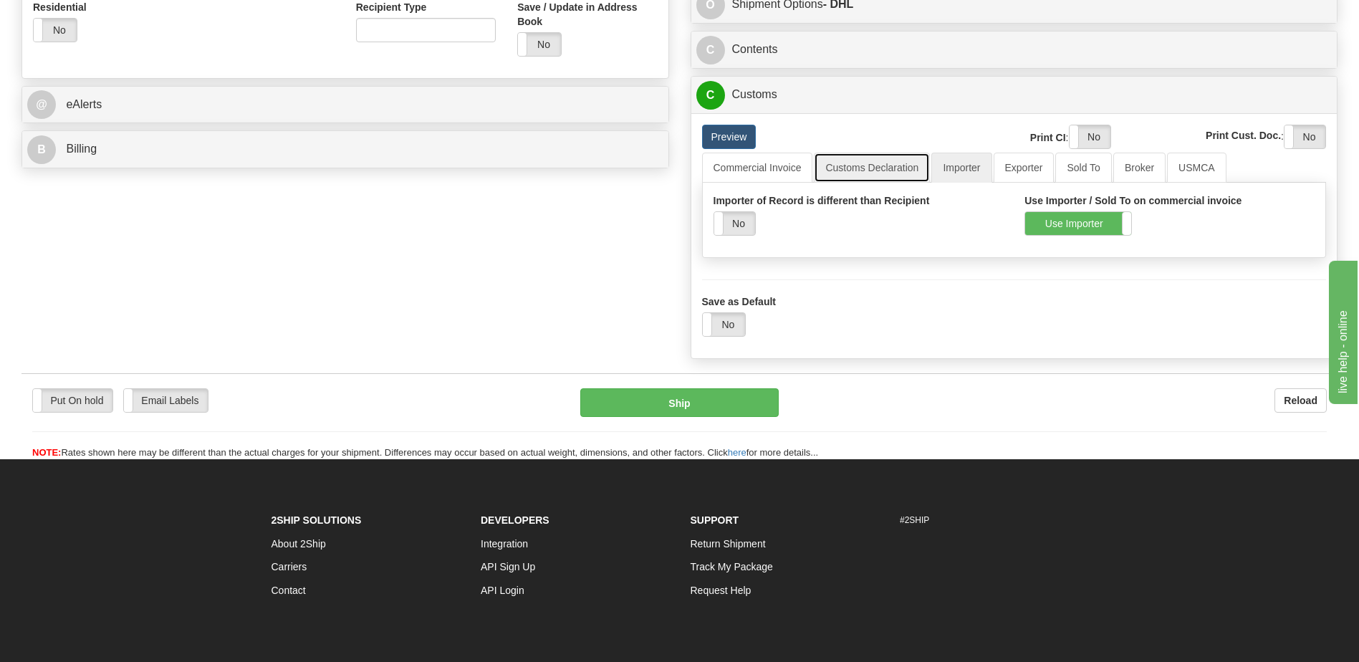
click at [879, 170] on link "Customs Declaration" at bounding box center [872, 168] width 116 height 30
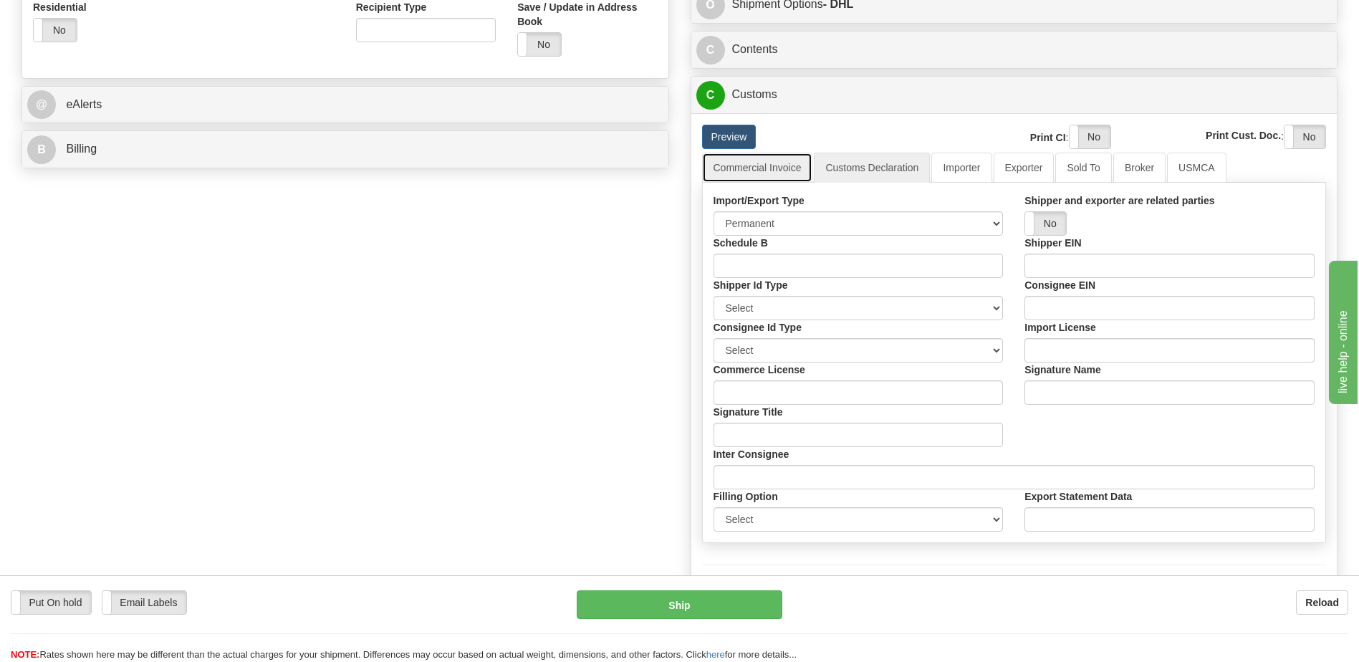
click at [768, 172] on link "Commercial Invoice" at bounding box center [757, 168] width 111 height 30
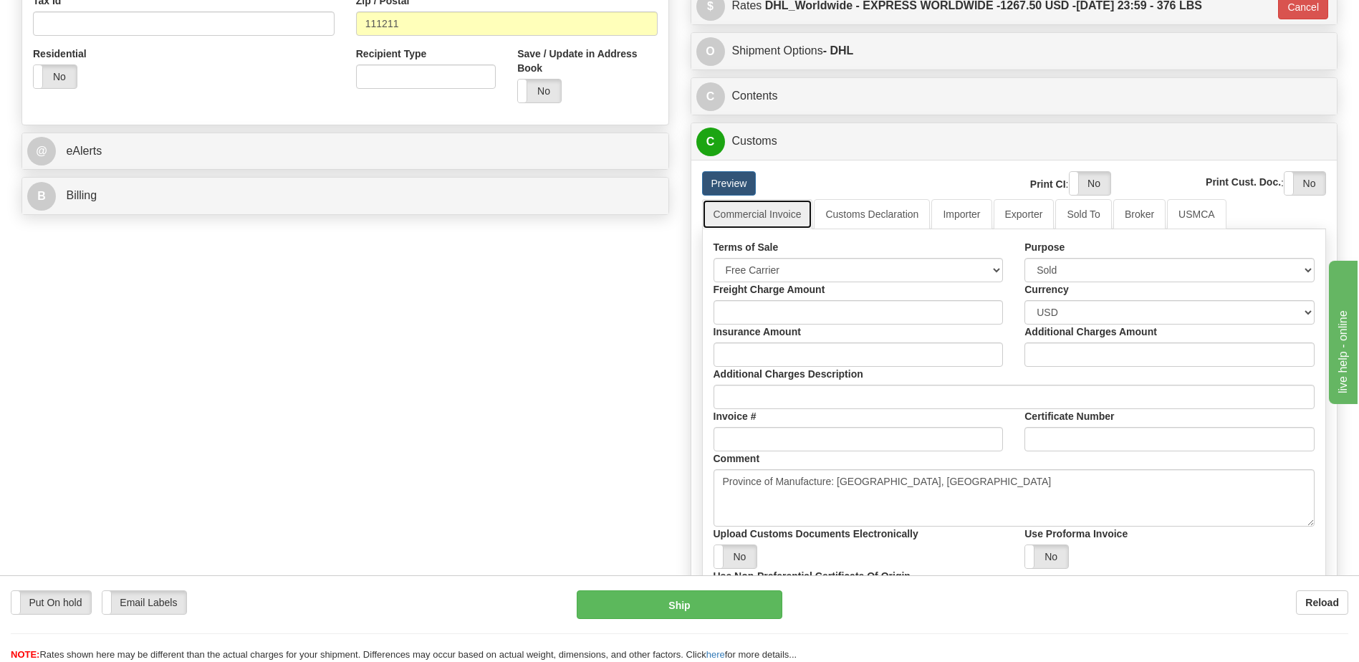
scroll to position [502, 0]
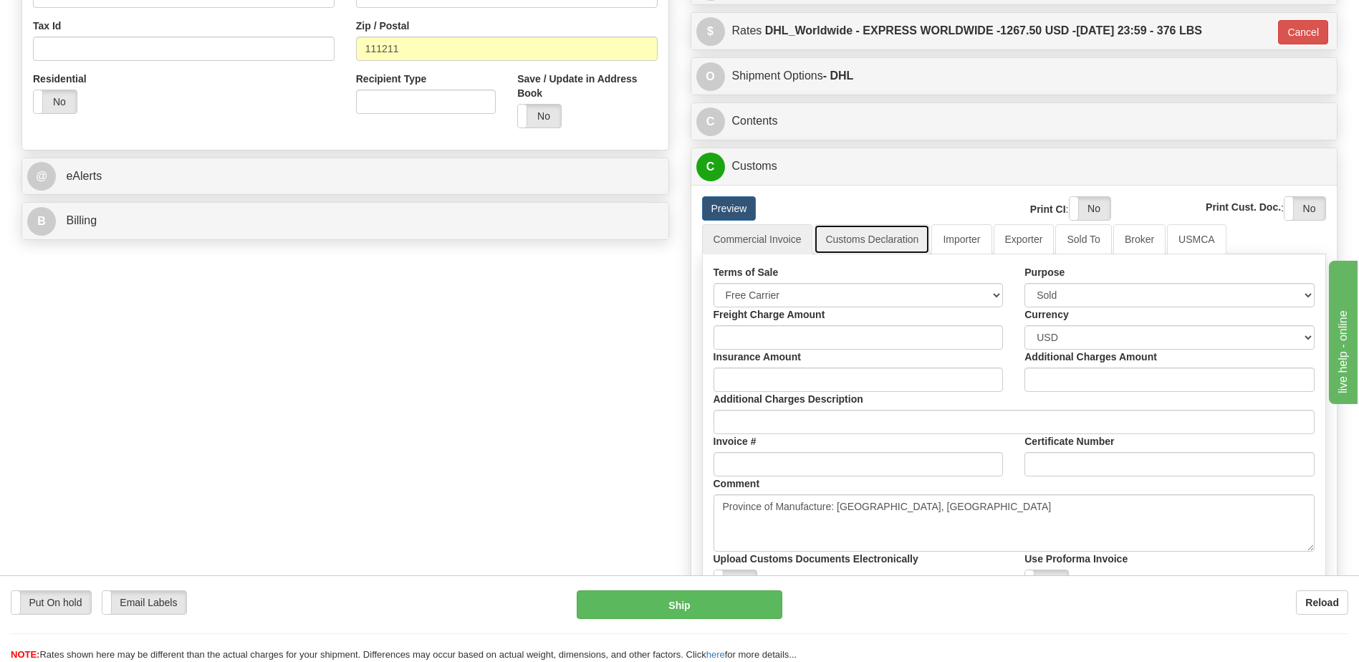
click at [861, 239] on link "Customs Declaration" at bounding box center [872, 239] width 116 height 30
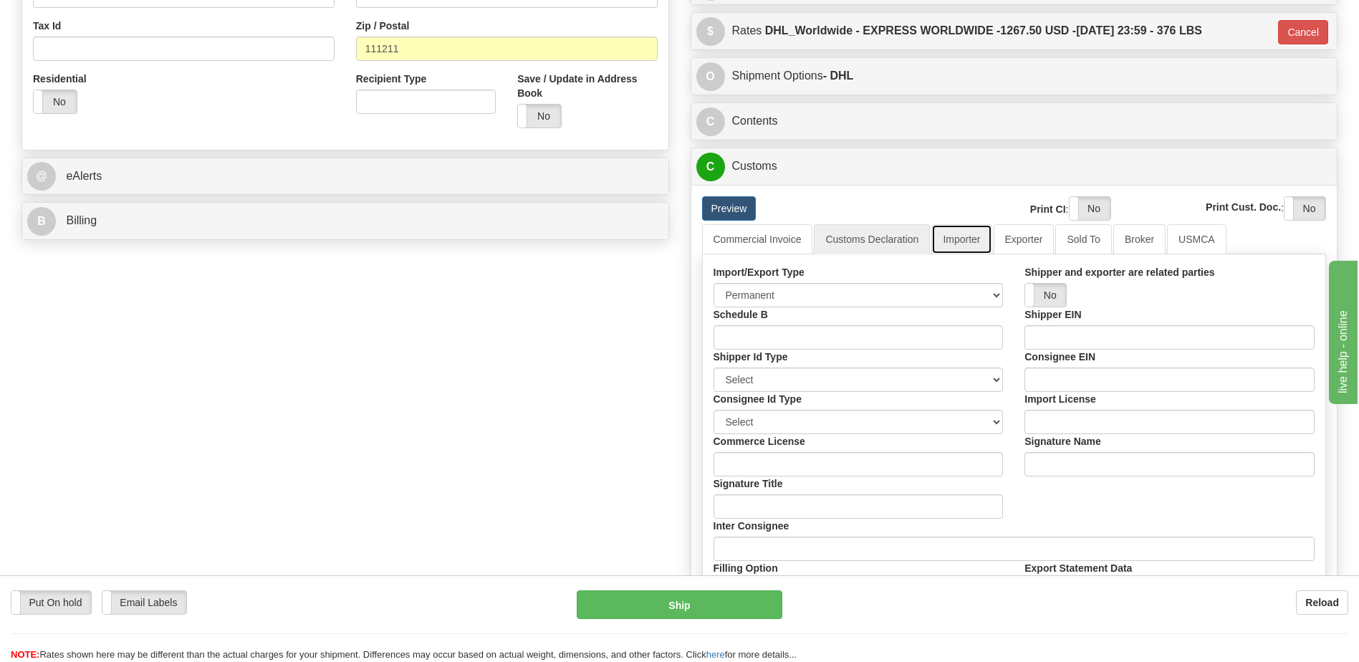
click at [971, 237] on link "Importer" at bounding box center [961, 239] width 60 height 30
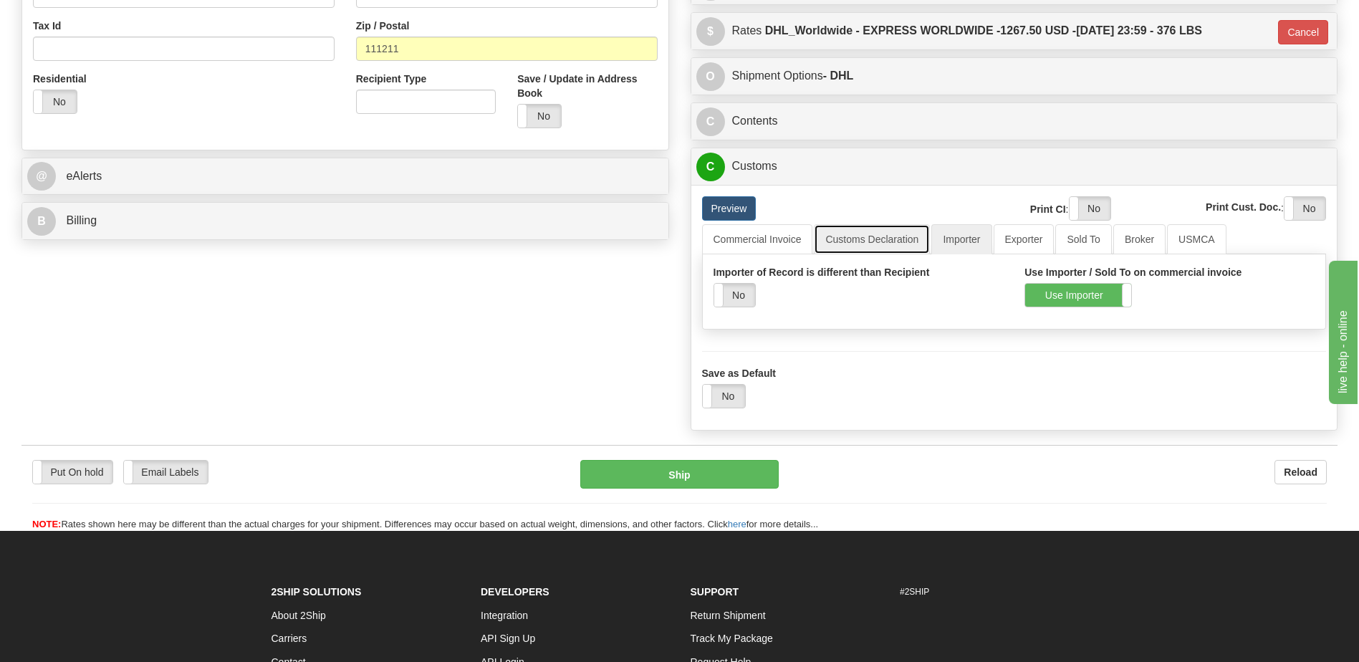
click at [861, 230] on link "Customs Declaration" at bounding box center [872, 239] width 116 height 30
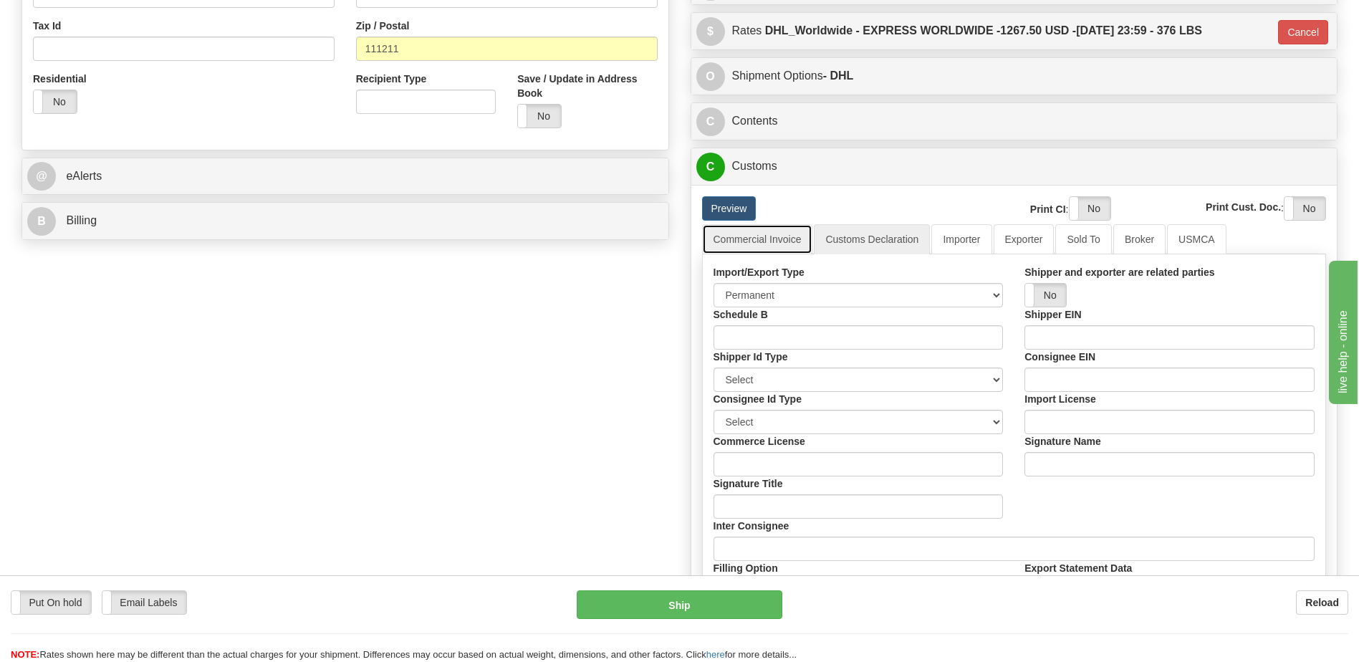
click at [771, 239] on link "Commercial Invoice" at bounding box center [757, 239] width 111 height 30
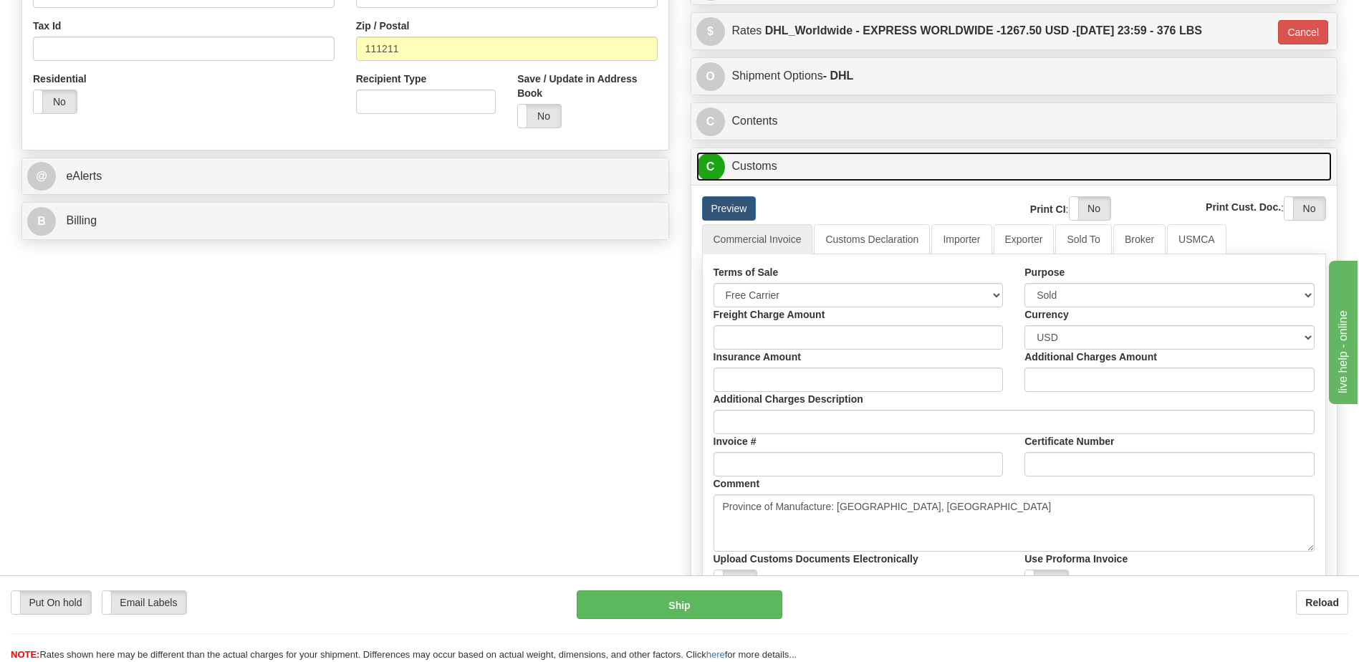
click at [784, 176] on link "C Customs" at bounding box center [1014, 166] width 636 height 29
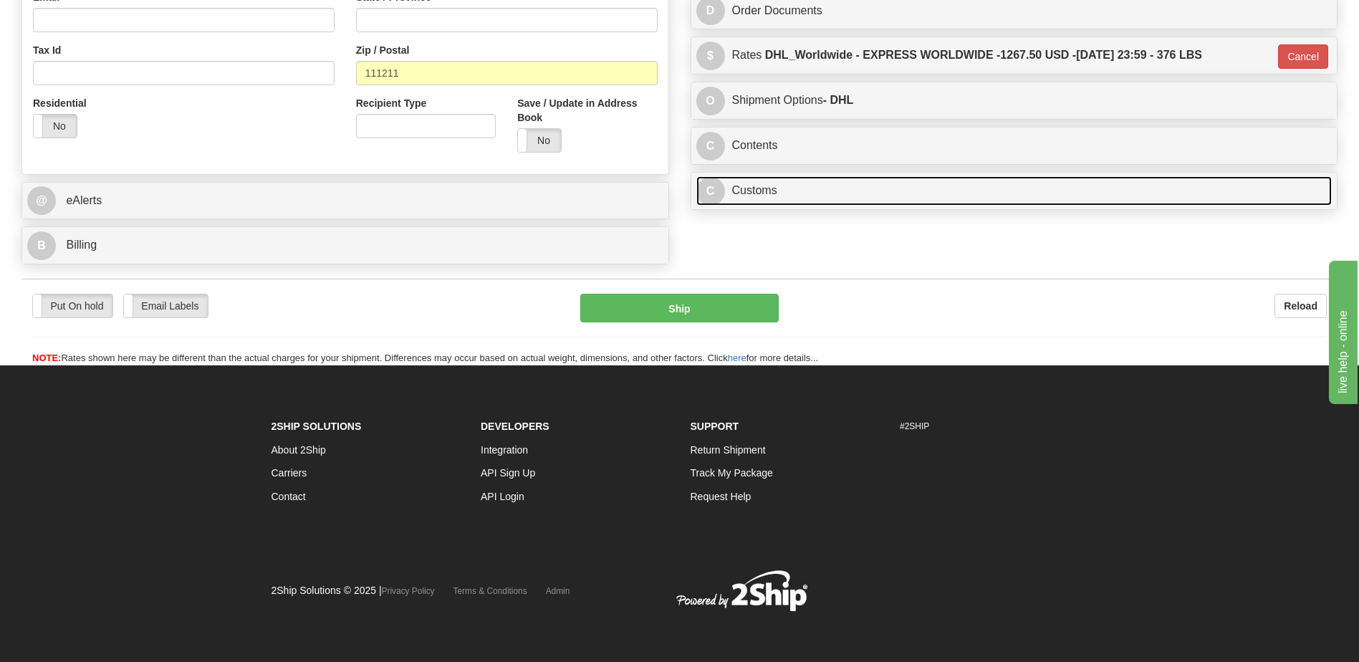
scroll to position [478, 0]
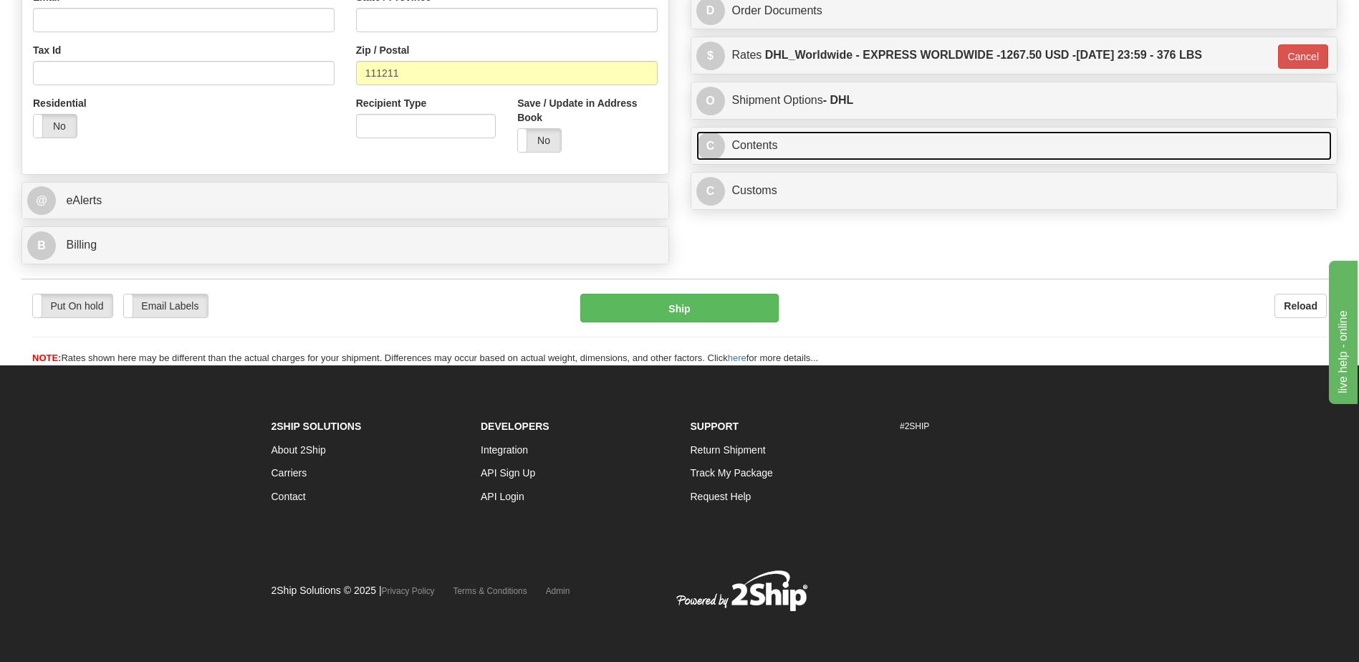
click at [780, 148] on link "C Contents" at bounding box center [1014, 145] width 636 height 29
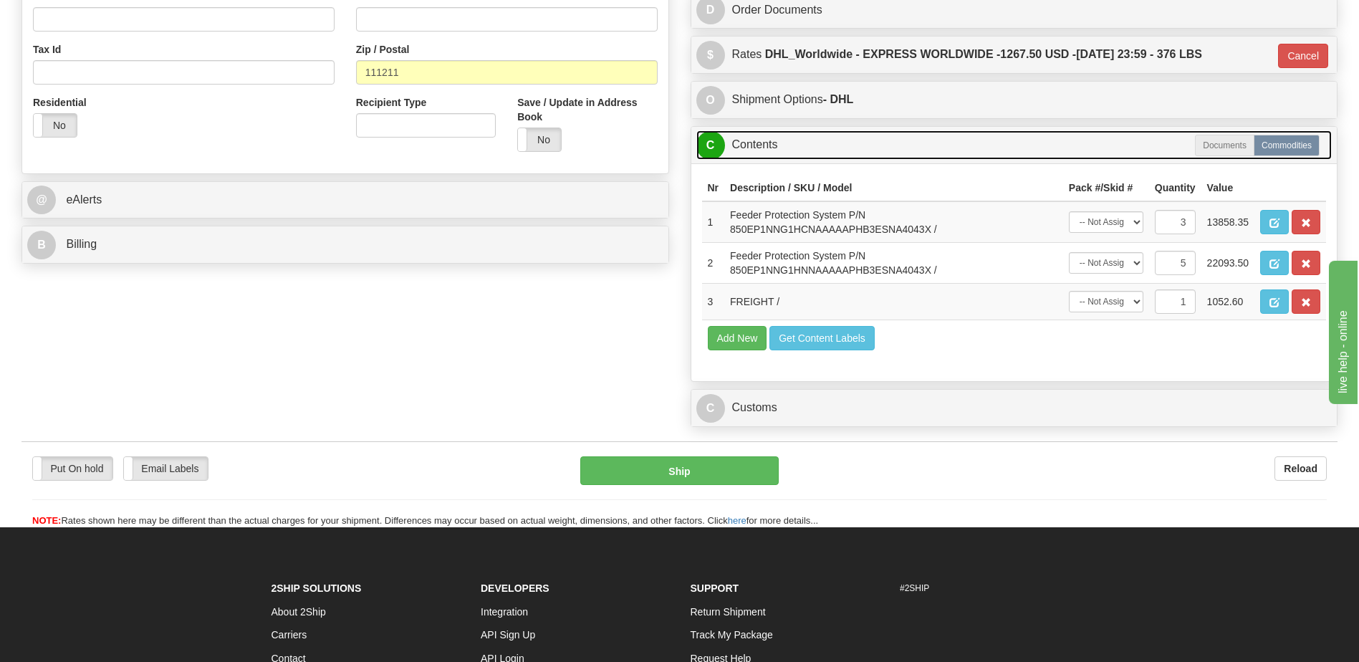
click at [780, 148] on link "C Contents" at bounding box center [1014, 144] width 636 height 29
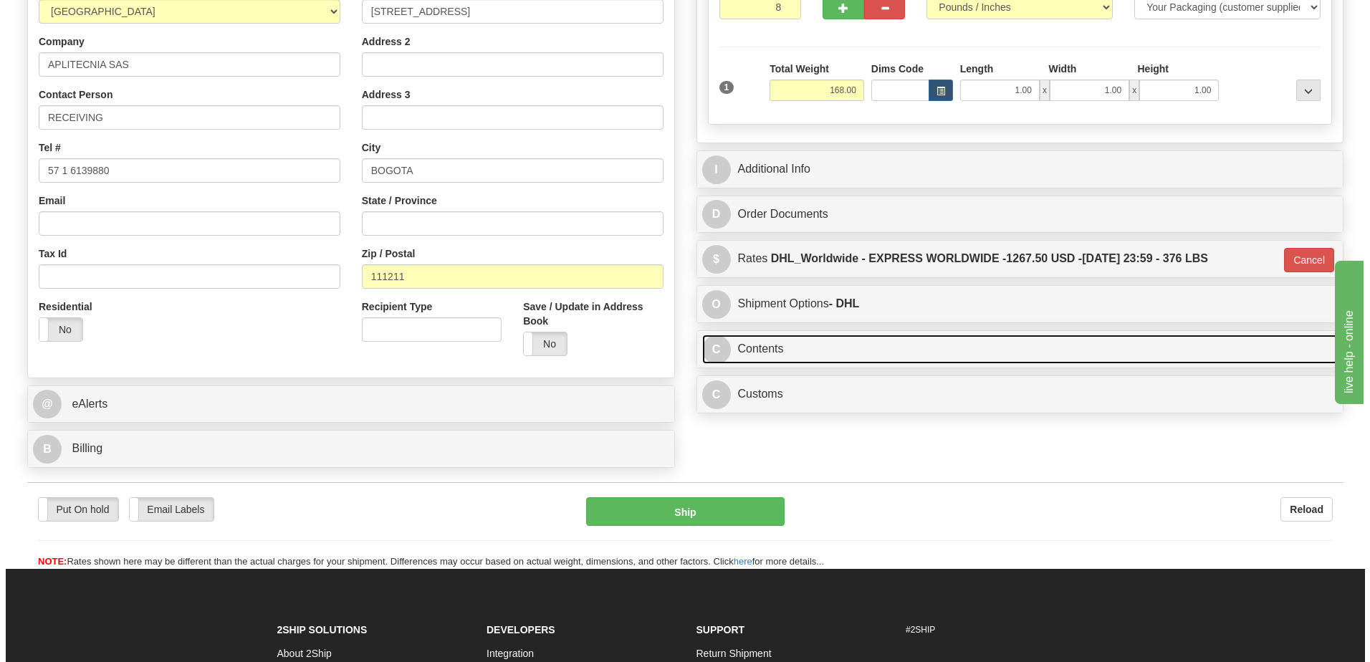
scroll to position [263, 0]
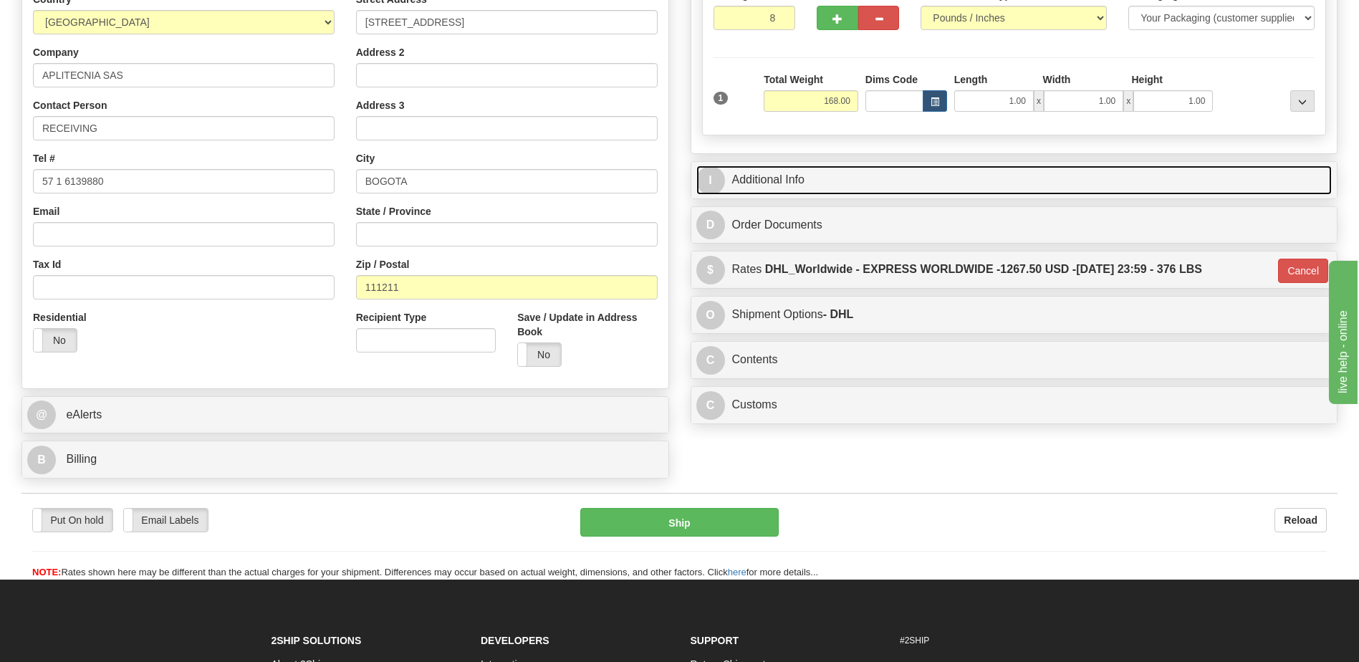
click at [777, 183] on link "I Additional Info" at bounding box center [1014, 180] width 636 height 29
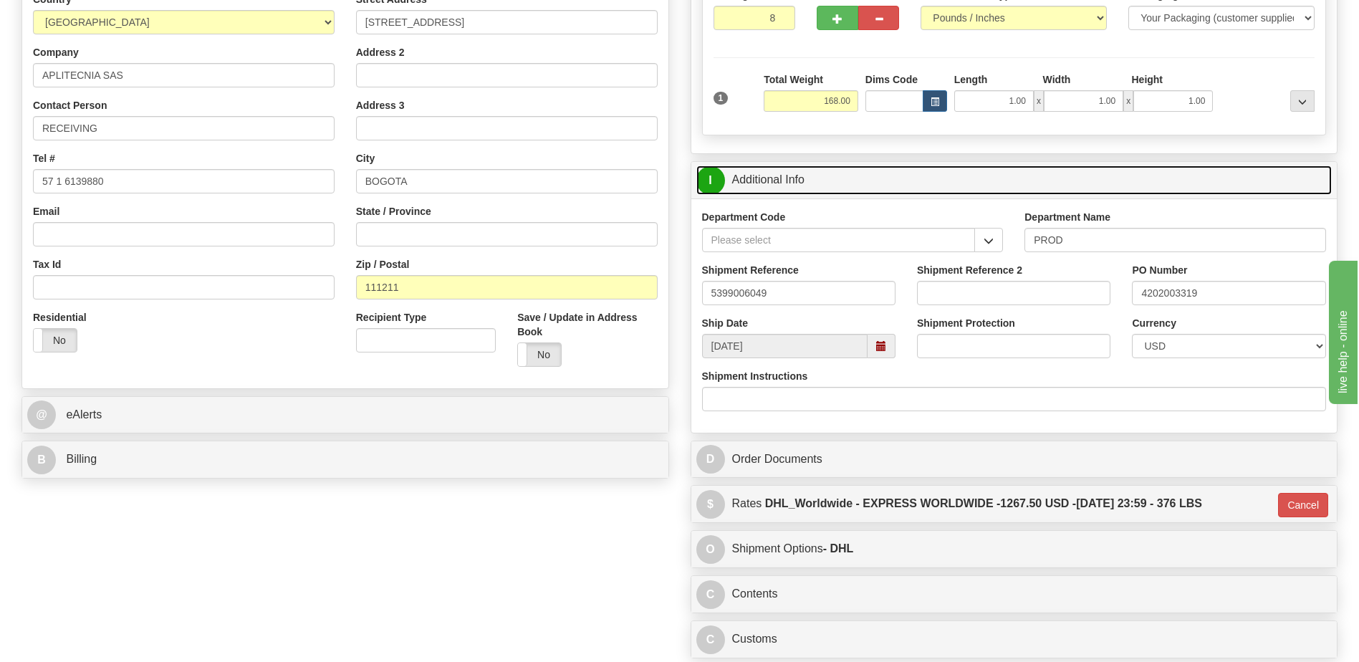
click at [777, 183] on link "I Additional Info" at bounding box center [1014, 180] width 636 height 29
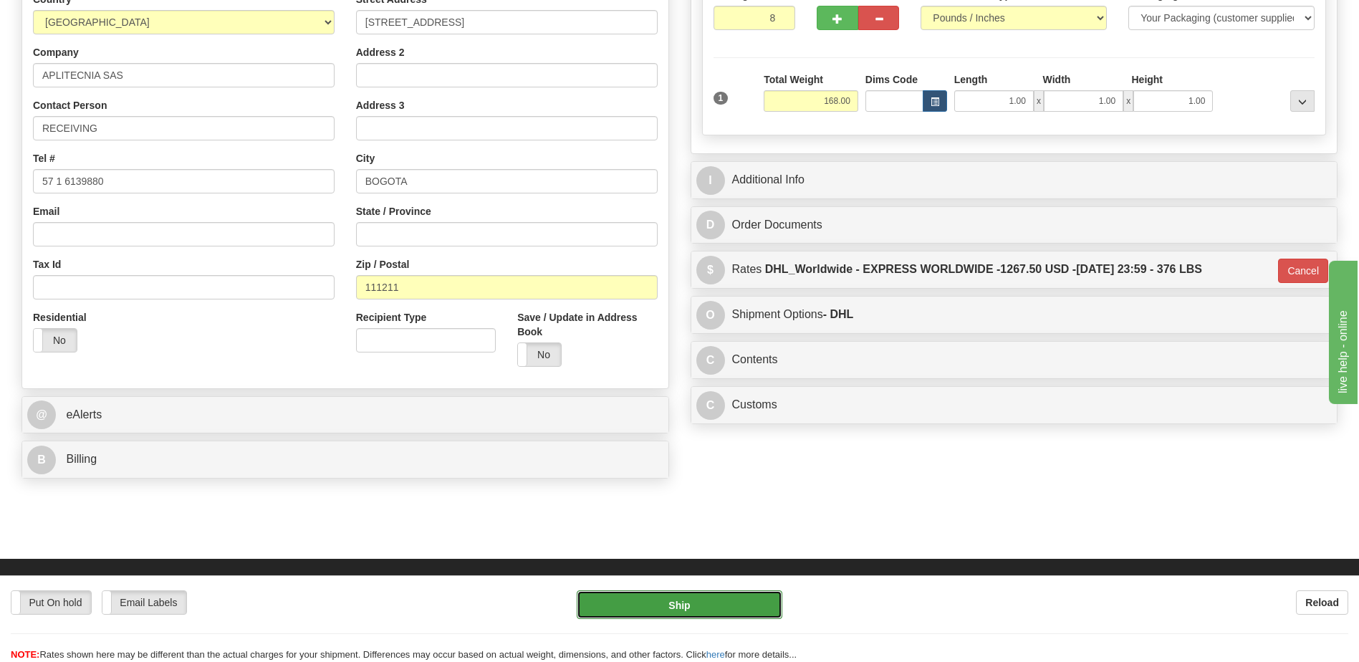
click at [680, 605] on button "Ship" at bounding box center [679, 604] width 205 height 29
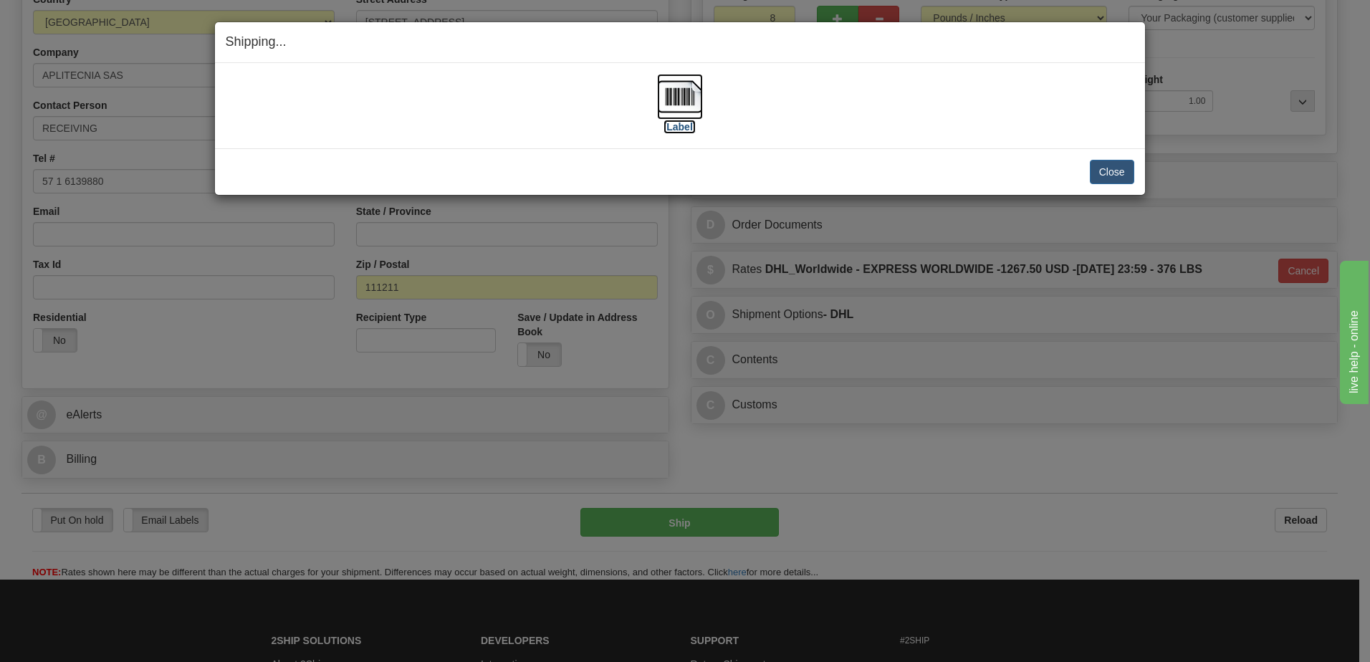
click at [679, 108] on img at bounding box center [680, 97] width 46 height 46
